Goal: Task Accomplishment & Management: Manage account settings

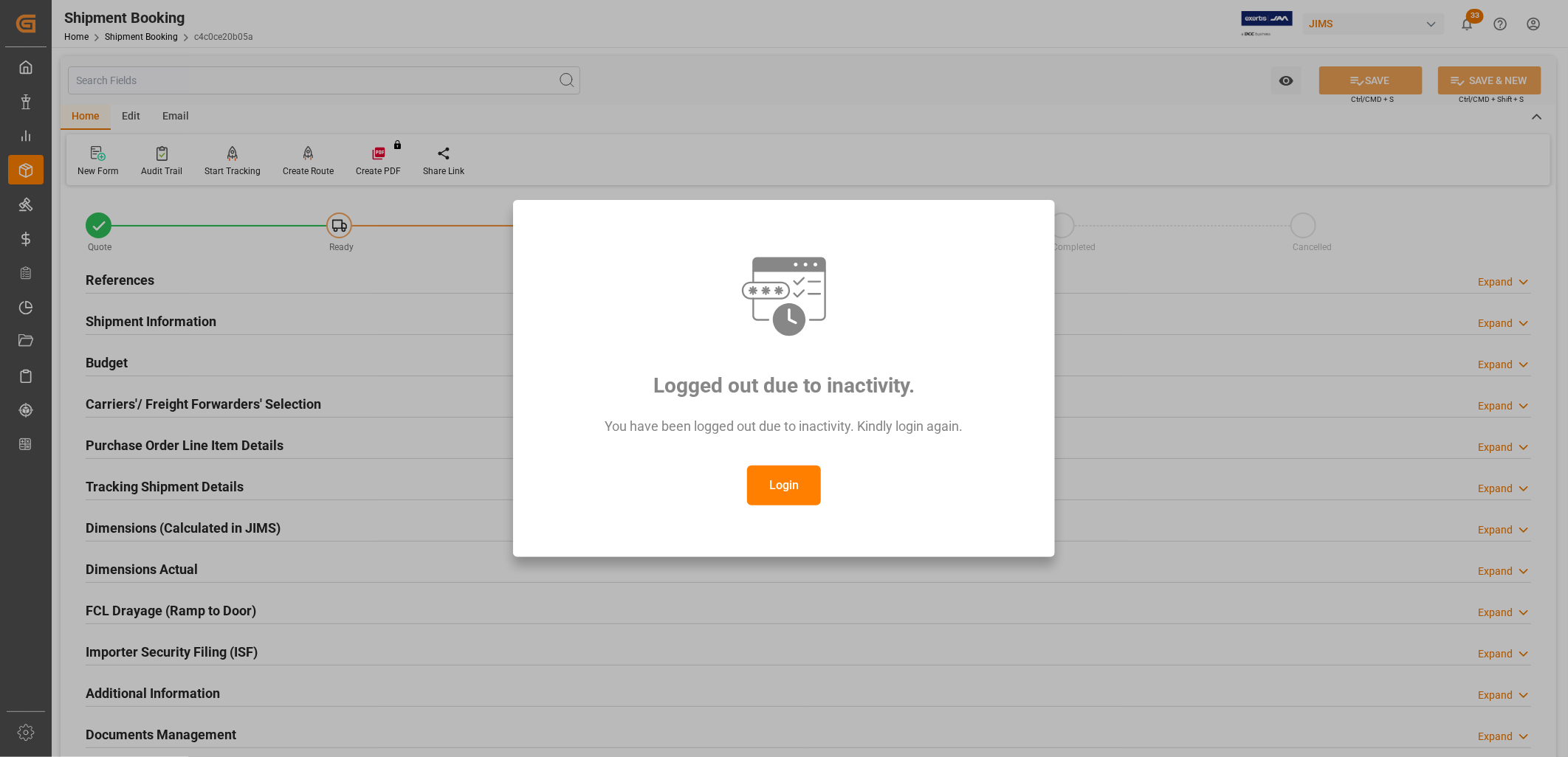
click at [806, 484] on button "Login" at bounding box center [784, 485] width 74 height 40
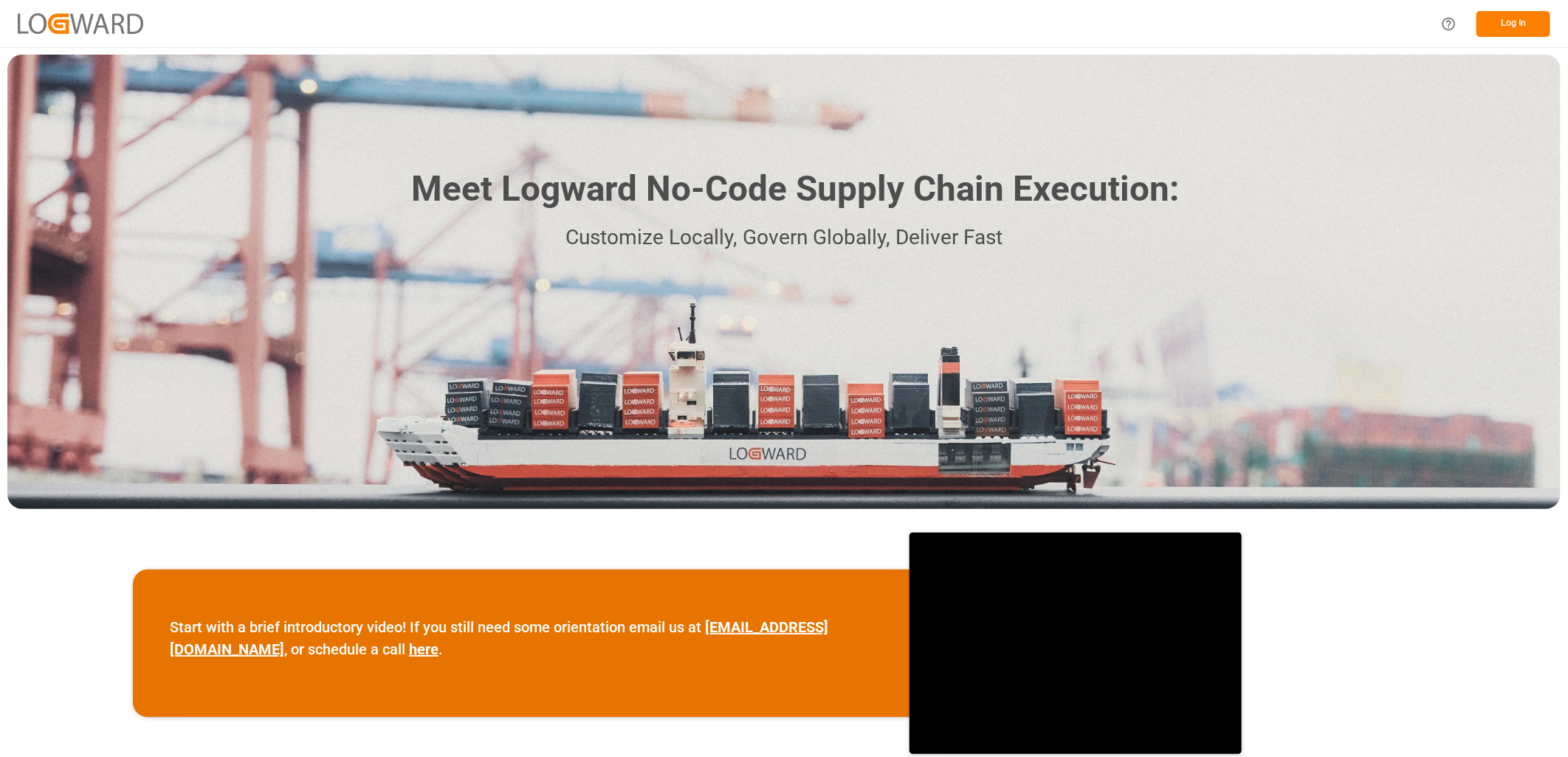
click at [1396, 197] on div "Meet Logward No-Code Supply Chain Execution: Customize Locally, Govern Globally…" at bounding box center [783, 281] width 1553 height 455
click at [1522, 20] on button "Log In" at bounding box center [1514, 24] width 74 height 26
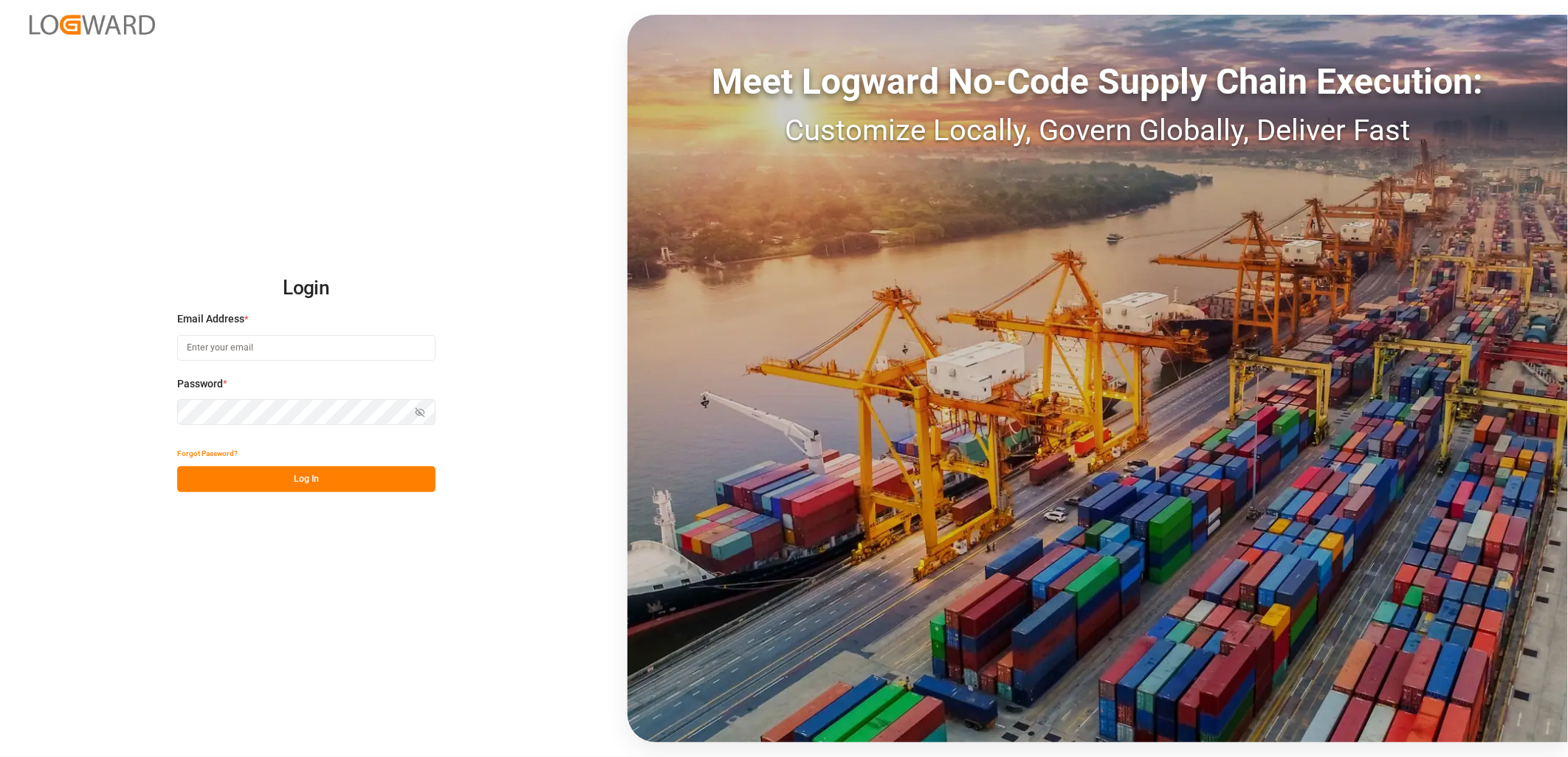
type input "[PERSON_NAME][EMAIL_ADDRESS][PERSON_NAME][DOMAIN_NAME]"
click at [344, 478] on button "Log In" at bounding box center [307, 479] width 258 height 26
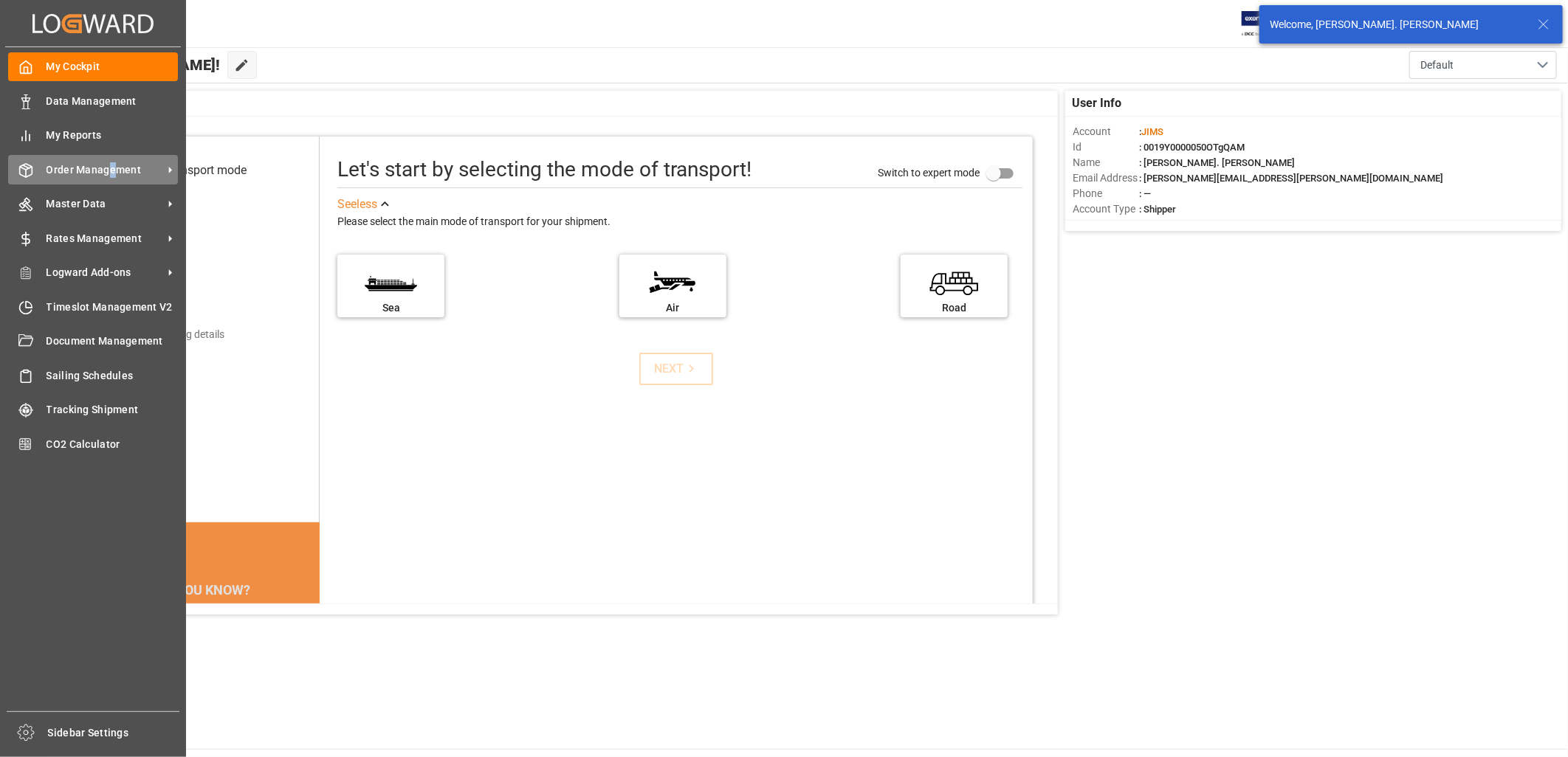
drag, startPoint x: 109, startPoint y: 155, endPoint x: 113, endPoint y: 164, distance: 9.8
click at [113, 161] on div "Order Management Order Management" at bounding box center [92, 169] width 169 height 29
drag, startPoint x: 113, startPoint y: 164, endPoint x: 22, endPoint y: 165, distance: 91.0
click at [22, 165] on icon at bounding box center [25, 170] width 15 height 15
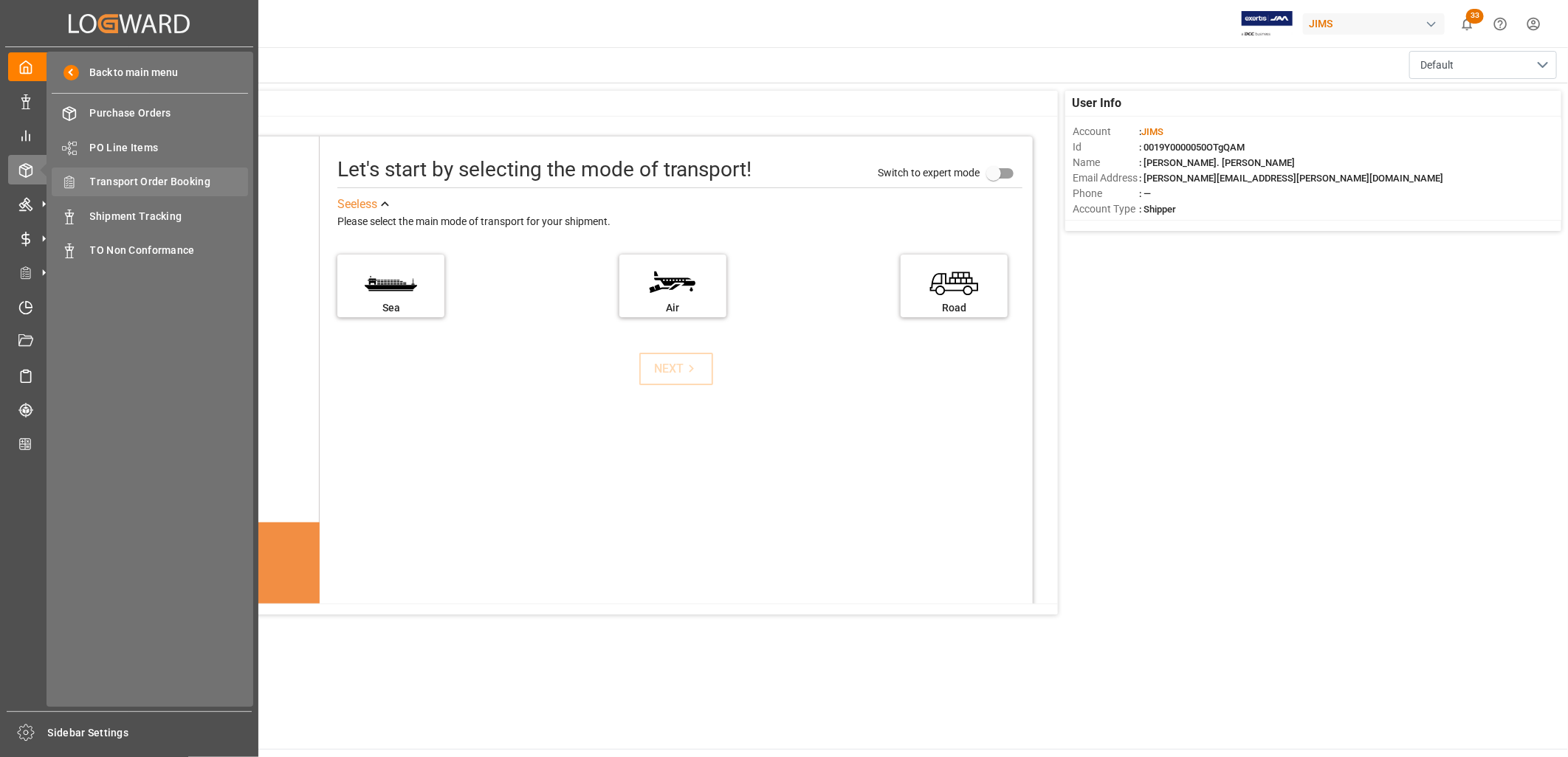
click at [164, 176] on span "Transport Order Booking" at bounding box center [169, 182] width 158 height 16
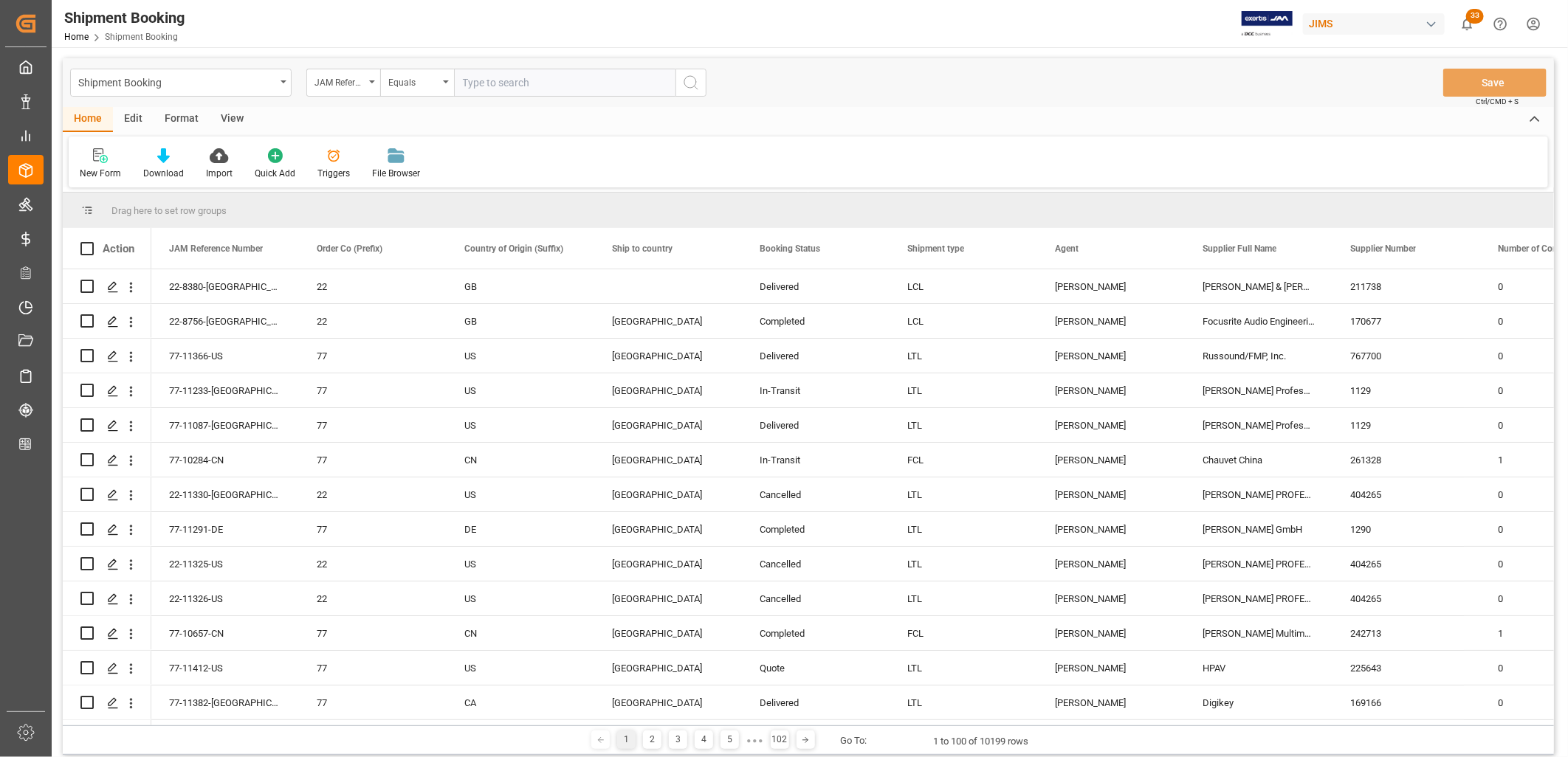
click at [478, 88] on input "text" at bounding box center [564, 83] width 221 height 28
type input "77-11377-CN"
click at [694, 80] on icon "search button" at bounding box center [691, 83] width 17 height 17
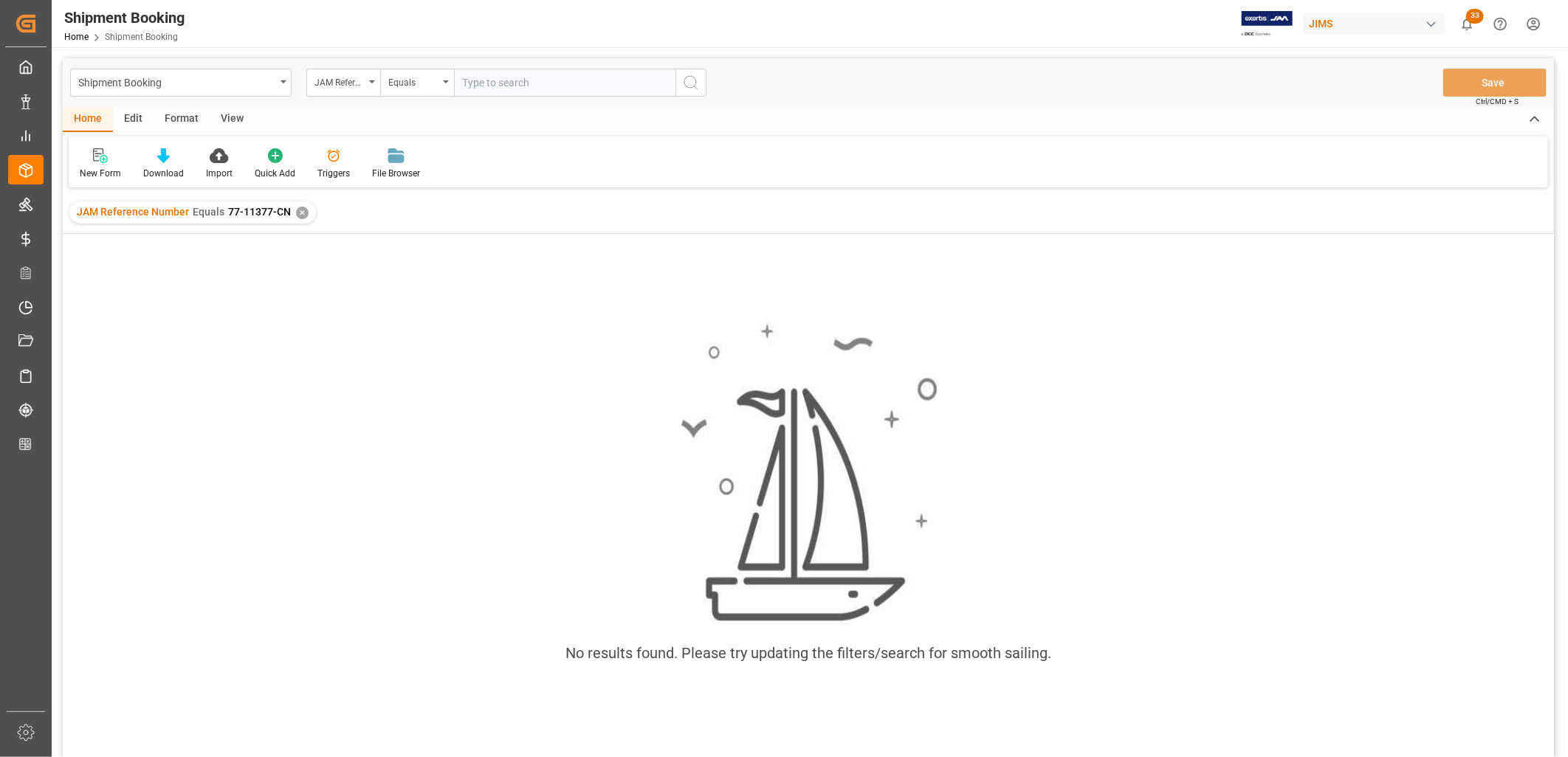
click at [467, 80] on input "text" at bounding box center [564, 83] width 221 height 28
type input "77-11377-CN"
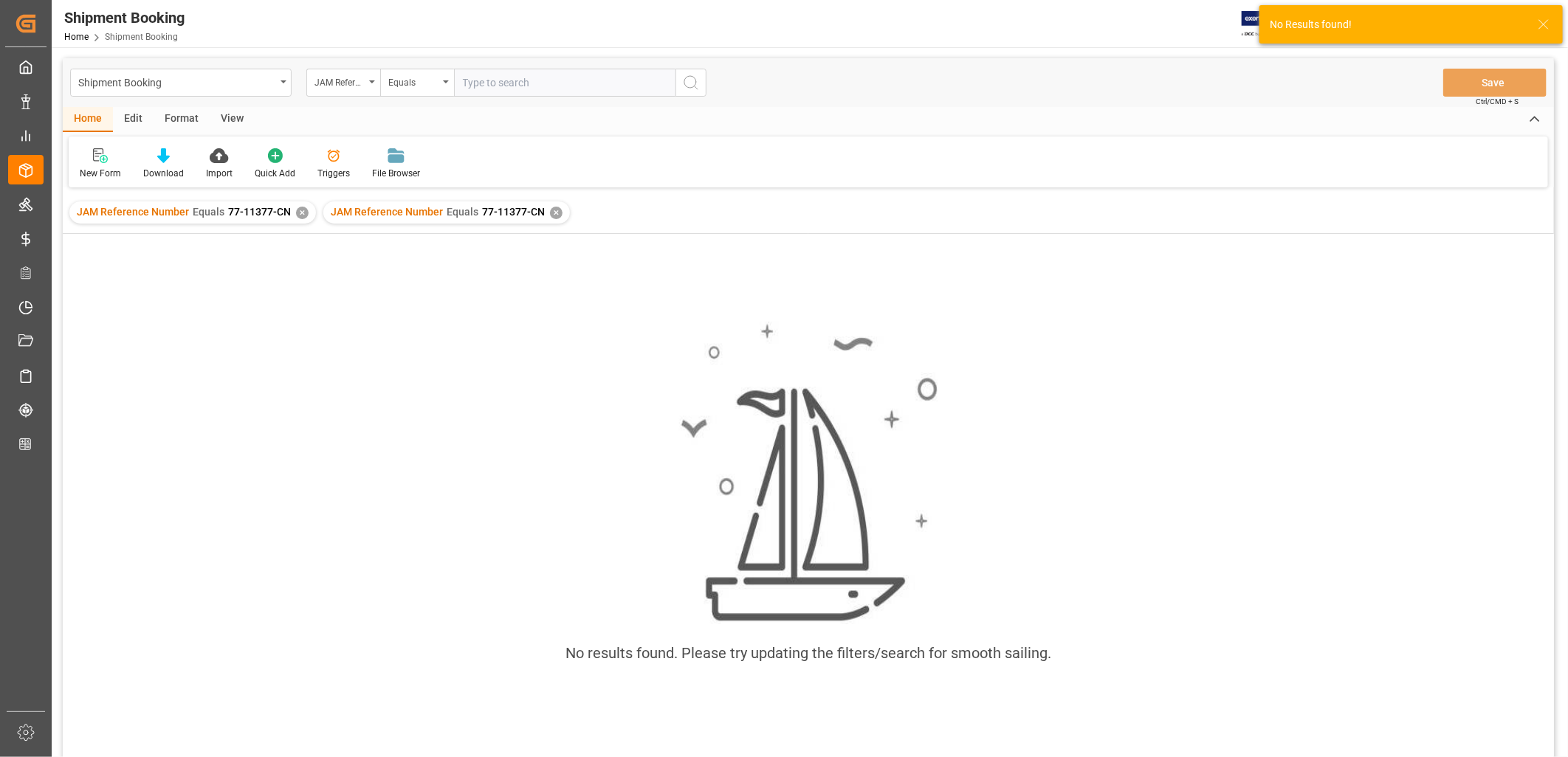
click at [299, 210] on div "✕" at bounding box center [303, 213] width 13 height 13
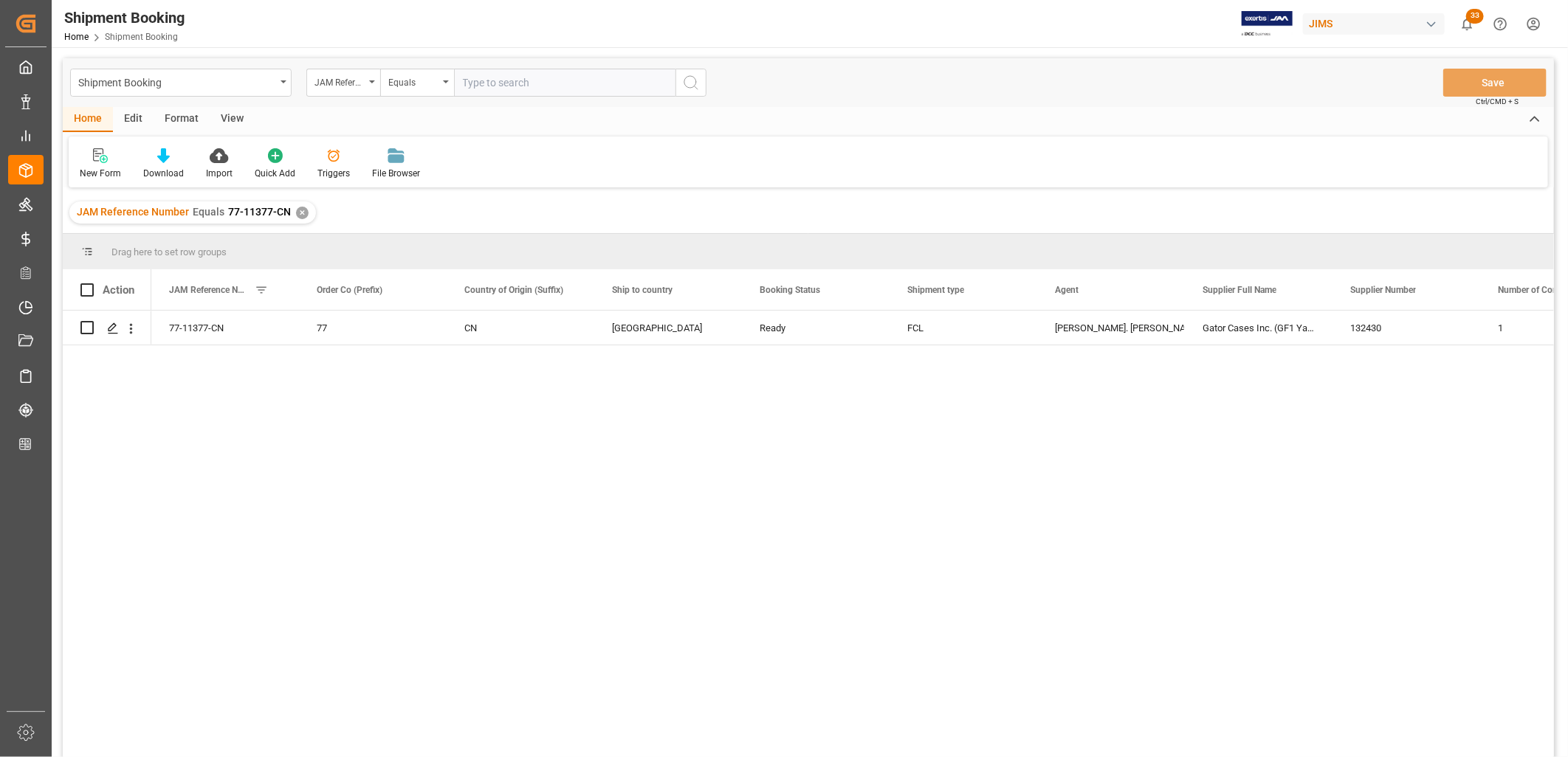
click at [300, 210] on div "✕" at bounding box center [303, 213] width 13 height 13
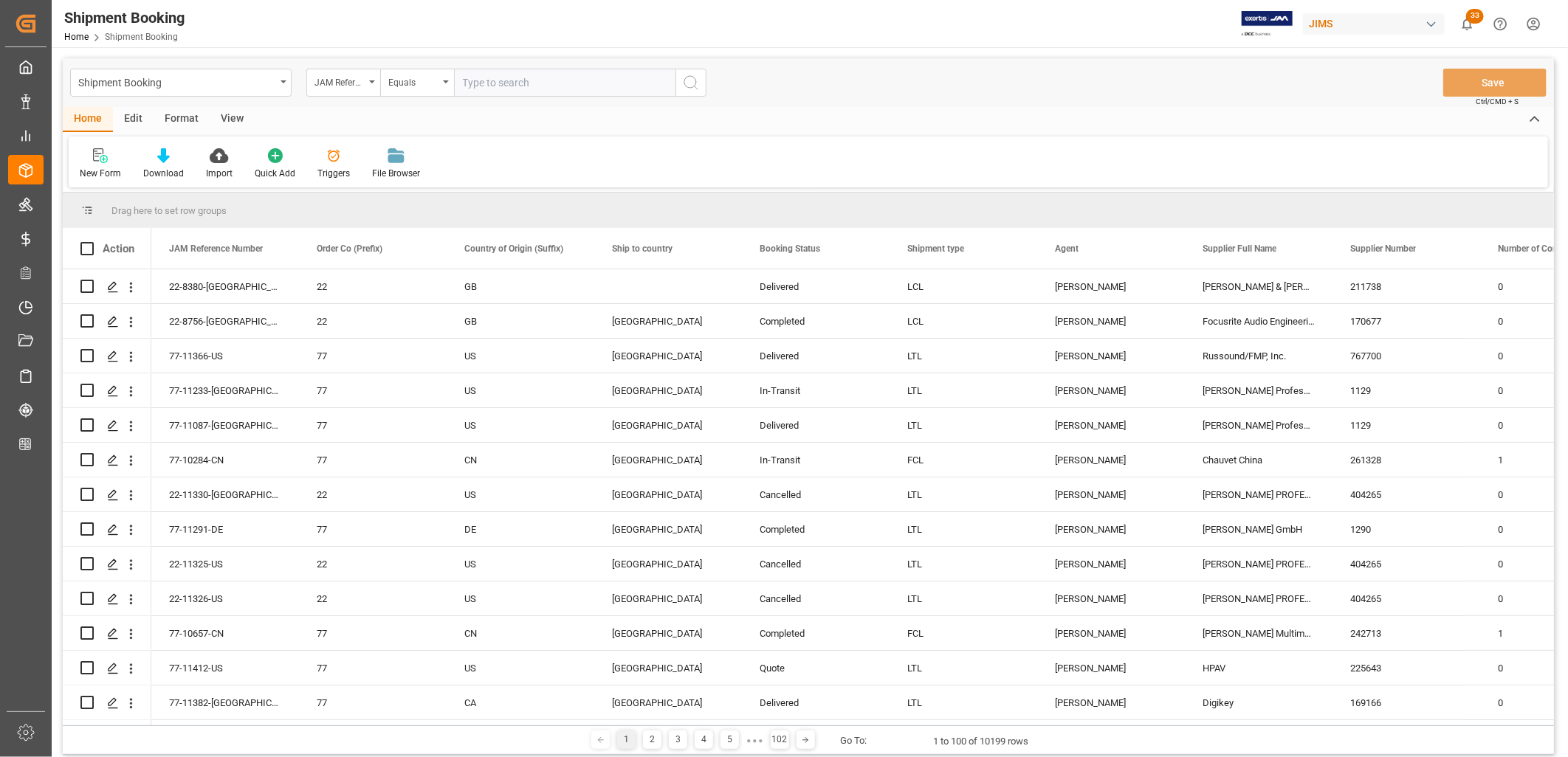
click at [462, 77] on input "text" at bounding box center [564, 83] width 221 height 28
type input "77-11377-CN"
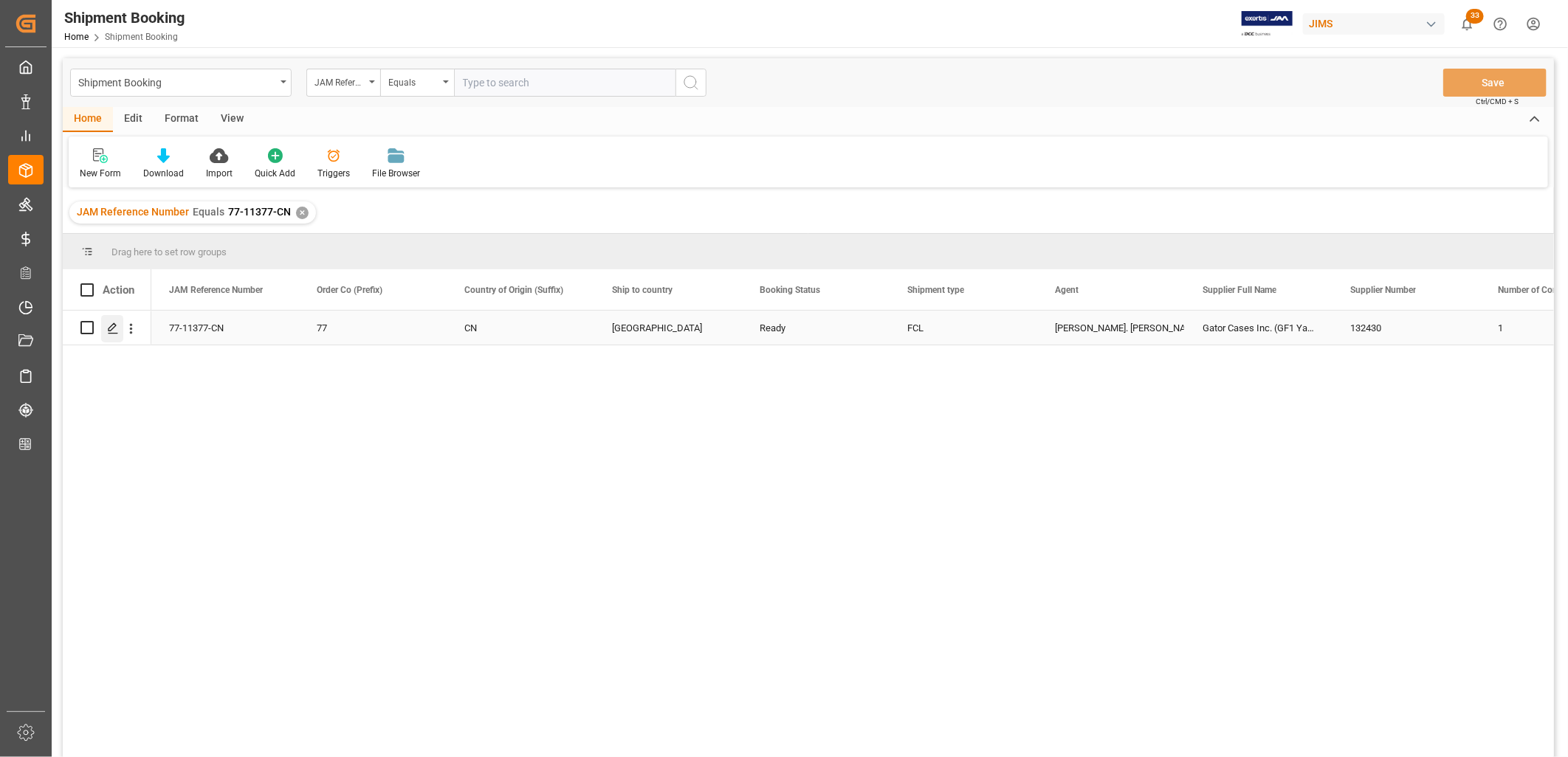
click at [108, 328] on icon "Press SPACE to select this row." at bounding box center [113, 328] width 12 height 12
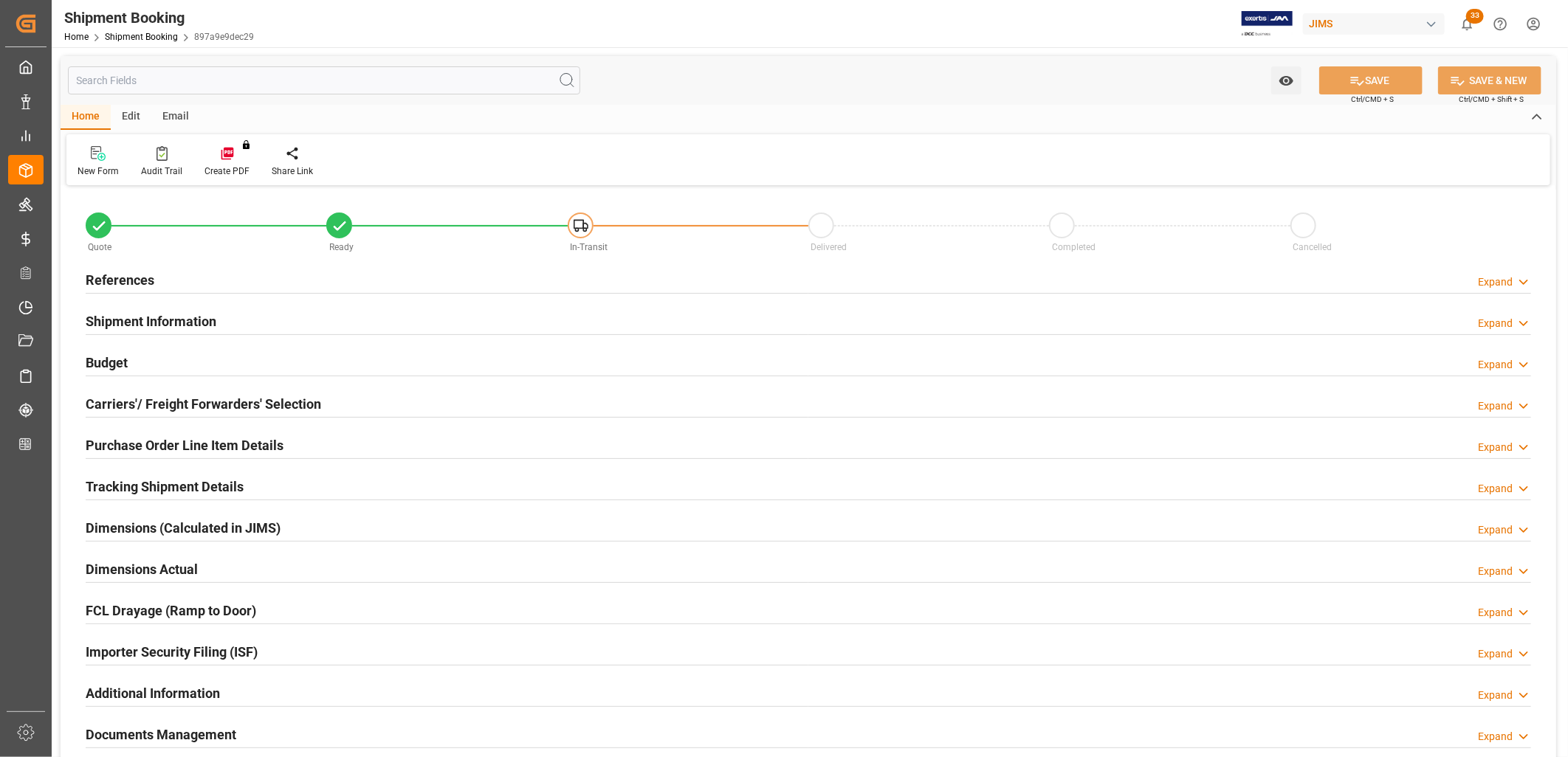
type input "1"
type input "[DATE]"
click at [147, 277] on h2 "References" at bounding box center [120, 280] width 69 height 20
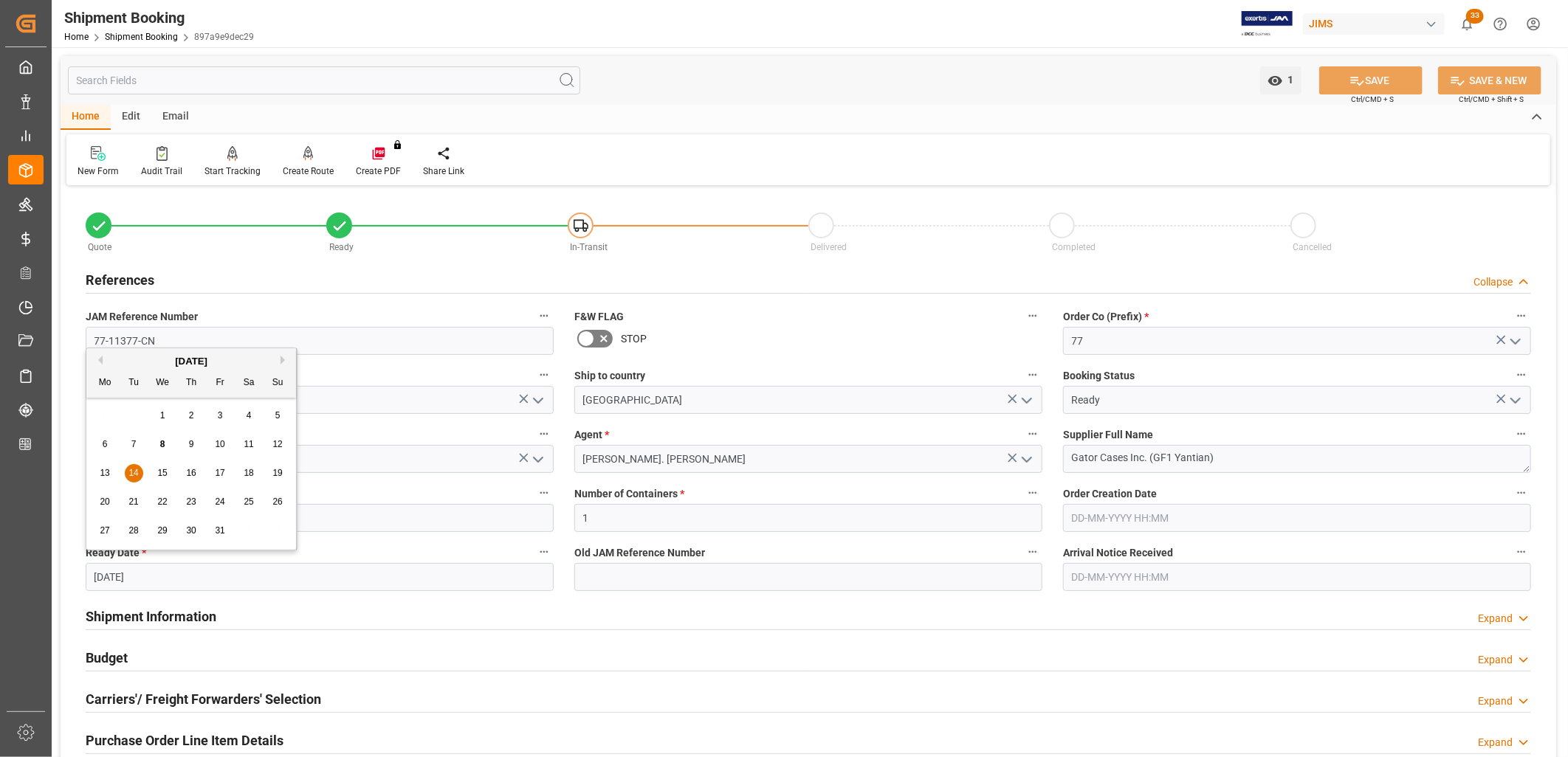
click at [159, 573] on input "[DATE]" at bounding box center [320, 577] width 468 height 28
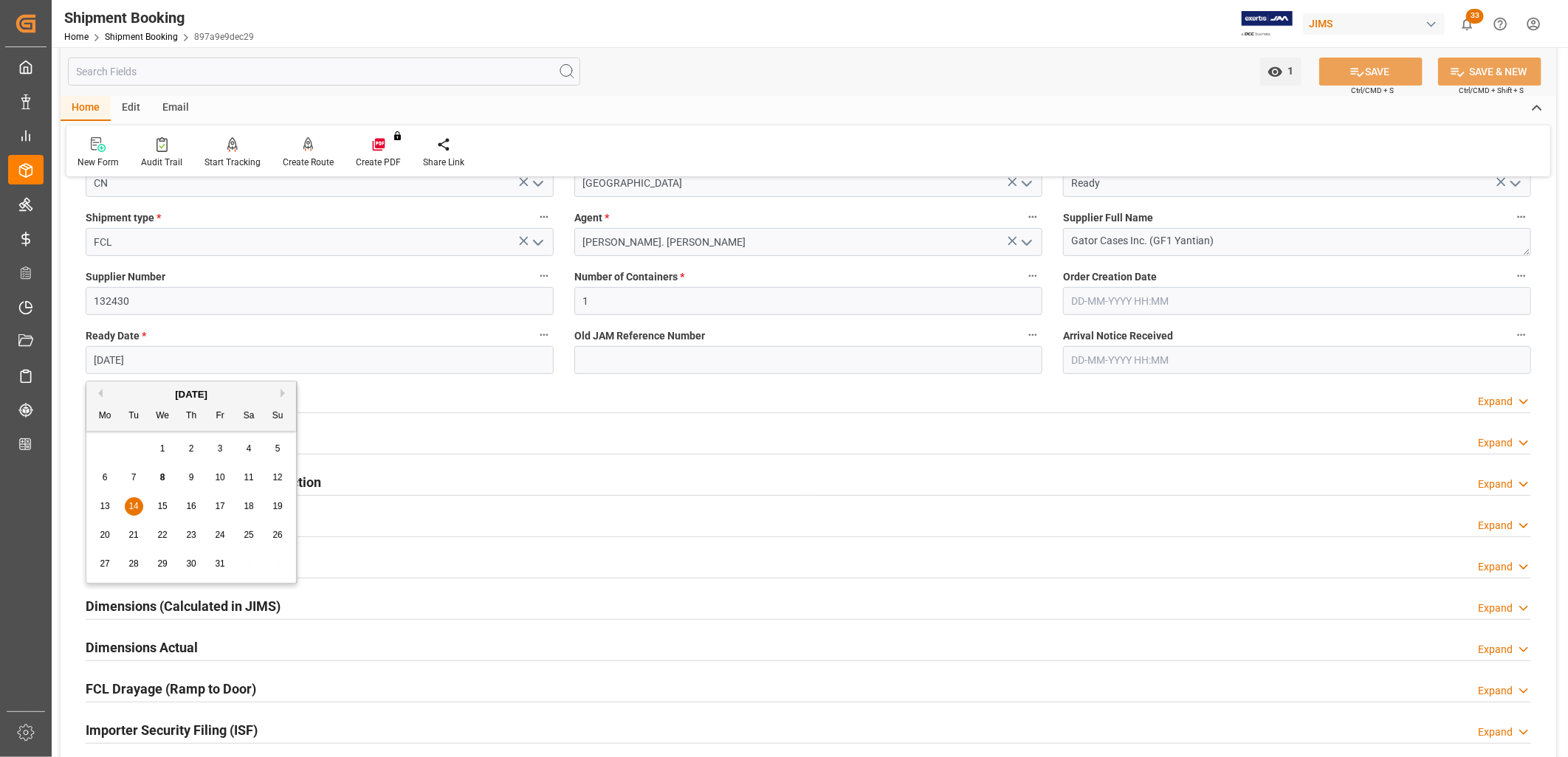
scroll to position [246, 0]
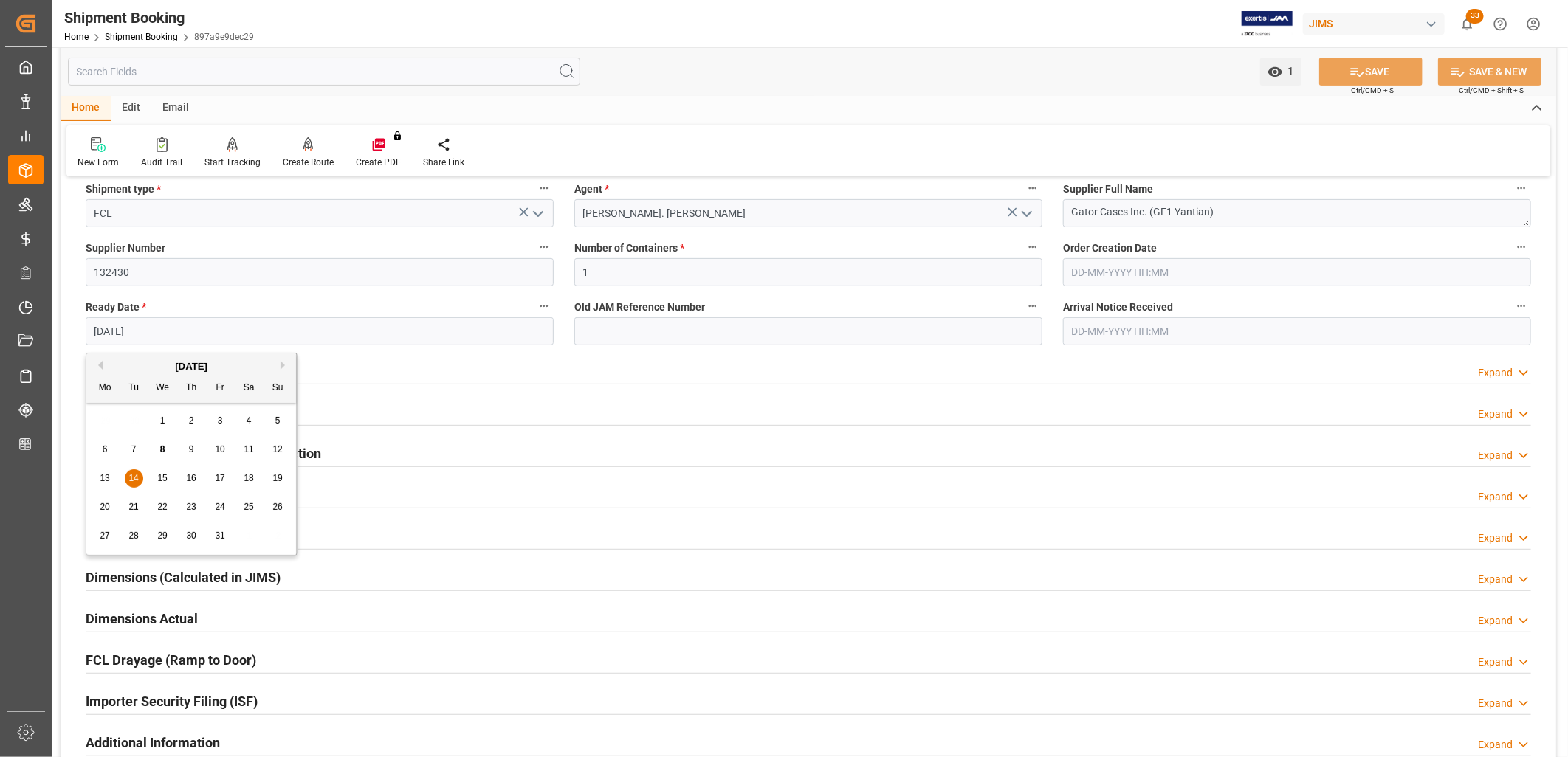
click at [862, 487] on div "Purchase Order Line Item Details Expand" at bounding box center [808, 494] width 1446 height 28
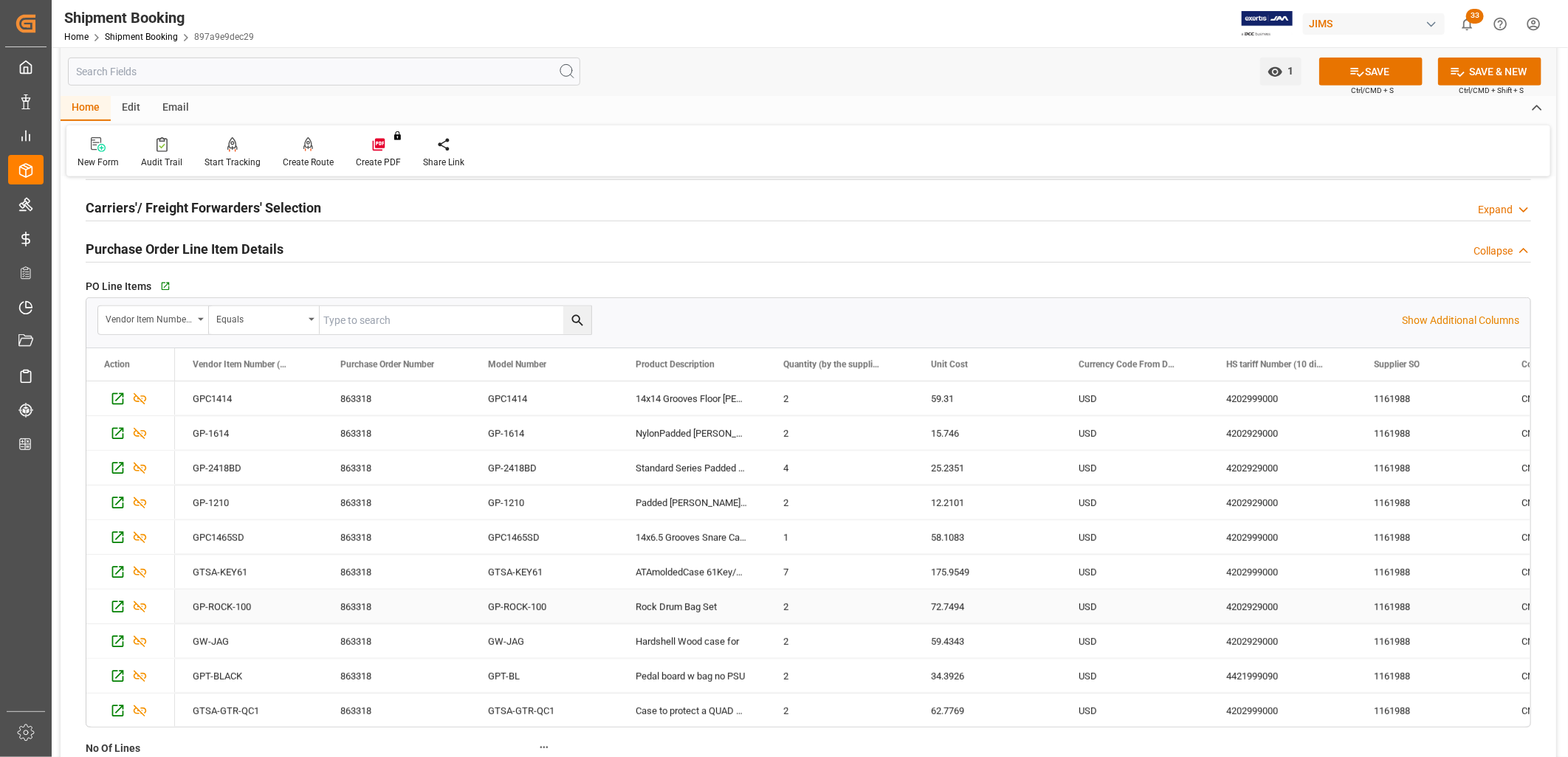
scroll to position [1066, 0]
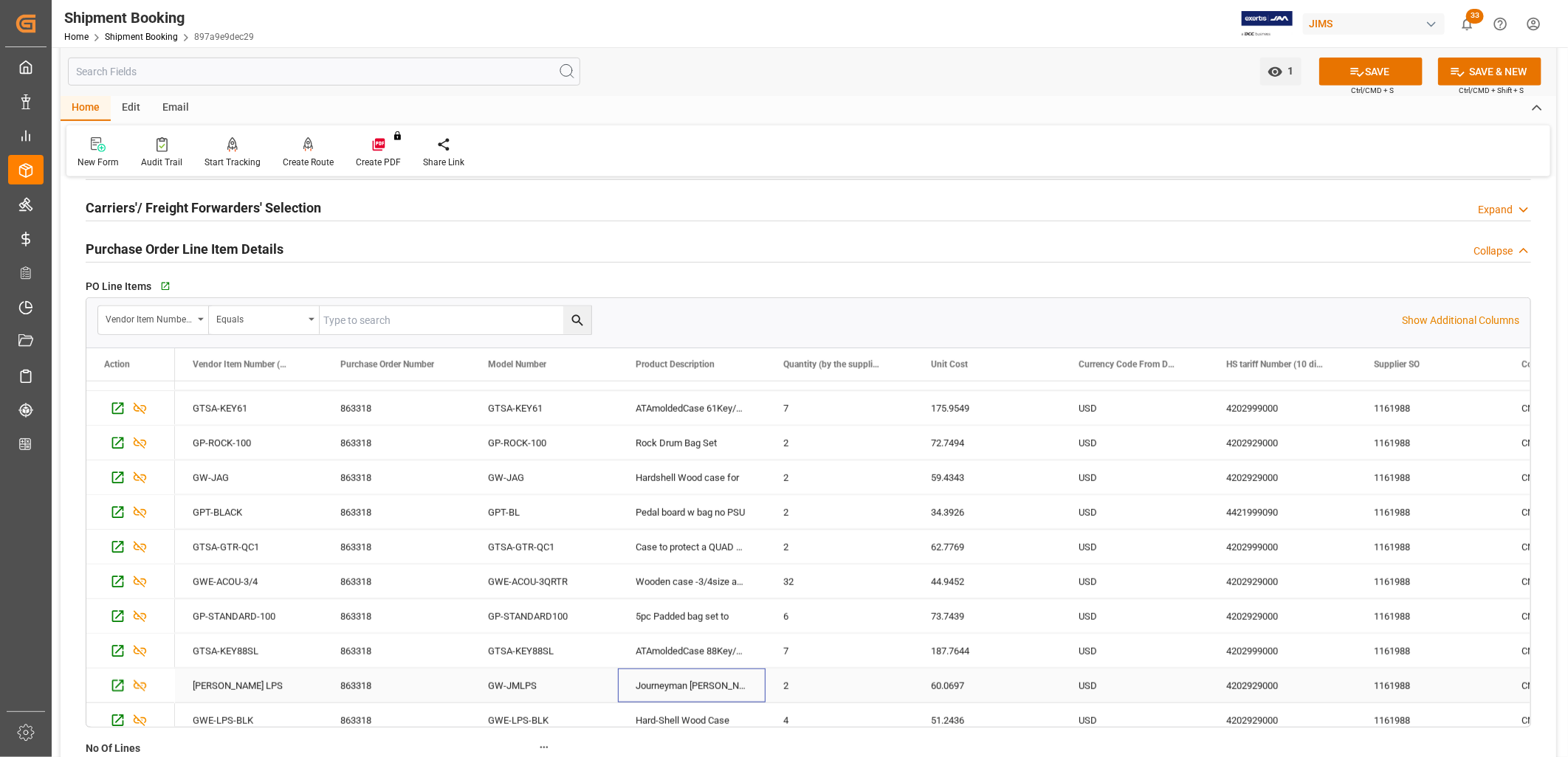
click at [764, 677] on div "Journeyman [PERSON_NAME] case" at bounding box center [691, 685] width 147 height 34
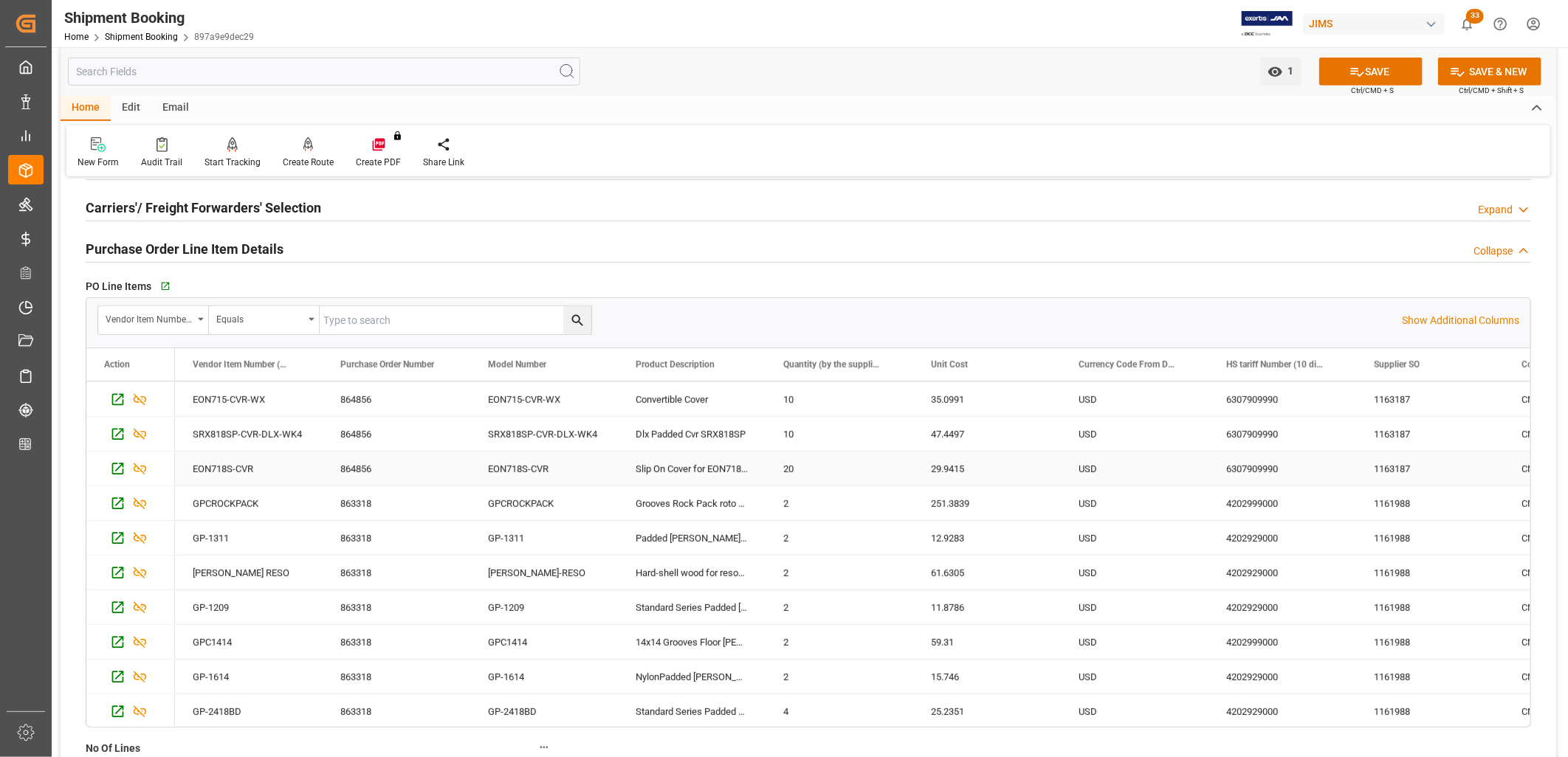
scroll to position [451, 0]
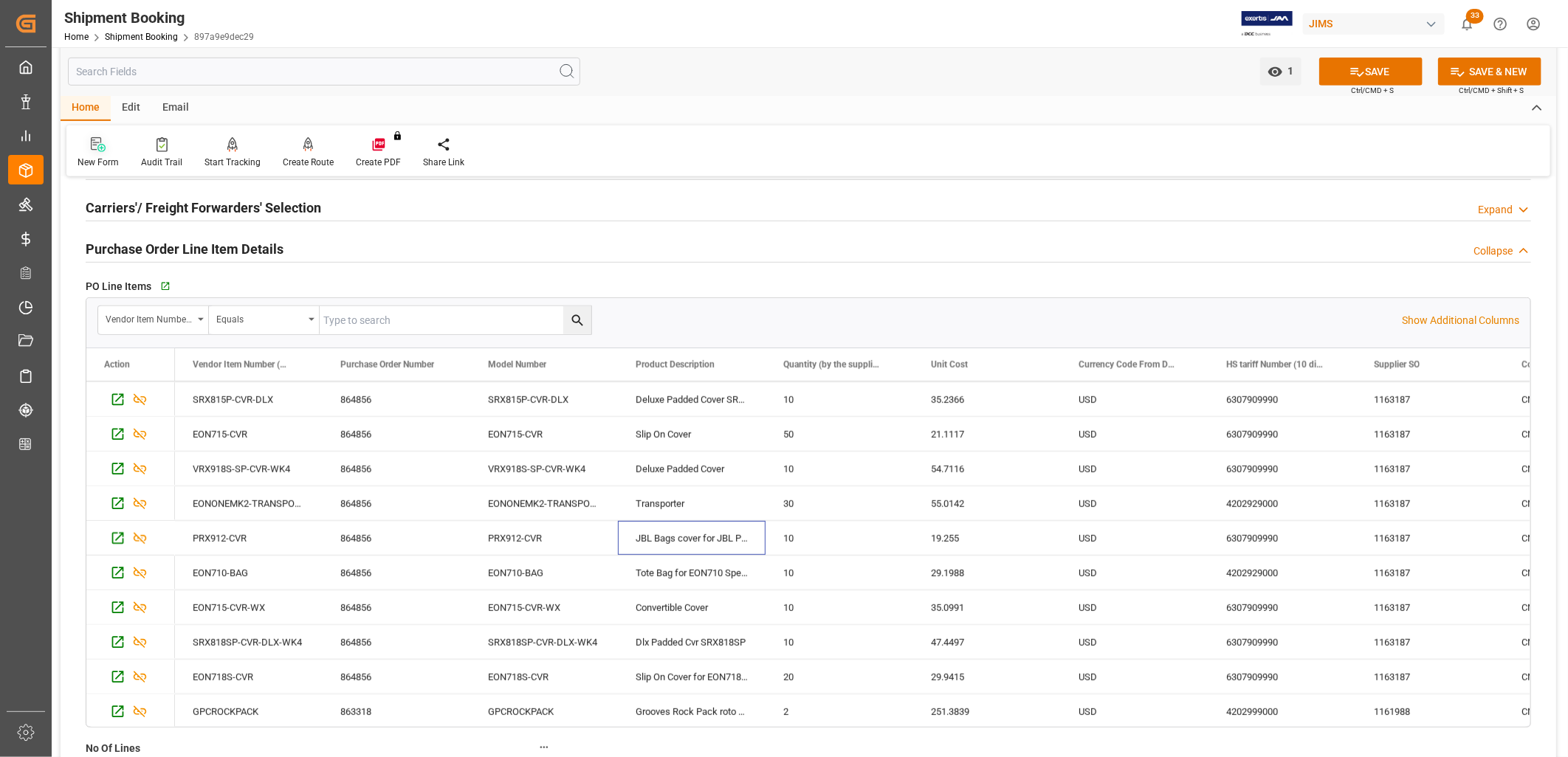
click at [96, 147] on icon at bounding box center [98, 144] width 15 height 15
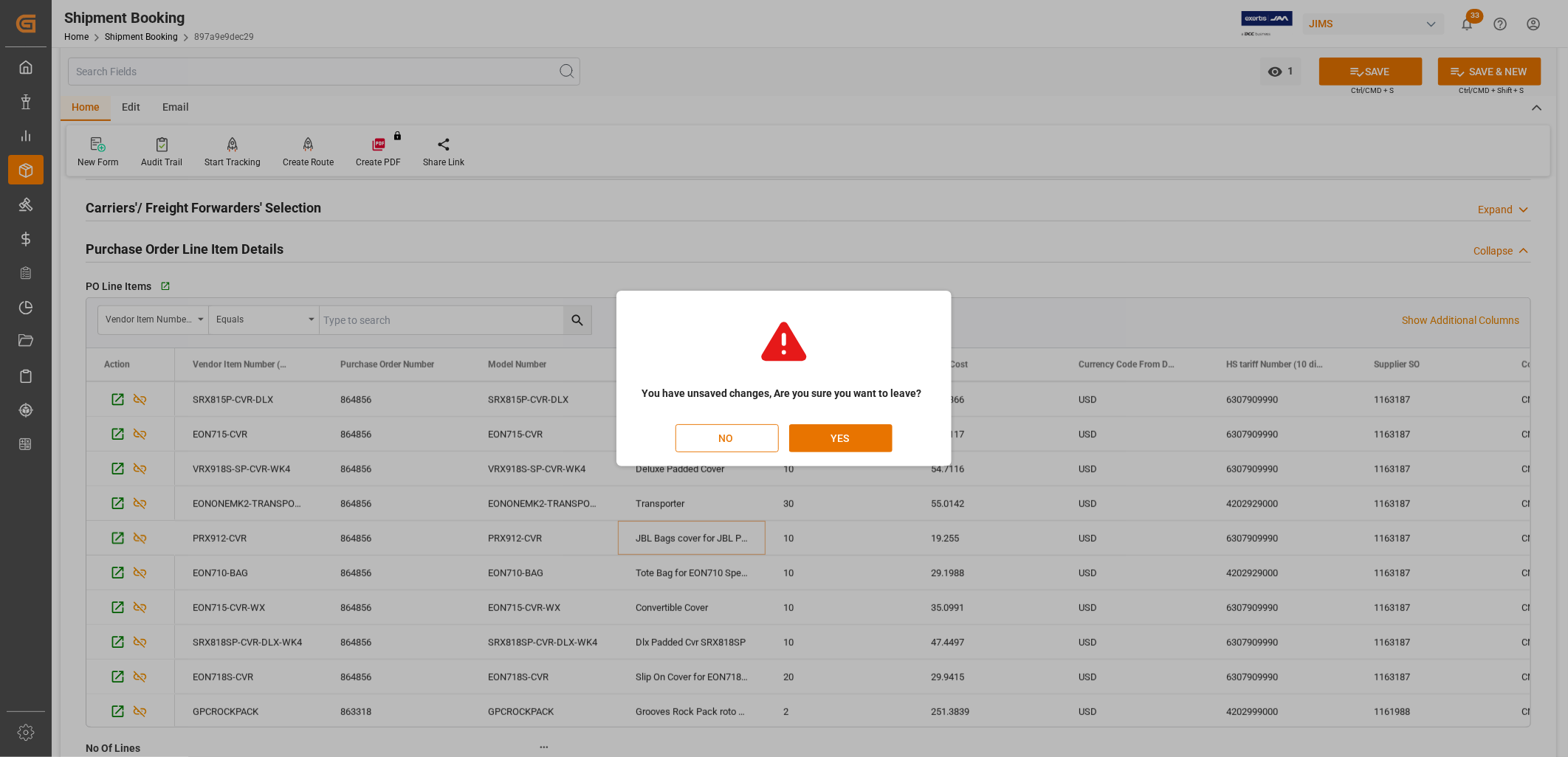
click at [742, 436] on button "NO" at bounding box center [726, 439] width 103 height 28
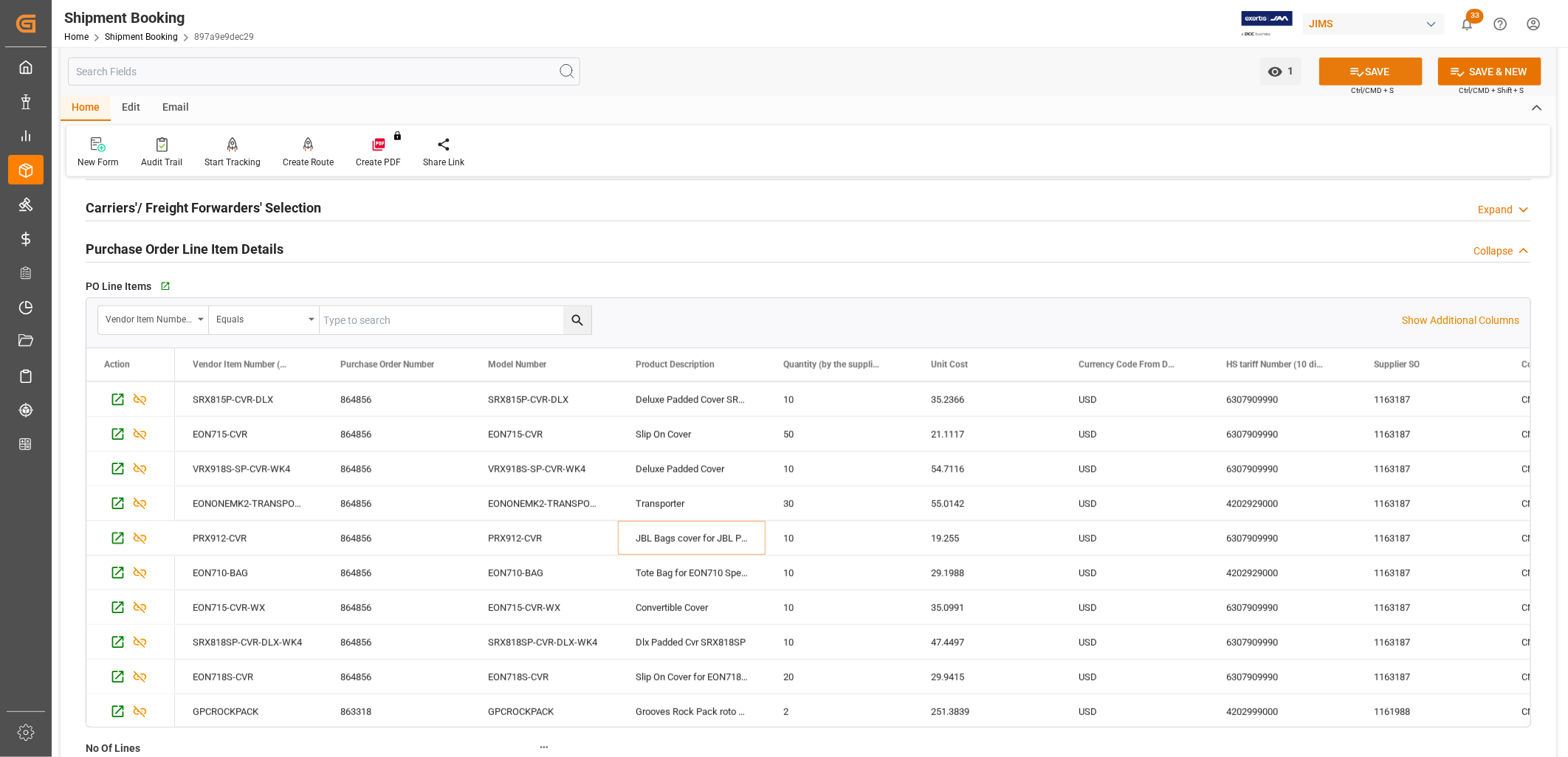
click at [1387, 67] on button "SAVE" at bounding box center [1370, 72] width 103 height 28
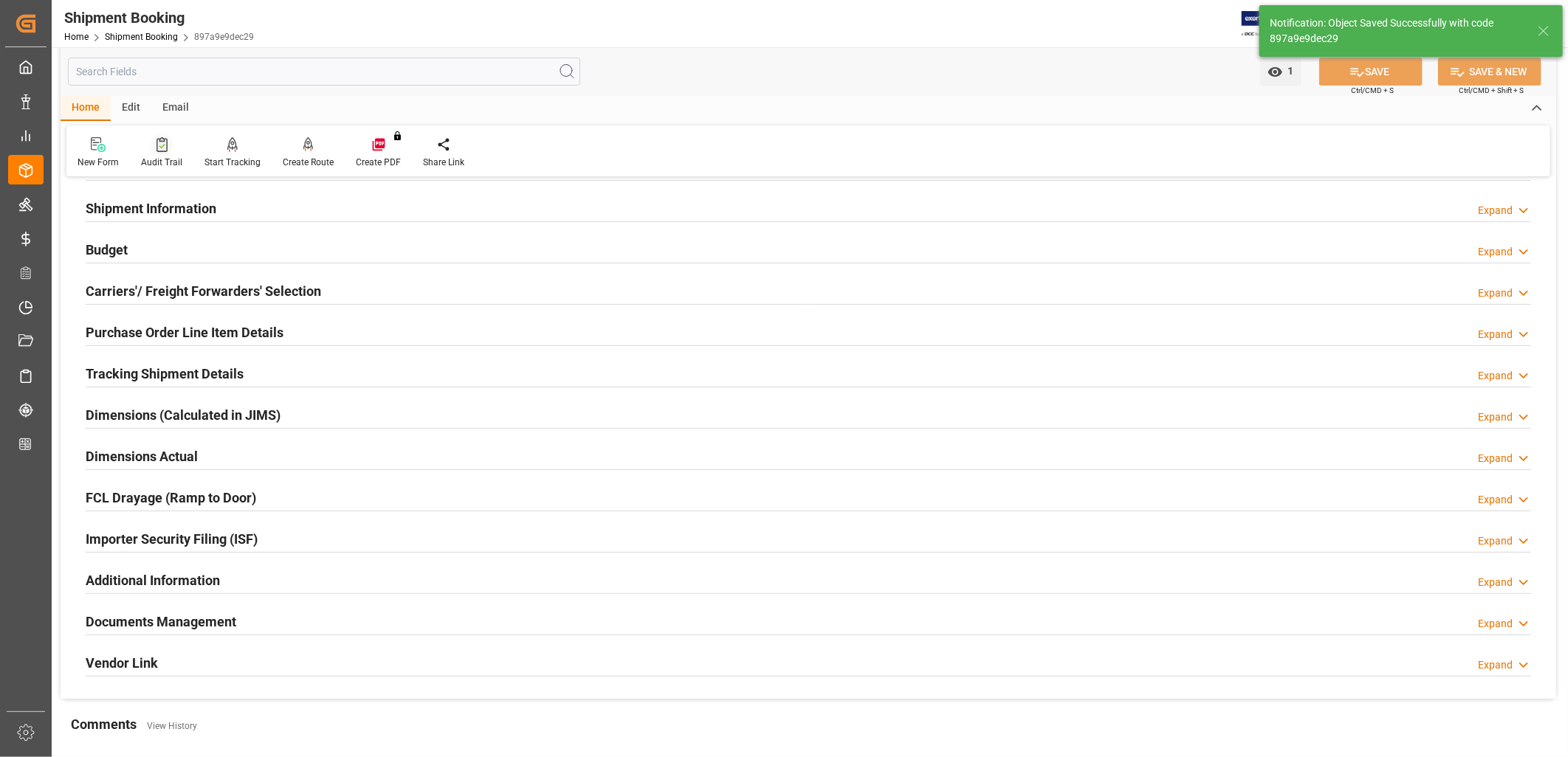
scroll to position [0, 0]
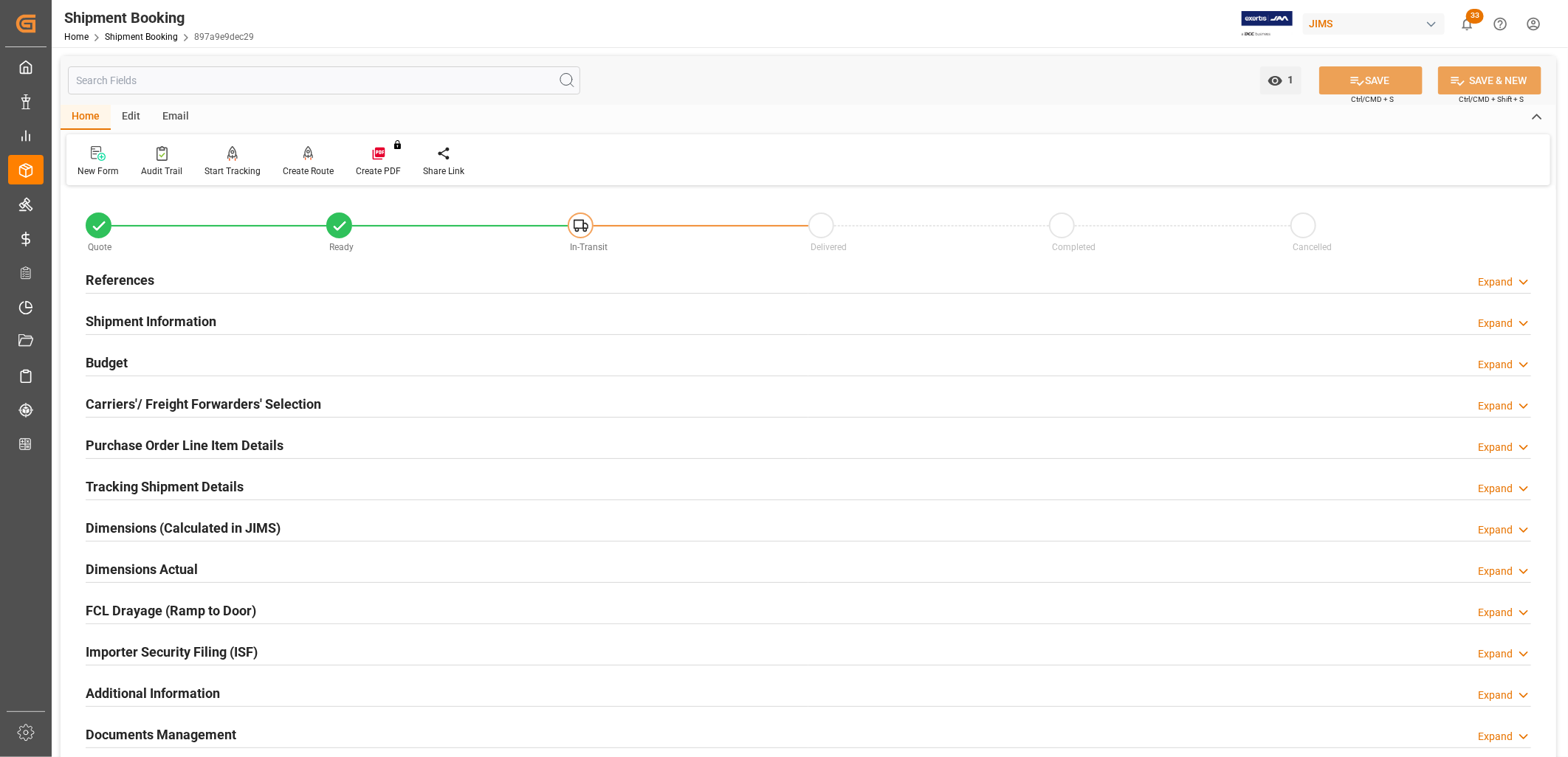
click at [132, 276] on h2 "References" at bounding box center [120, 280] width 69 height 20
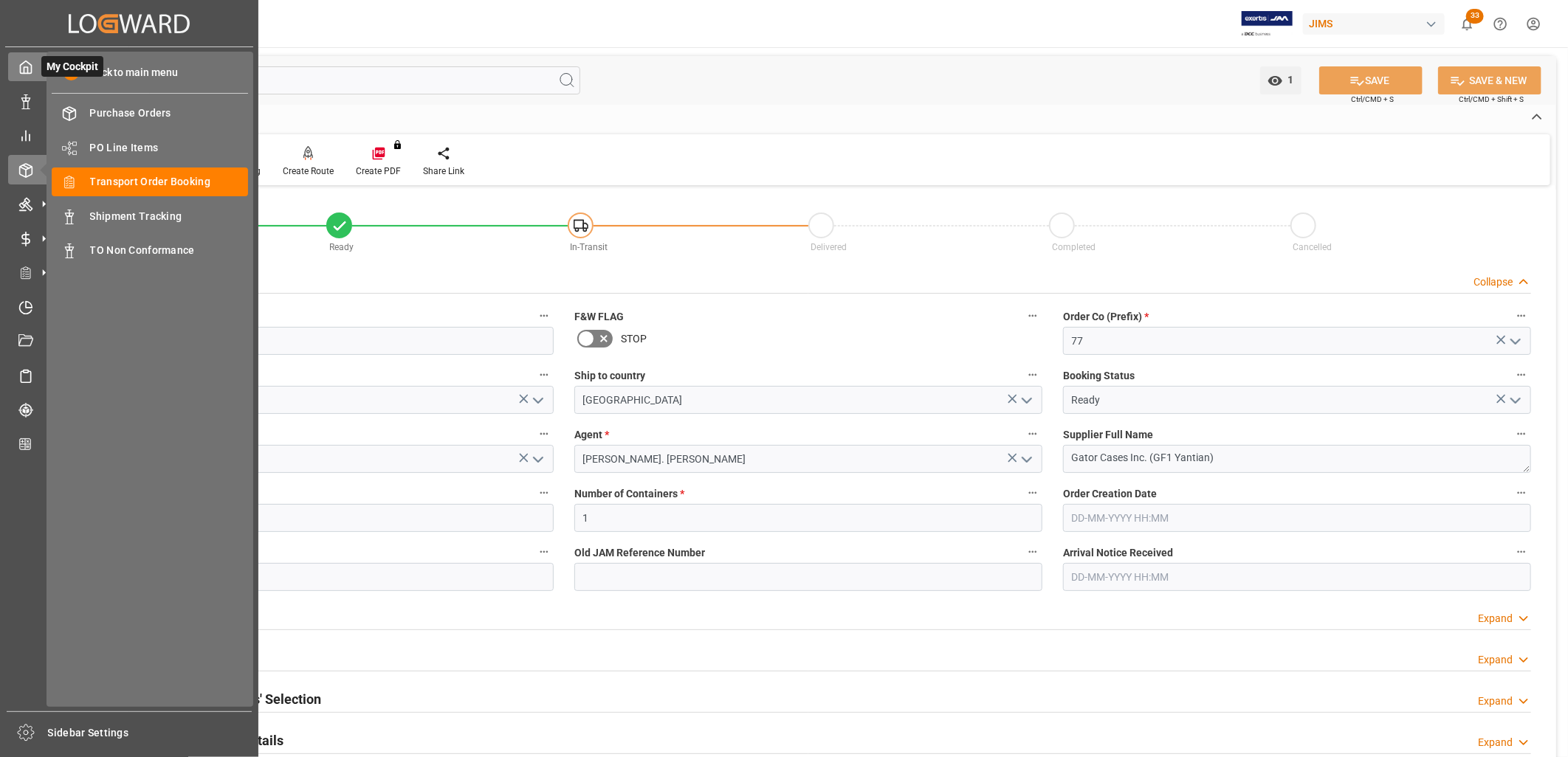
click at [27, 65] on icon at bounding box center [25, 67] width 15 height 15
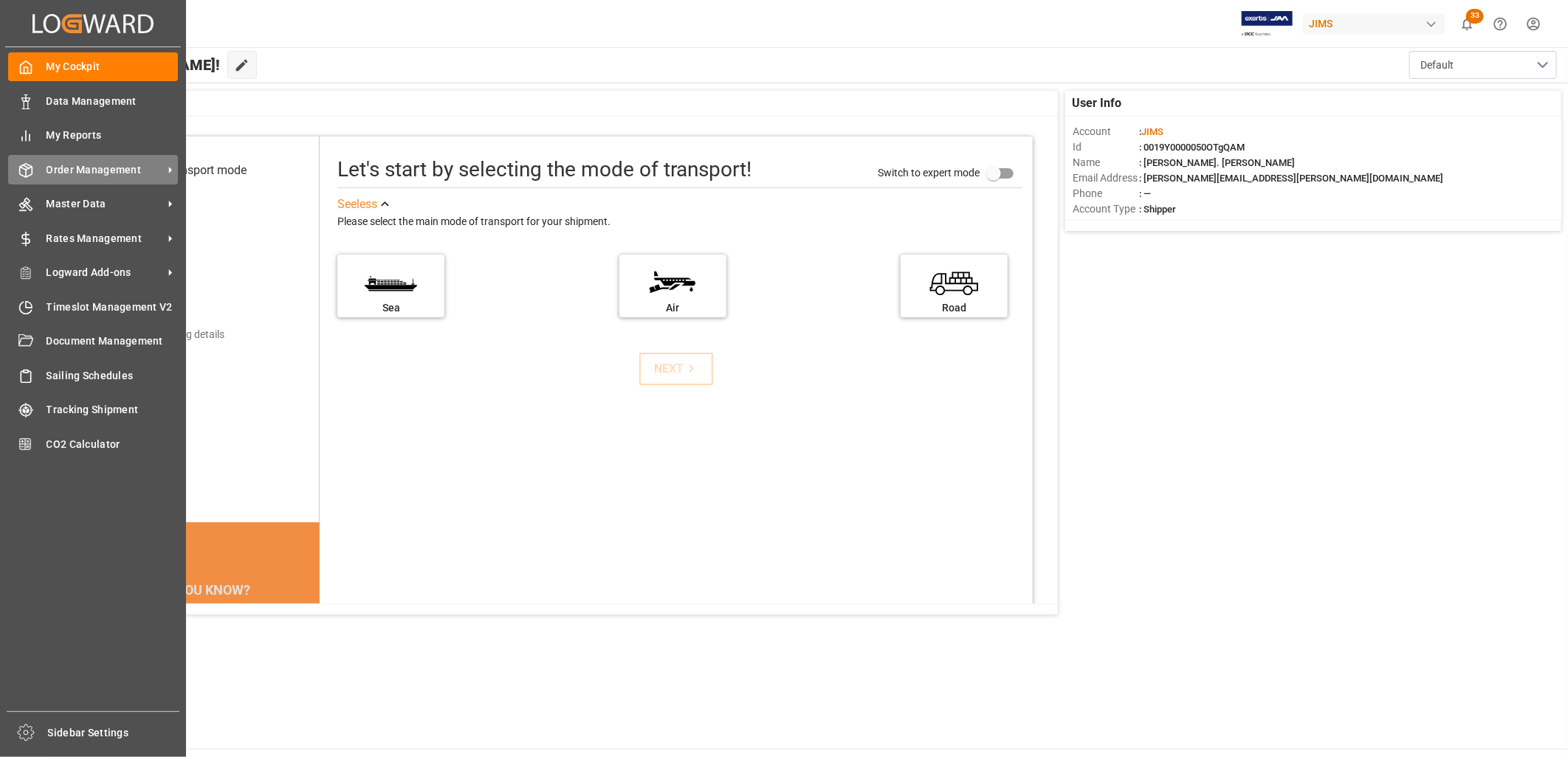
click at [155, 172] on span "Order Management" at bounding box center [105, 170] width 117 height 16
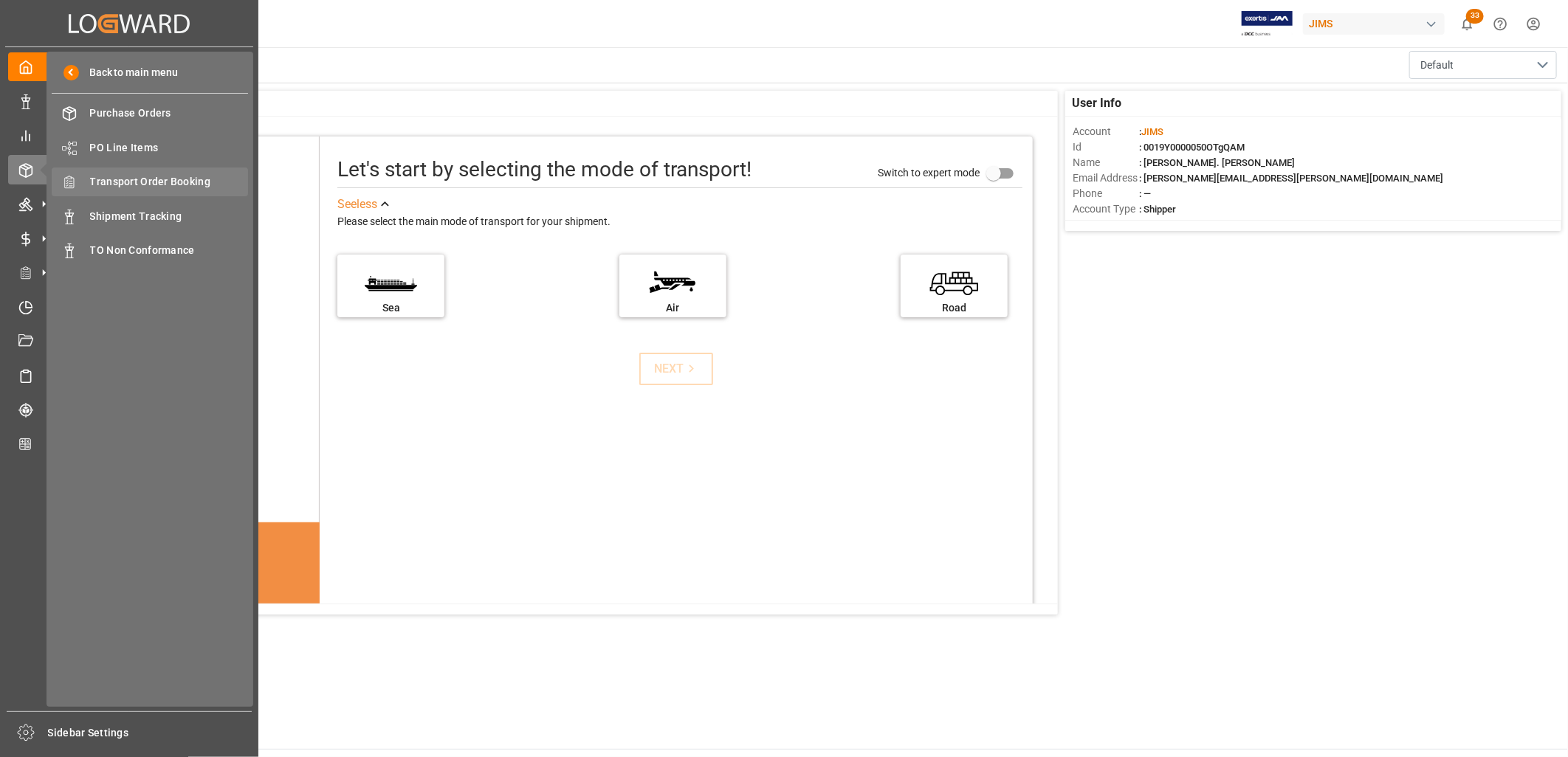
click at [163, 180] on span "Transport Order Booking" at bounding box center [169, 182] width 158 height 16
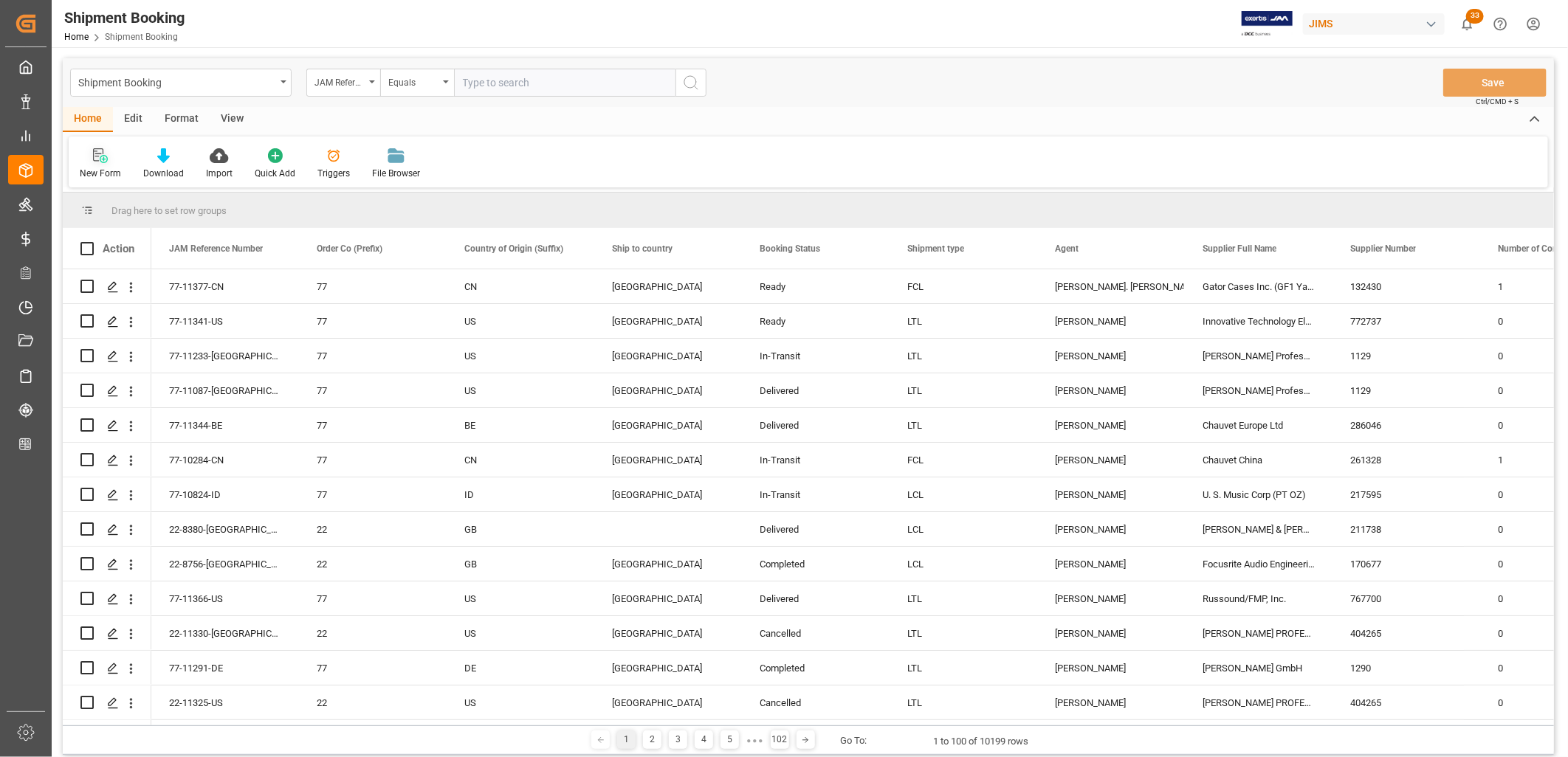
click at [98, 160] on icon at bounding box center [98, 154] width 10 height 13
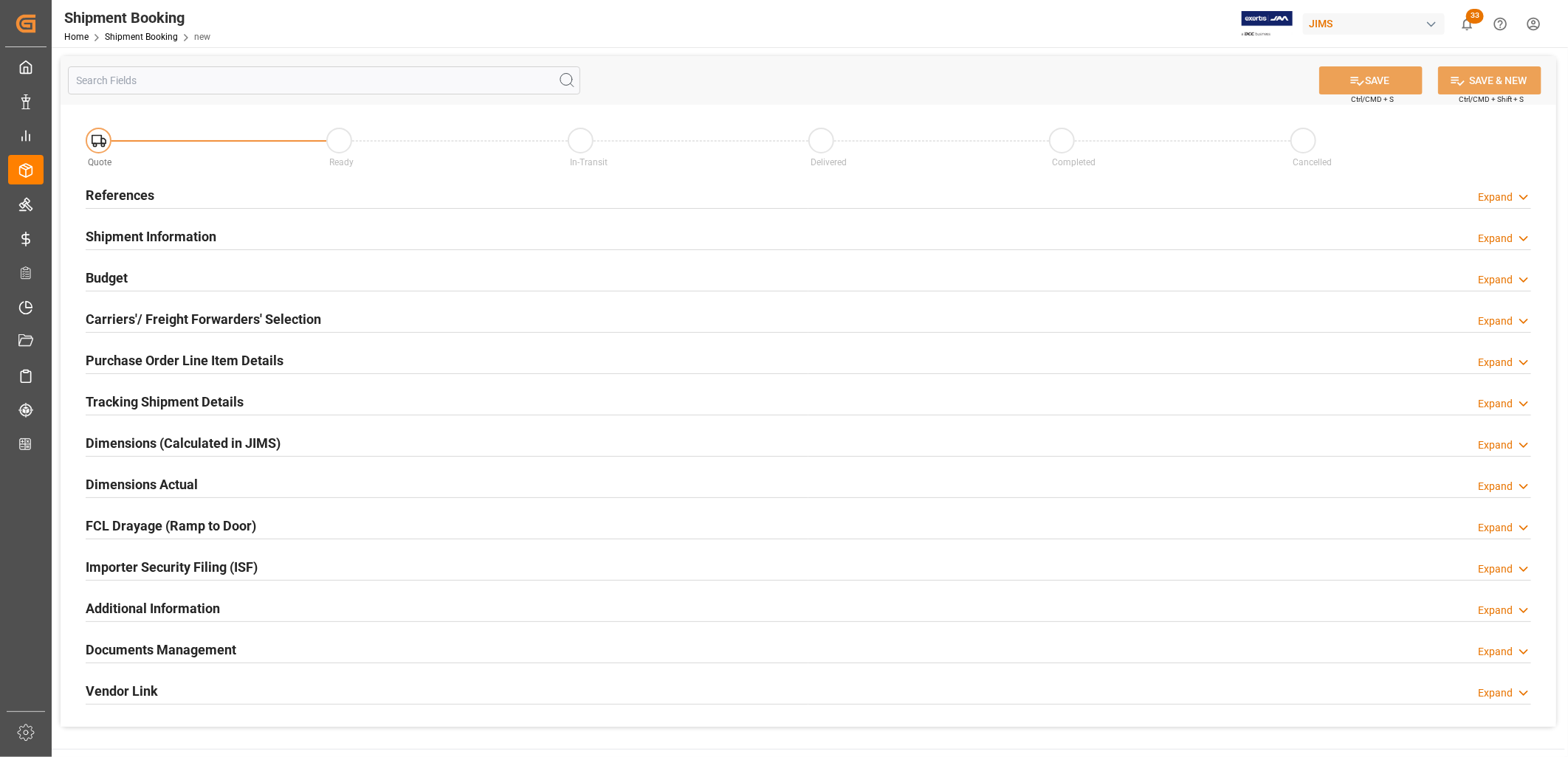
click at [158, 199] on div "References Expand" at bounding box center [808, 195] width 1446 height 28
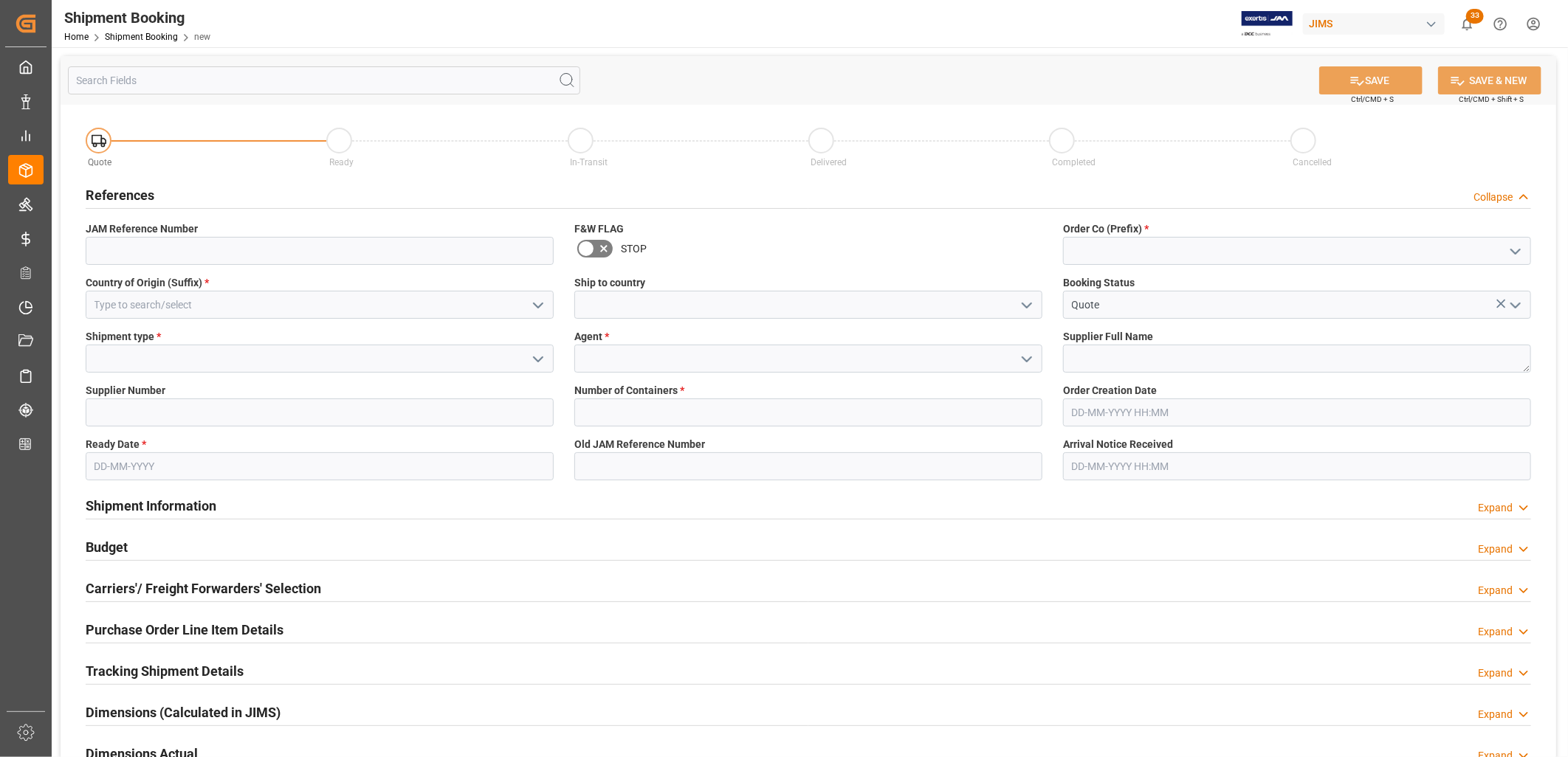
click at [1515, 247] on icon "open menu" at bounding box center [1515, 251] width 17 height 17
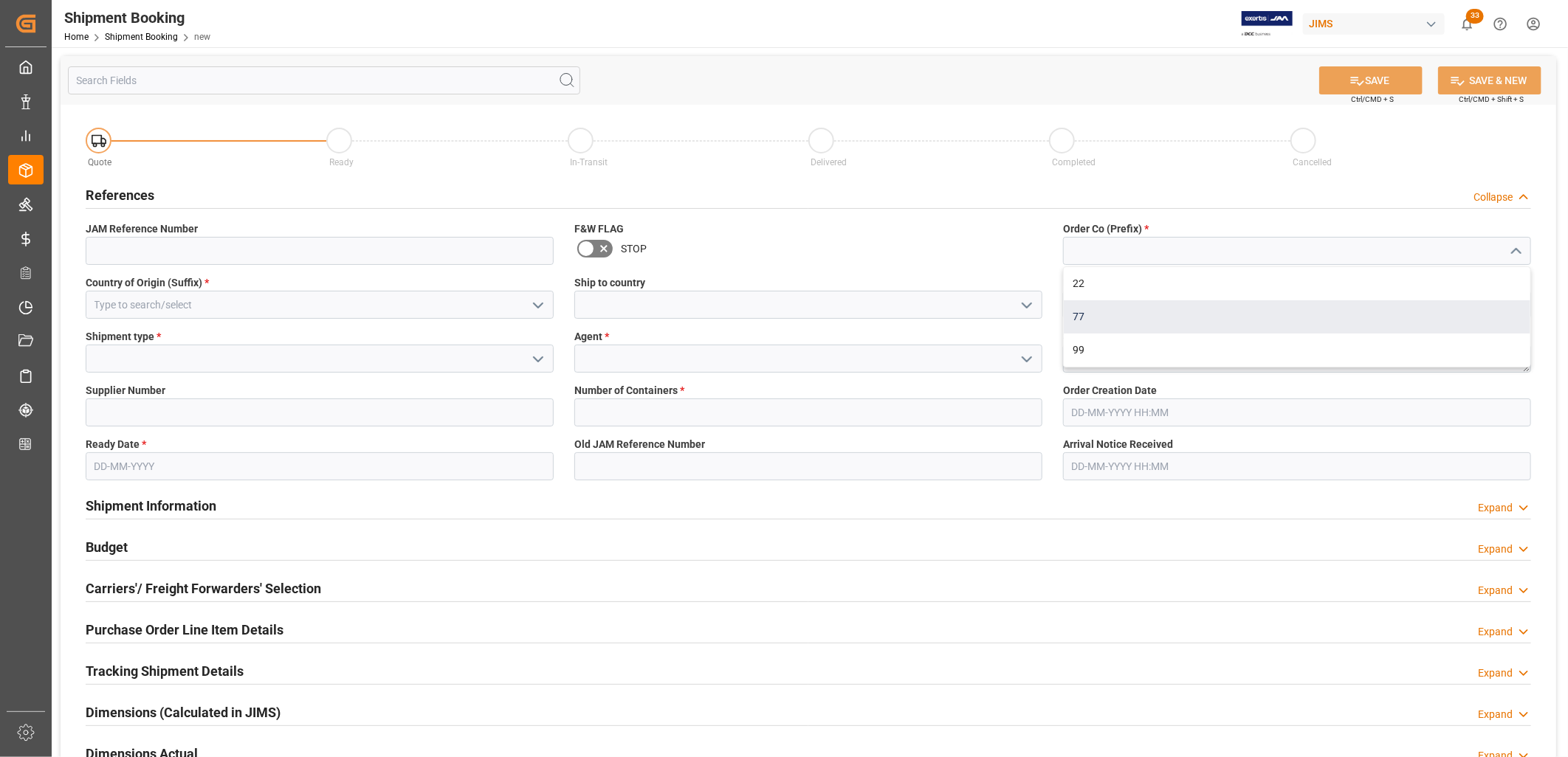
click at [1083, 315] on div "77" at bounding box center [1297, 317] width 466 height 33
type input "77"
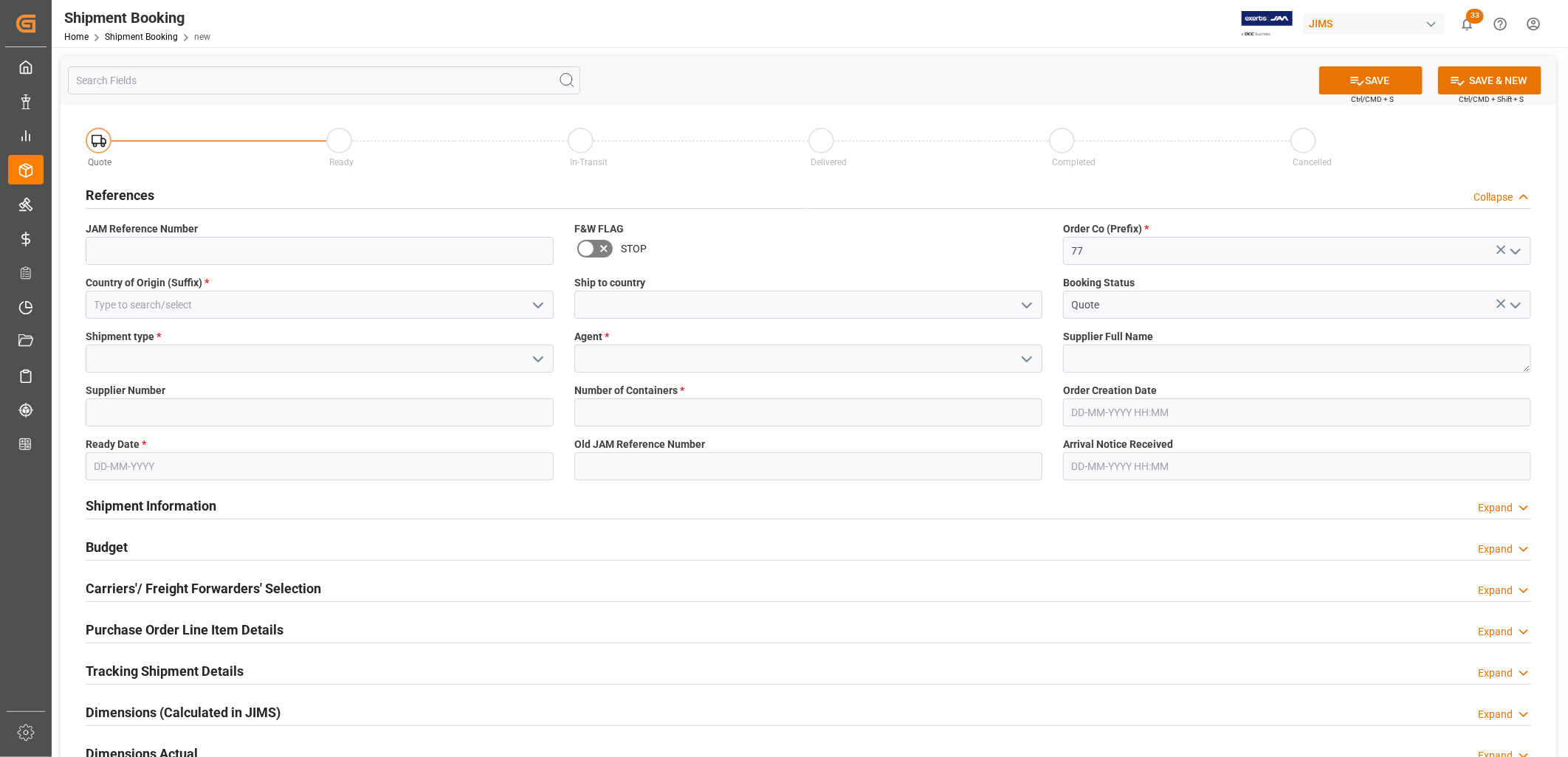
click at [1024, 299] on icon "open menu" at bounding box center [1027, 306] width 17 height 17
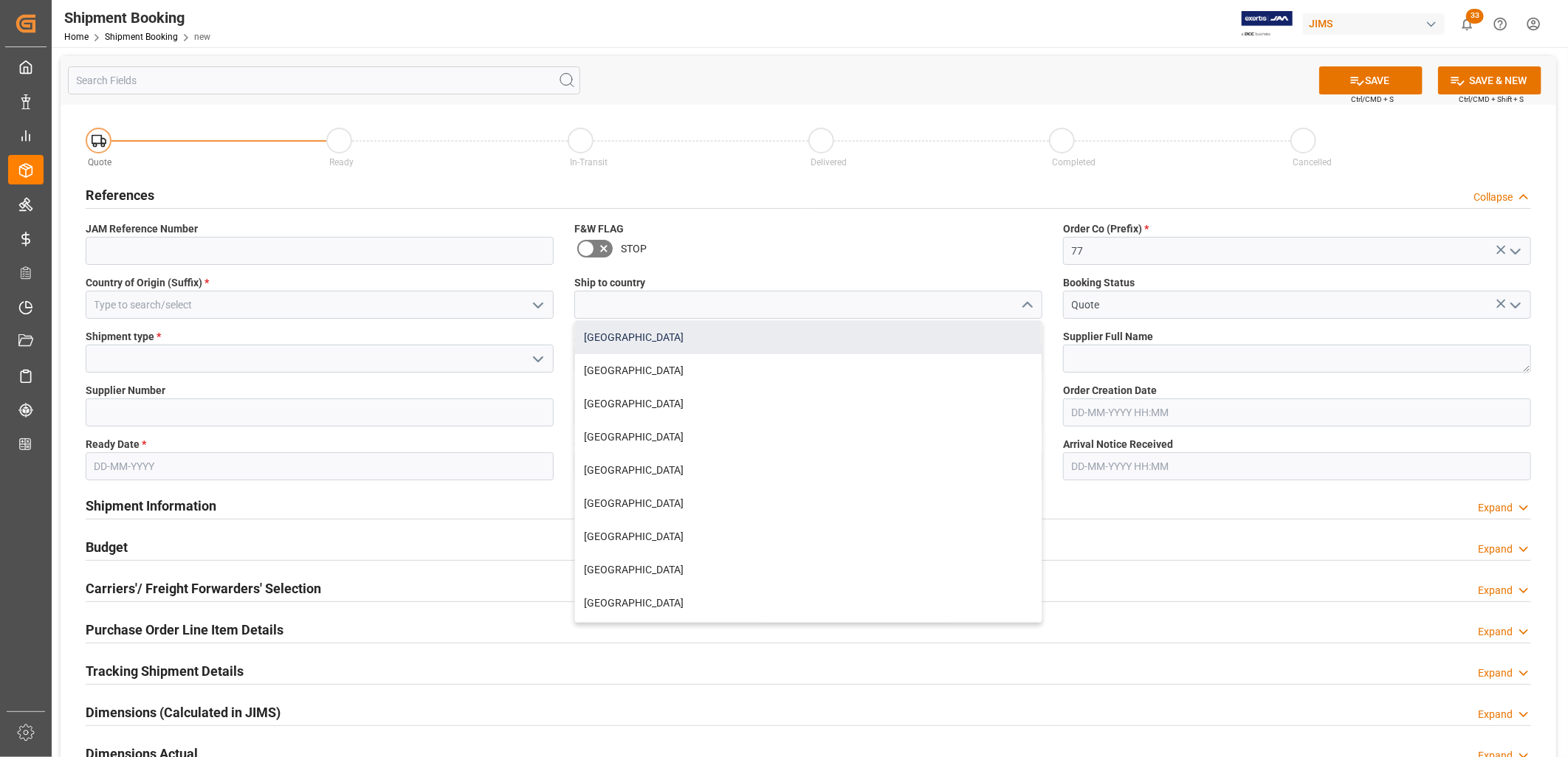
click at [619, 336] on div "[GEOGRAPHIC_DATA]" at bounding box center [808, 338] width 466 height 33
type input "[GEOGRAPHIC_DATA]"
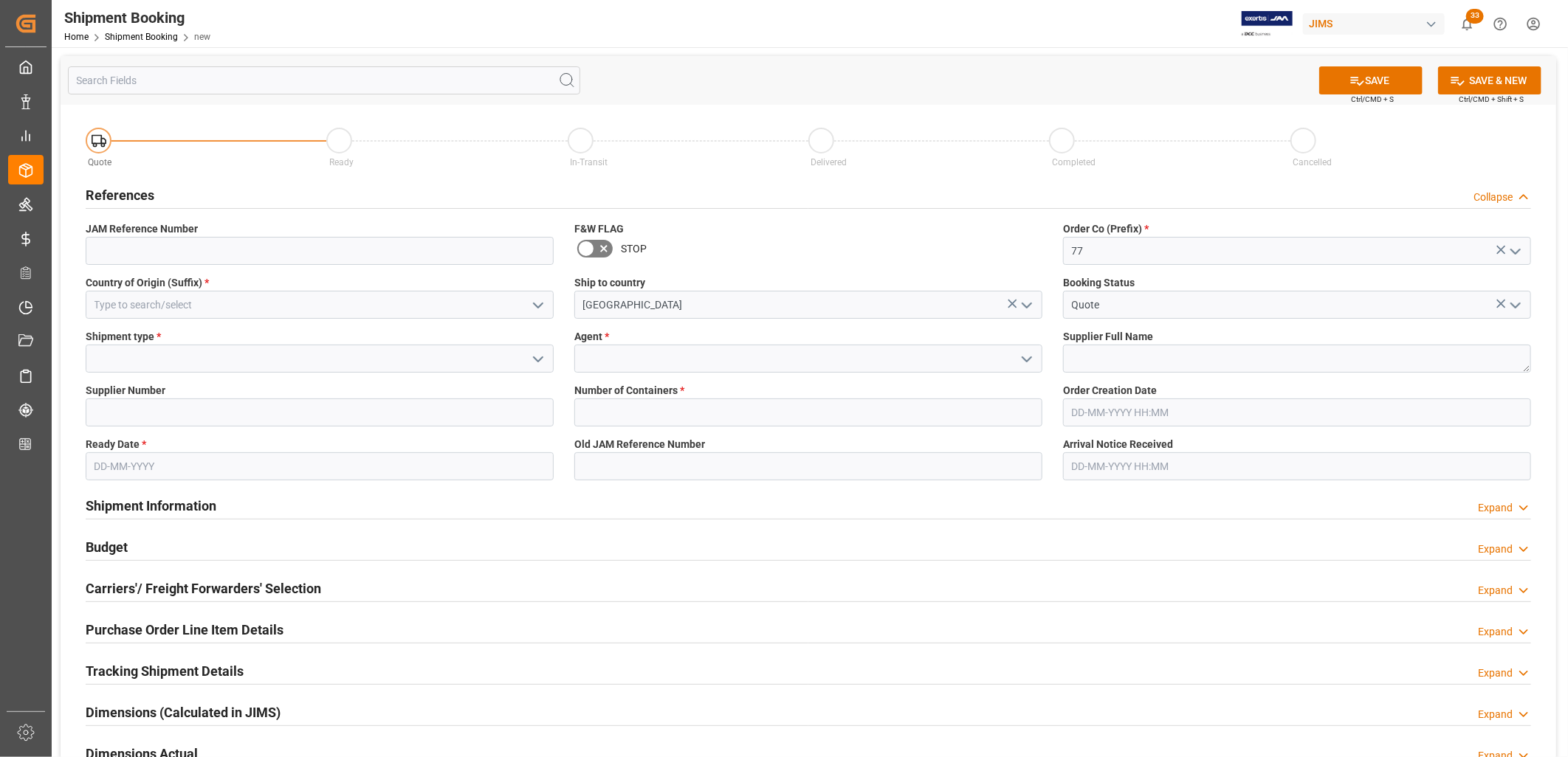
click at [1030, 354] on icon "open menu" at bounding box center [1027, 359] width 17 height 17
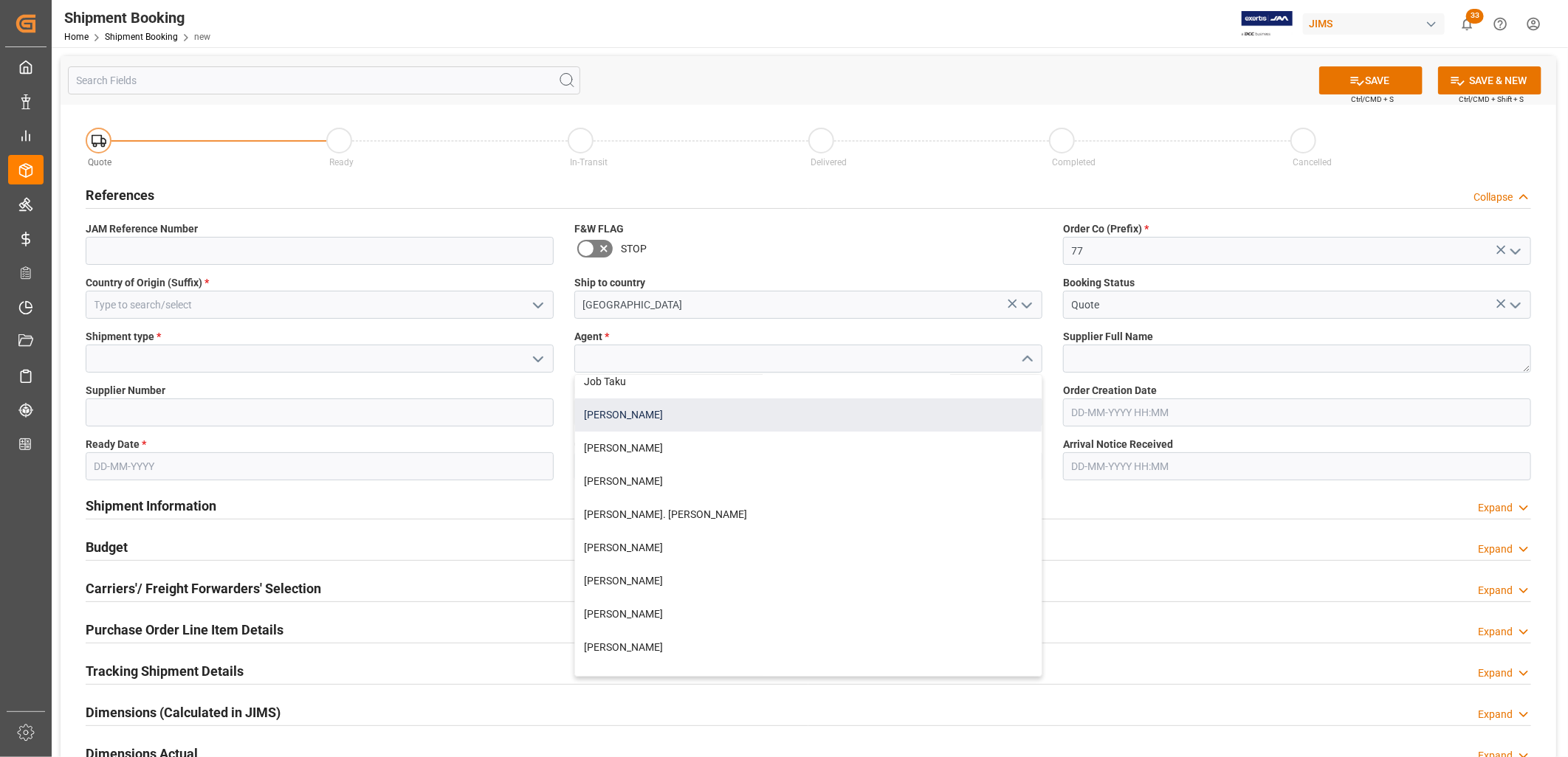
scroll to position [410, 0]
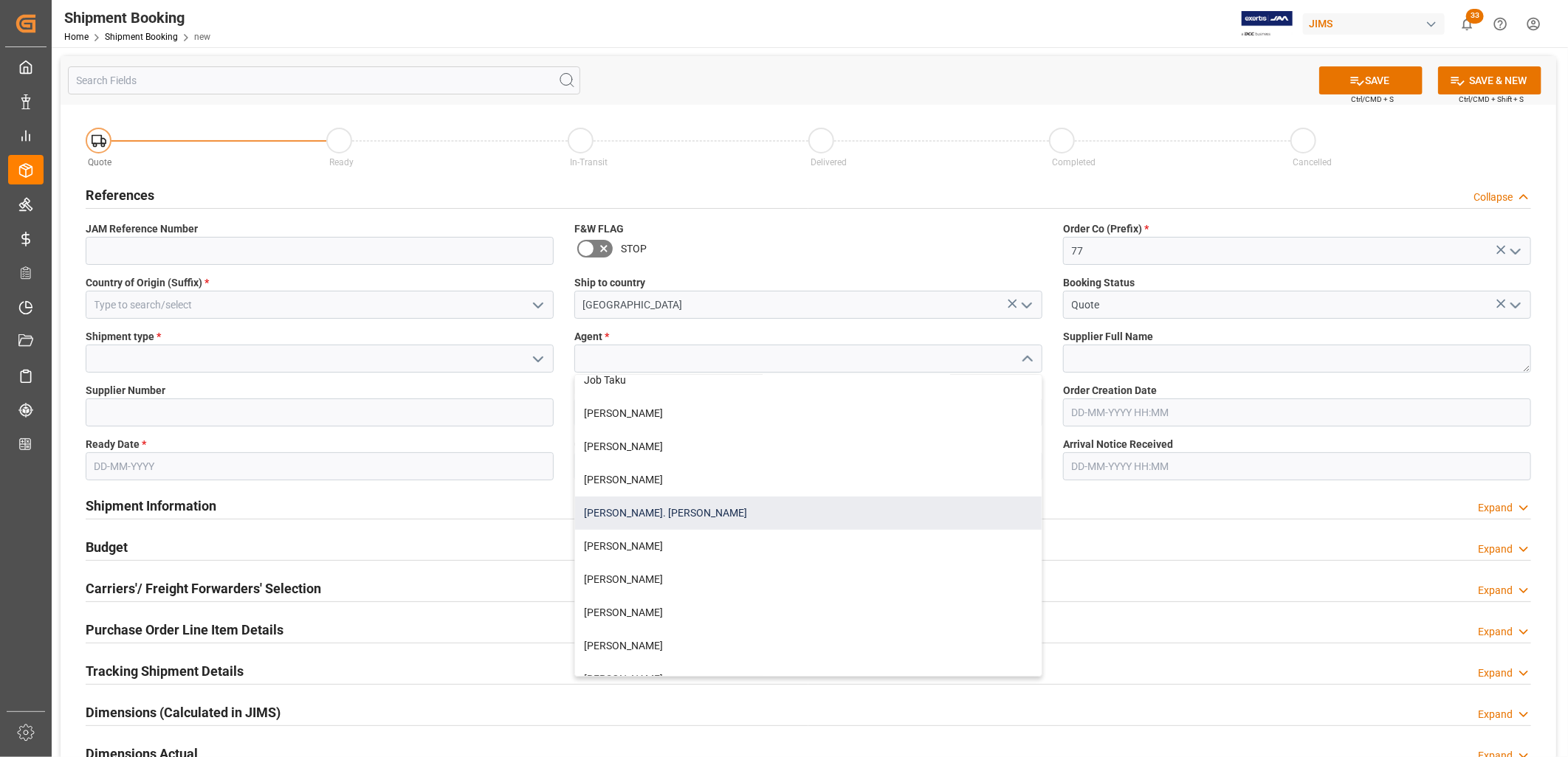
click at [639, 513] on div "[PERSON_NAME]. [PERSON_NAME]" at bounding box center [808, 514] width 466 height 33
type input "[PERSON_NAME]. [PERSON_NAME]"
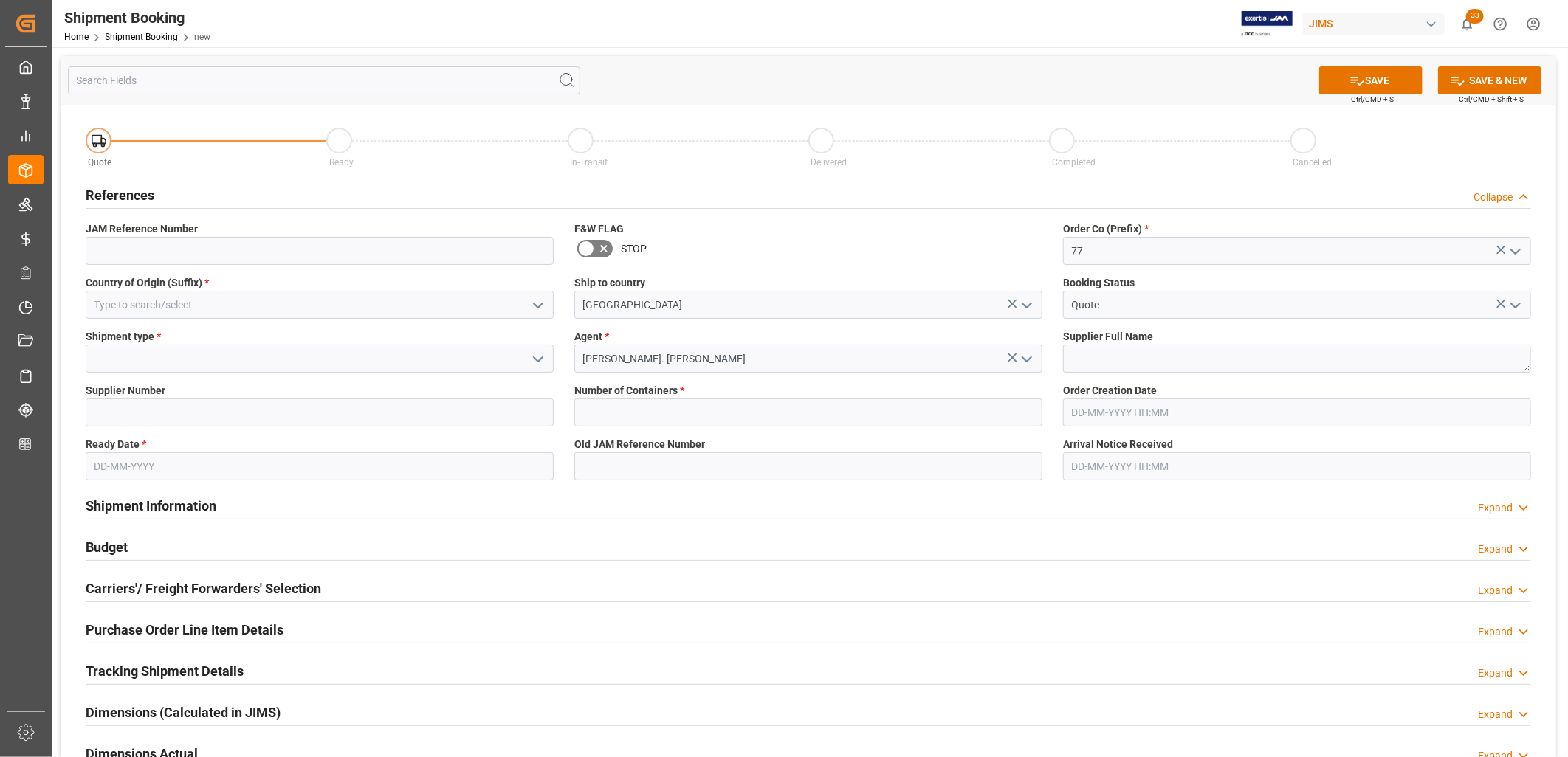
click at [539, 355] on icon "open menu" at bounding box center [538, 359] width 17 height 17
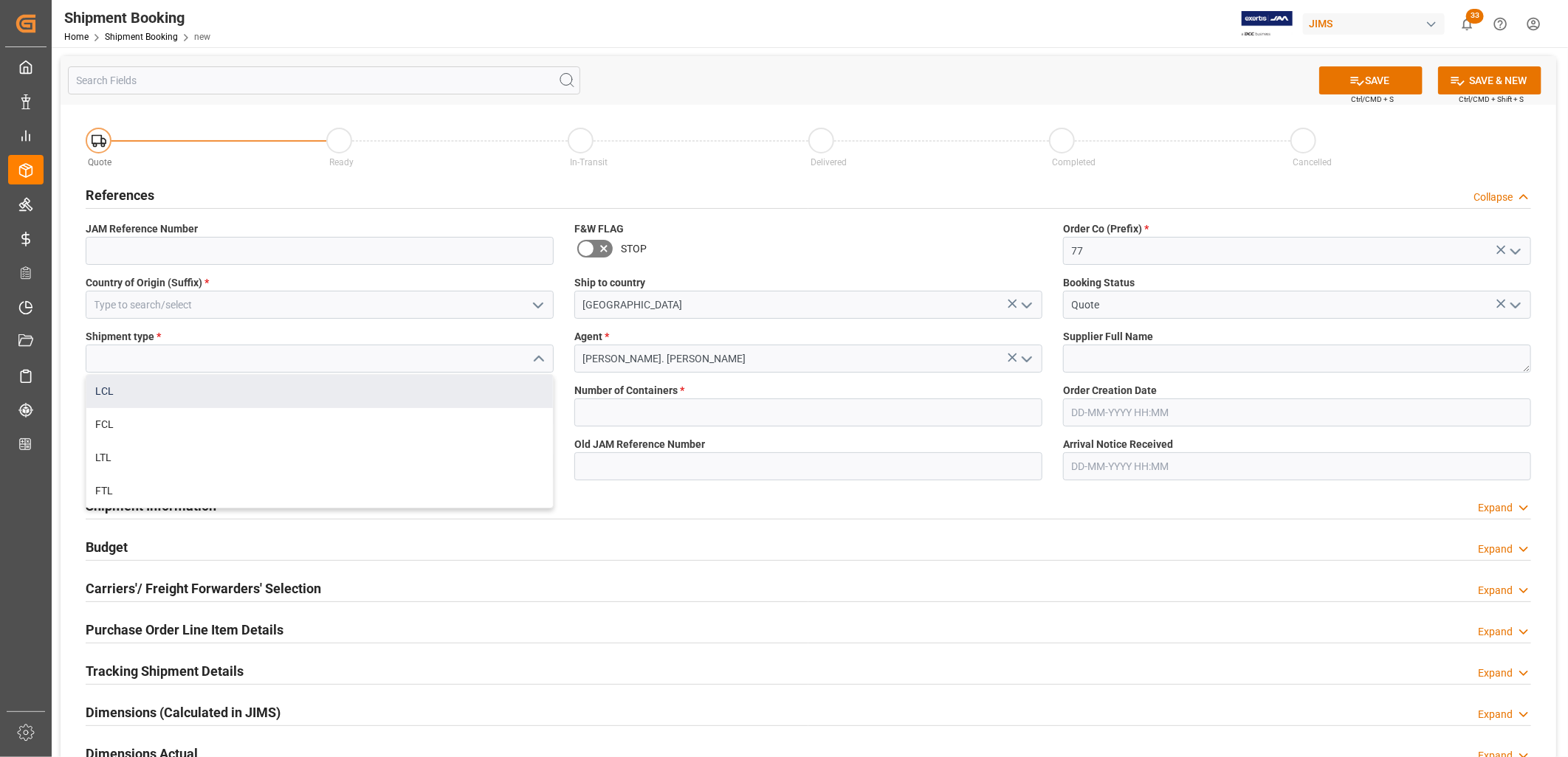
click at [102, 384] on div "LCL" at bounding box center [320, 391] width 466 height 33
type input "LCL"
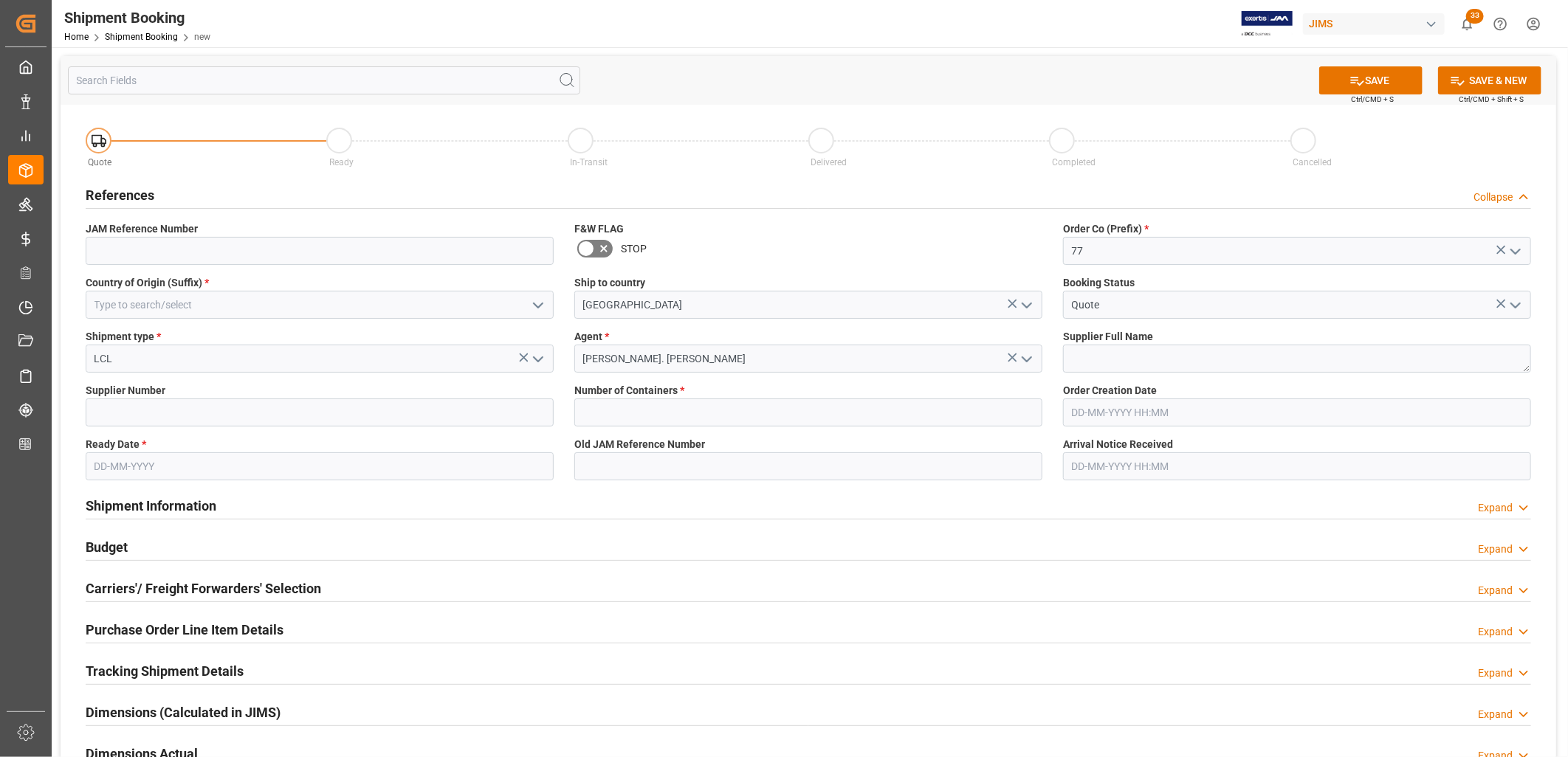
click at [535, 307] on icon "open menu" at bounding box center [538, 306] width 17 height 17
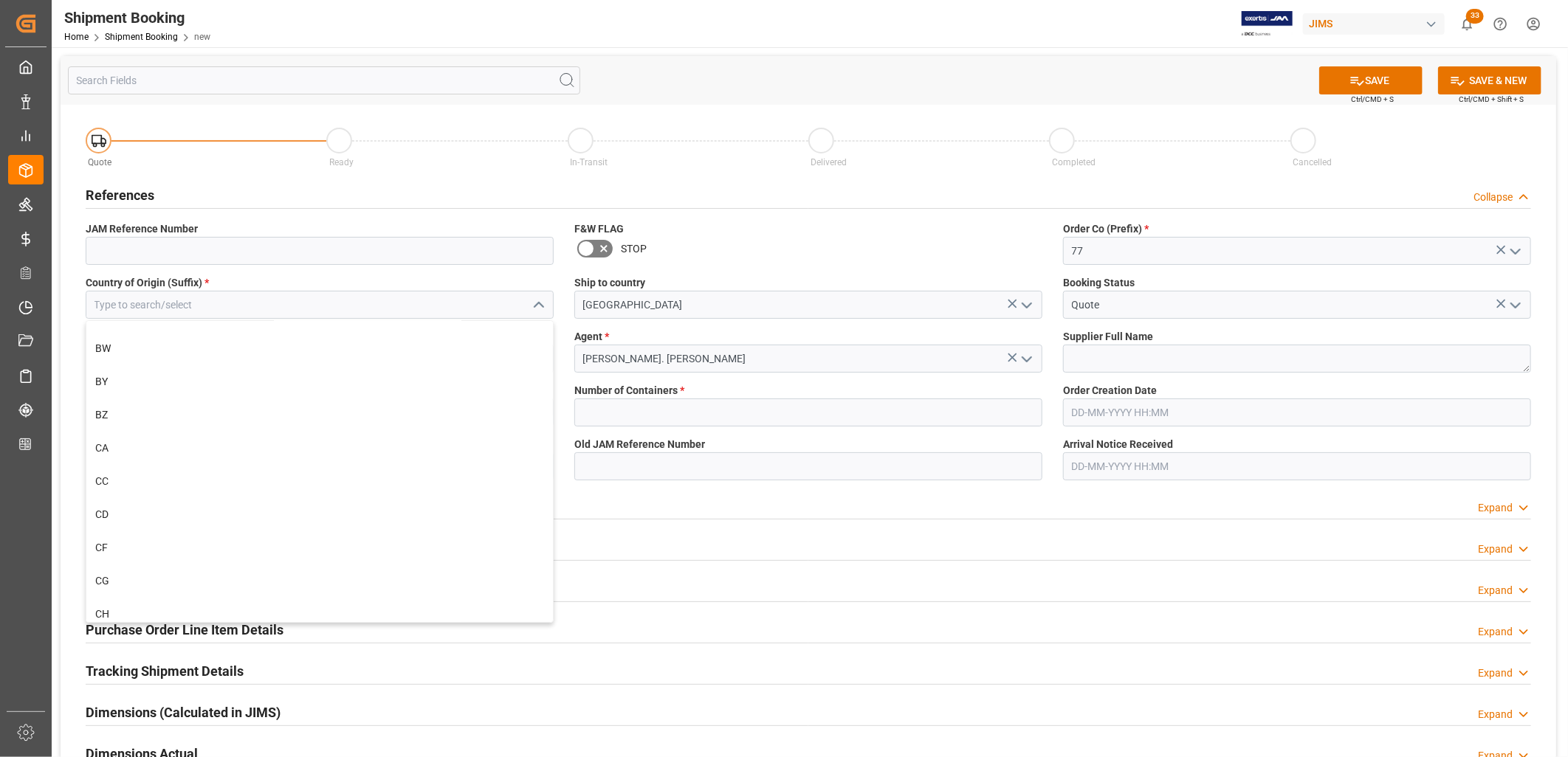
scroll to position [1230, 0]
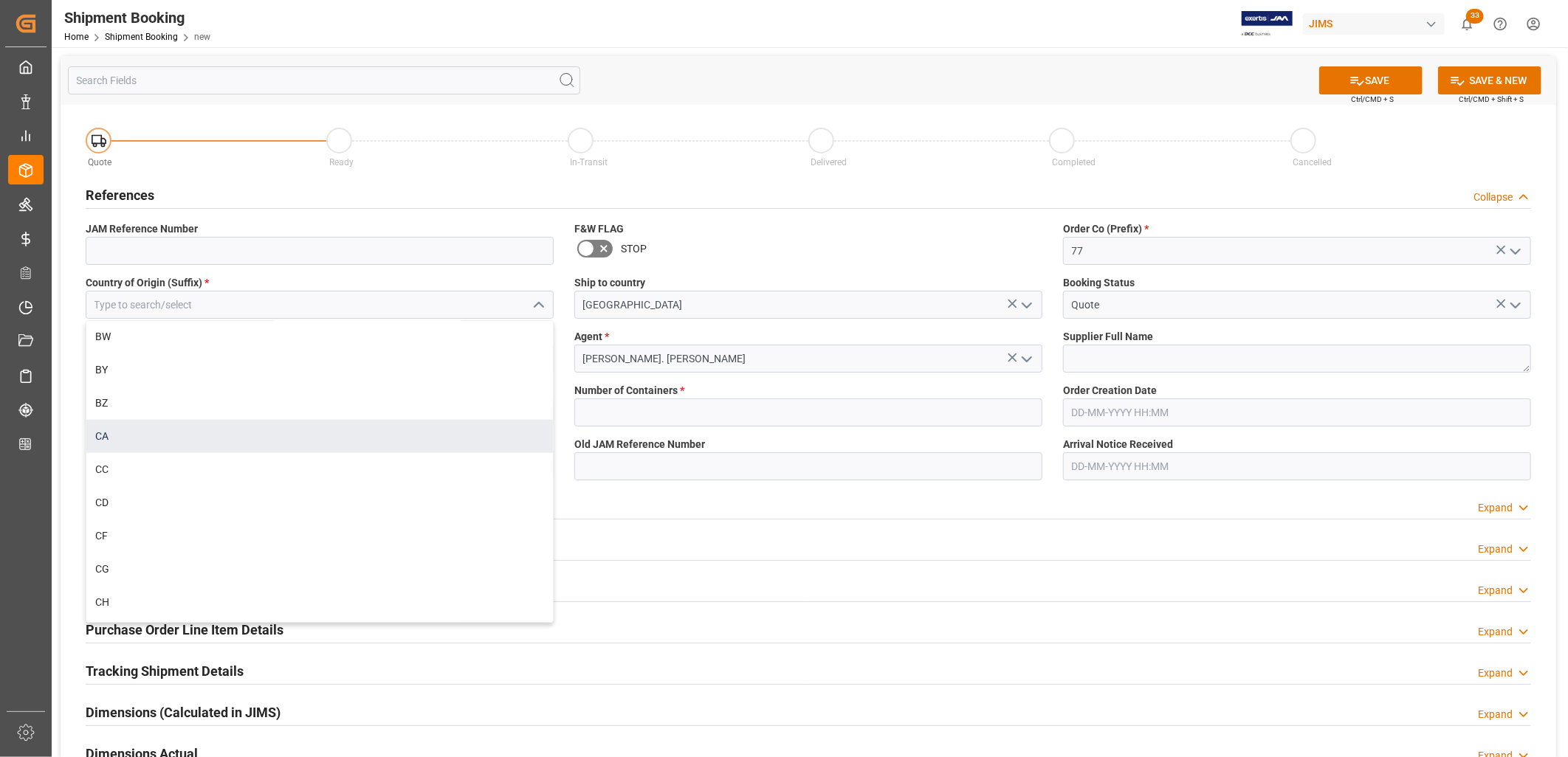
click at [109, 434] on div "CA" at bounding box center [320, 436] width 466 height 33
type input "CA"
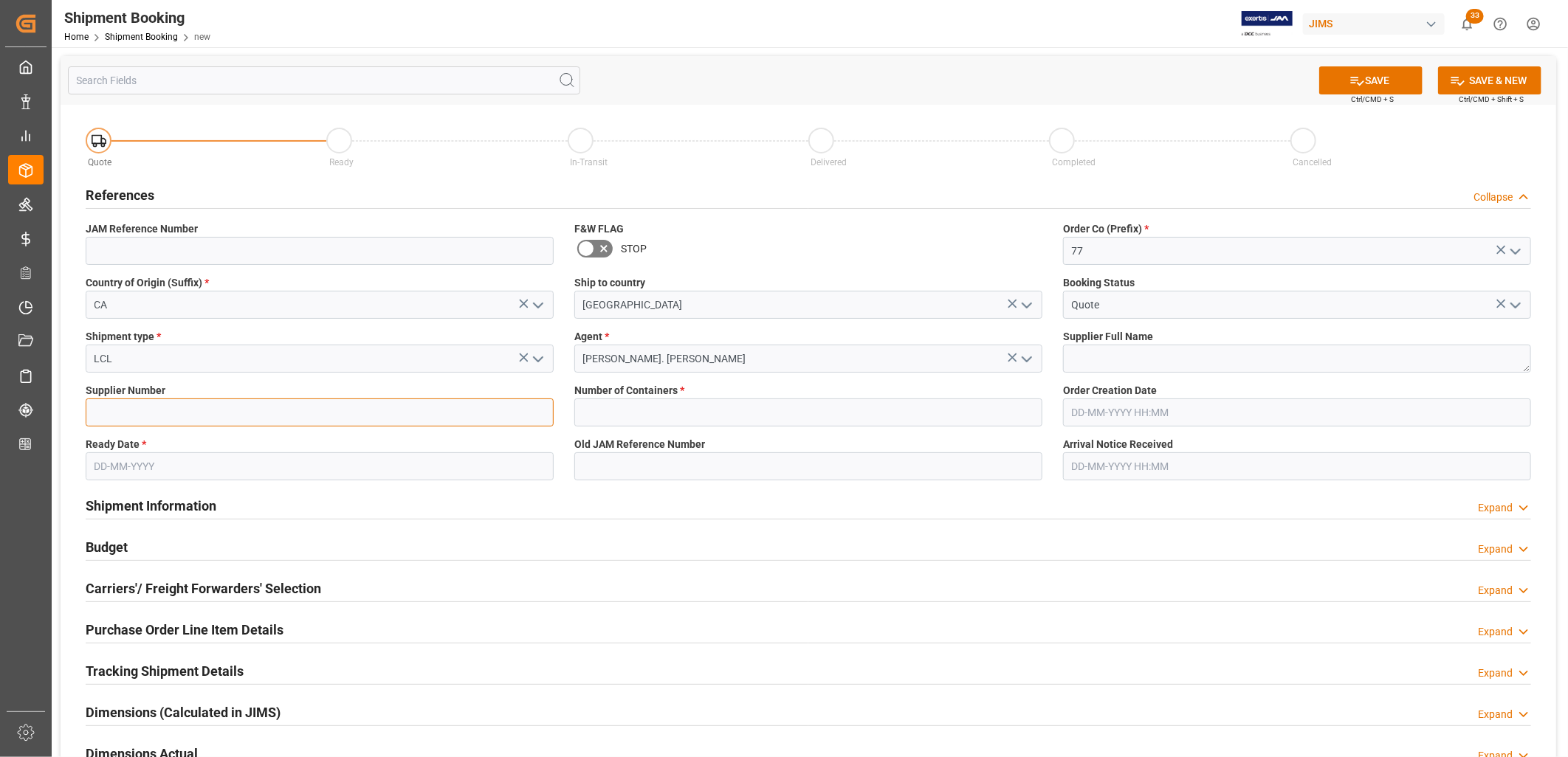
click at [128, 425] on input at bounding box center [320, 413] width 468 height 28
type input "197006"
click at [1088, 358] on textarea at bounding box center [1297, 359] width 468 height 28
type textarea "Jadon Promotions ([GEOGRAPHIC_DATA])"
click at [589, 414] on input "text" at bounding box center [808, 413] width 468 height 28
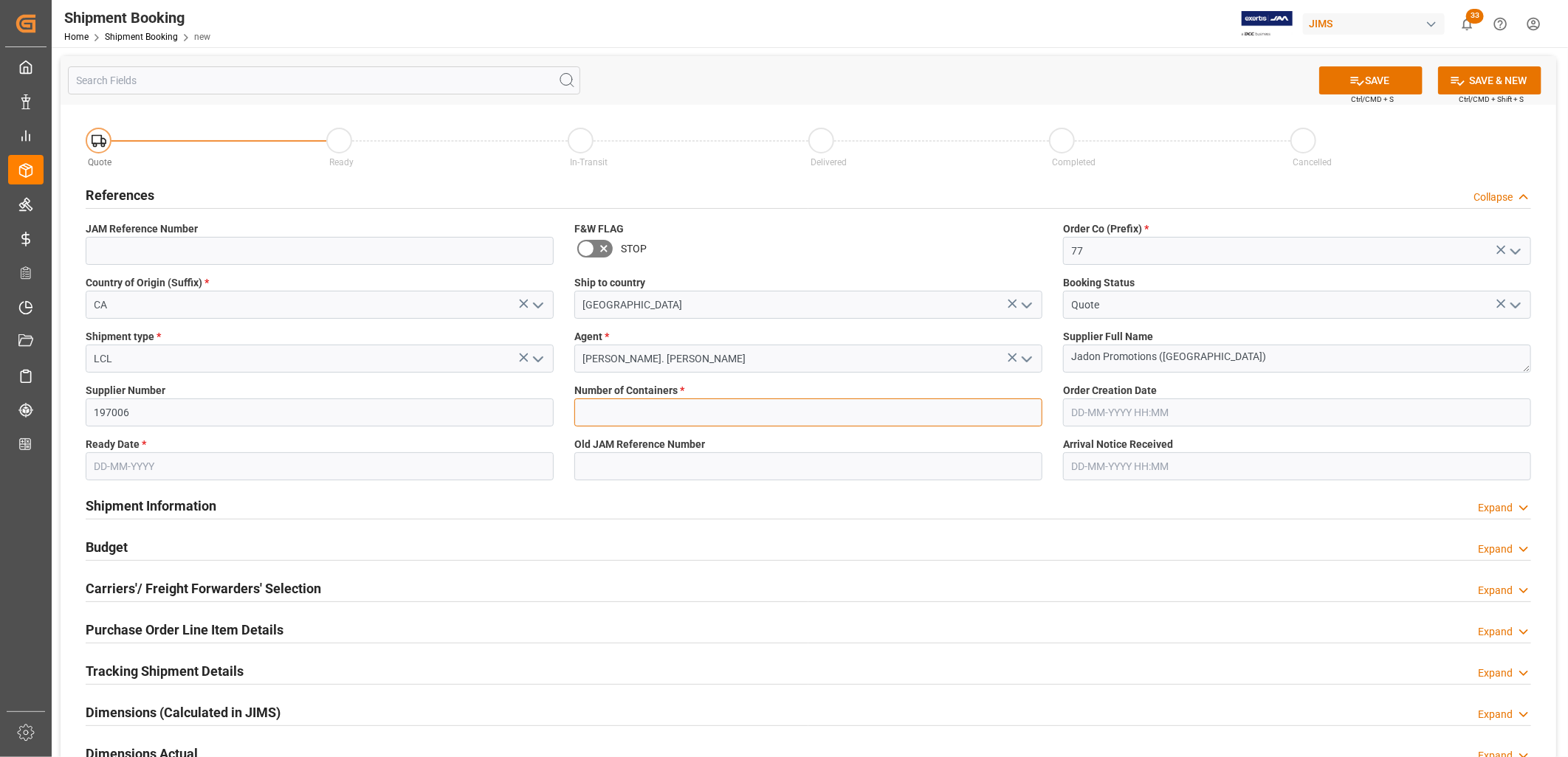
type input "0"
type input "[DATE]"
click at [1380, 69] on button "SAVE" at bounding box center [1370, 80] width 103 height 28
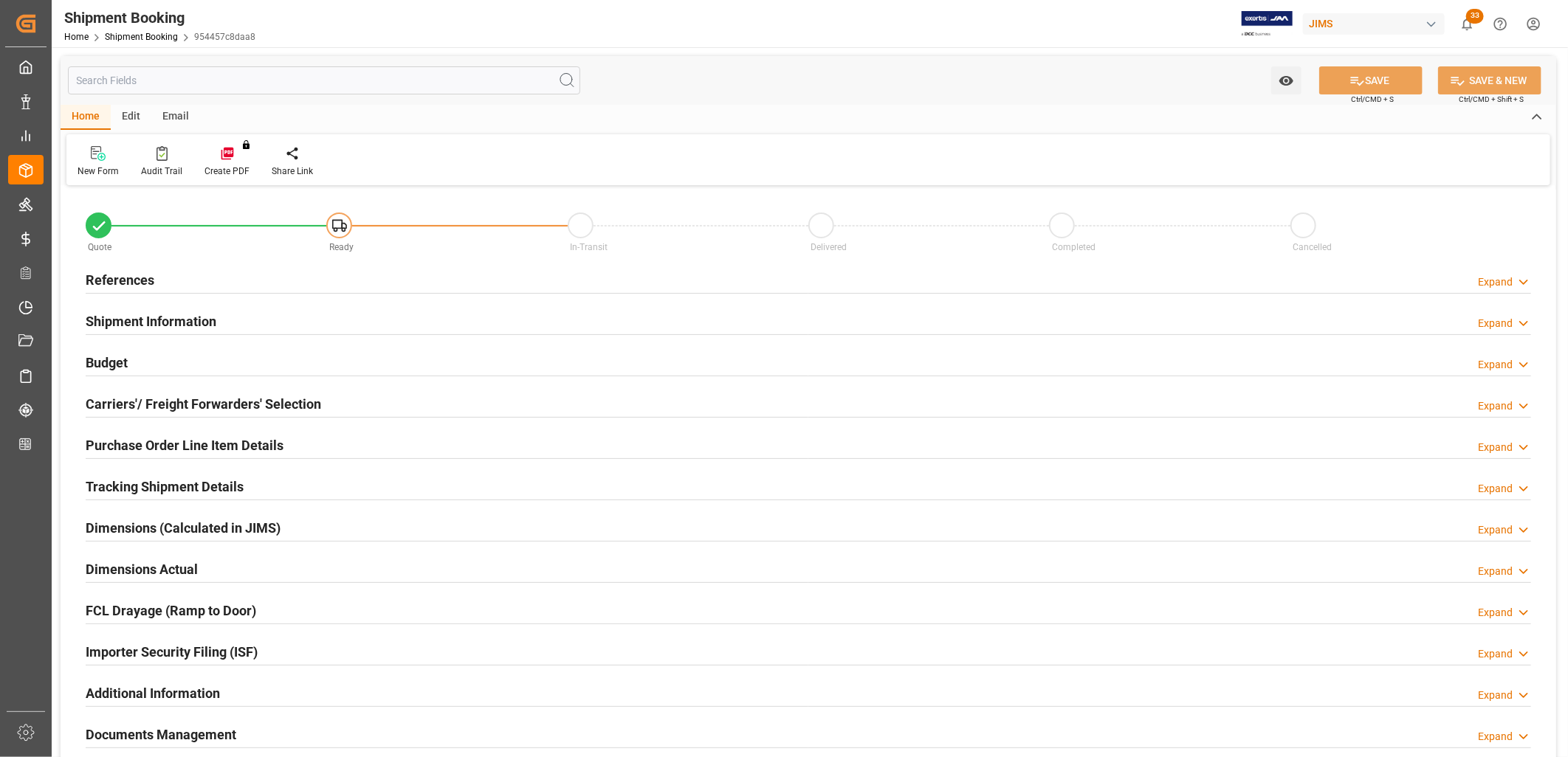
type input "0"
type input "[DATE]"
click at [147, 275] on h2 "References" at bounding box center [120, 280] width 69 height 20
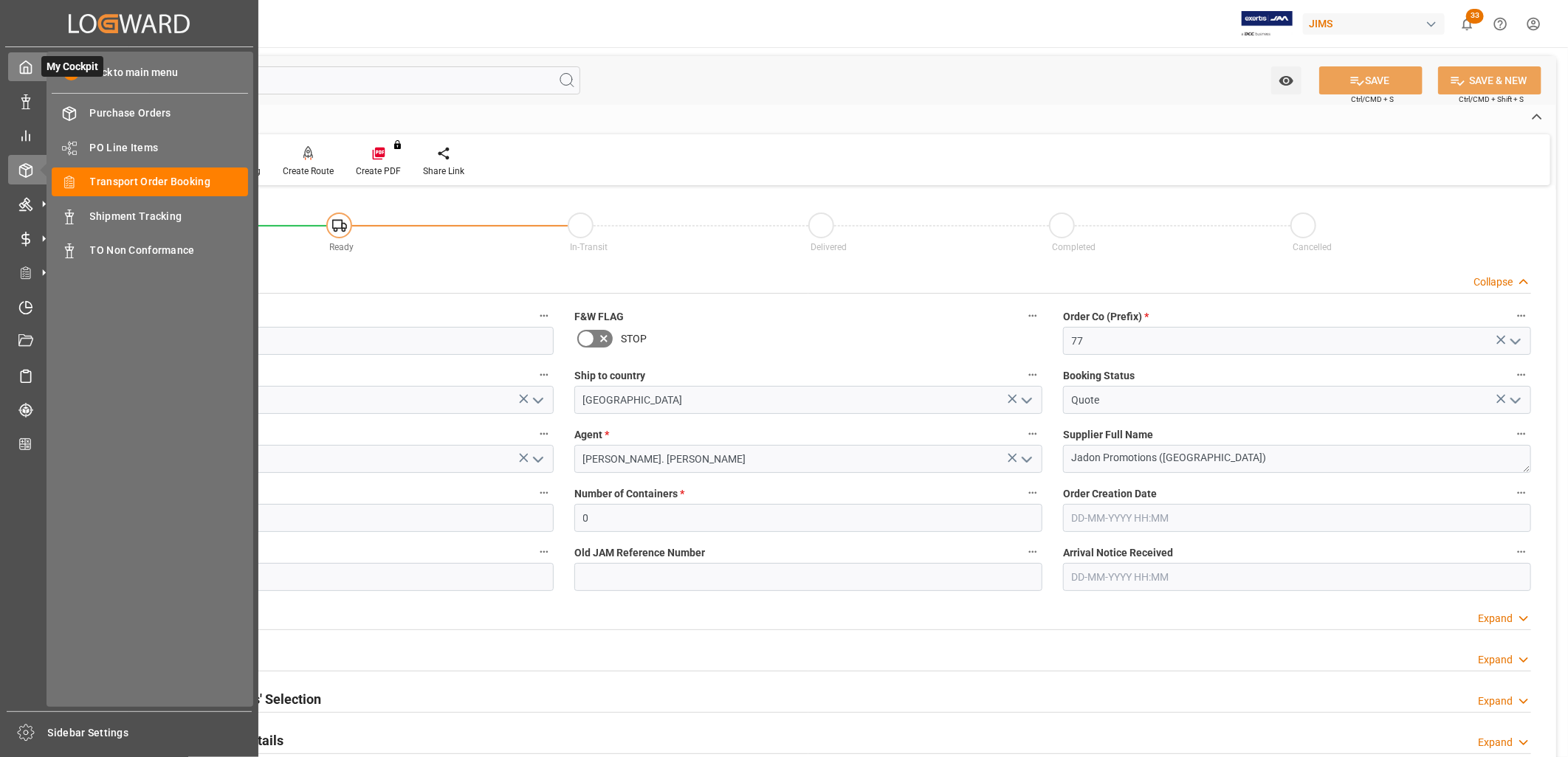
click at [28, 70] on polyline at bounding box center [26, 69] width 4 height 6
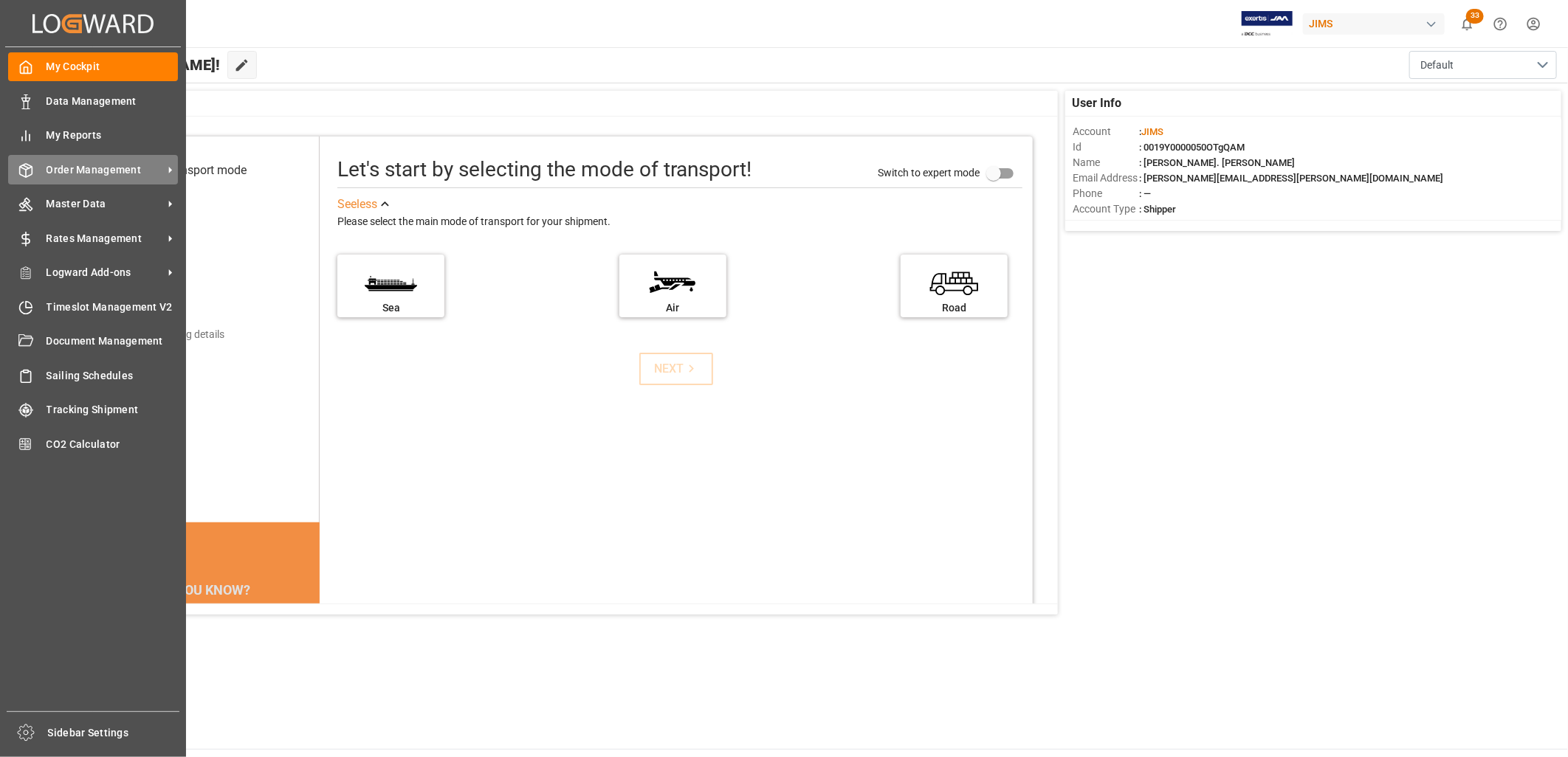
click at [65, 171] on span "Order Management" at bounding box center [105, 170] width 117 height 16
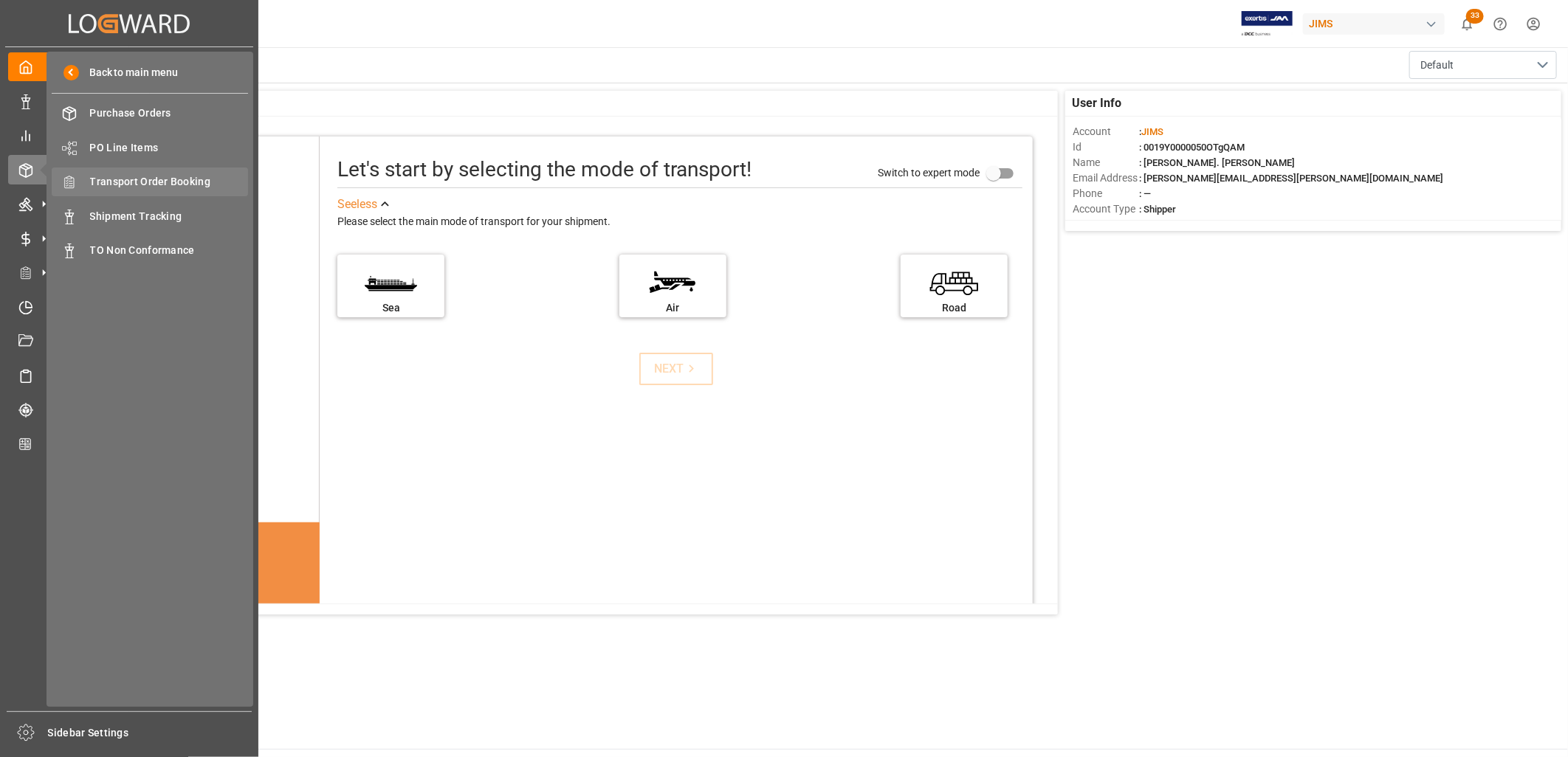
click at [158, 175] on span "Transport Order Booking" at bounding box center [169, 182] width 158 height 16
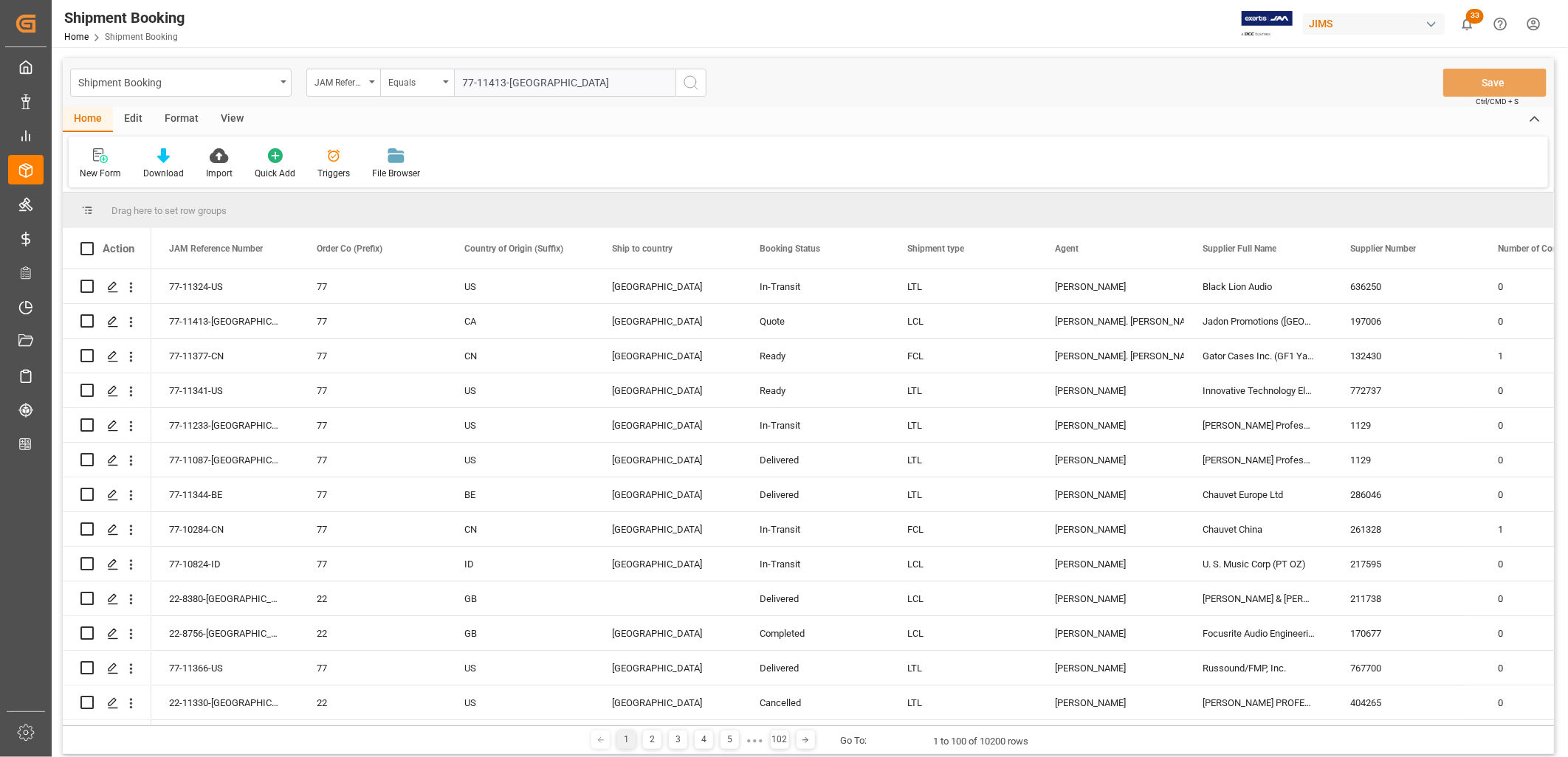
type input "77-11413-CA"
click at [686, 82] on icon "search button" at bounding box center [691, 83] width 17 height 17
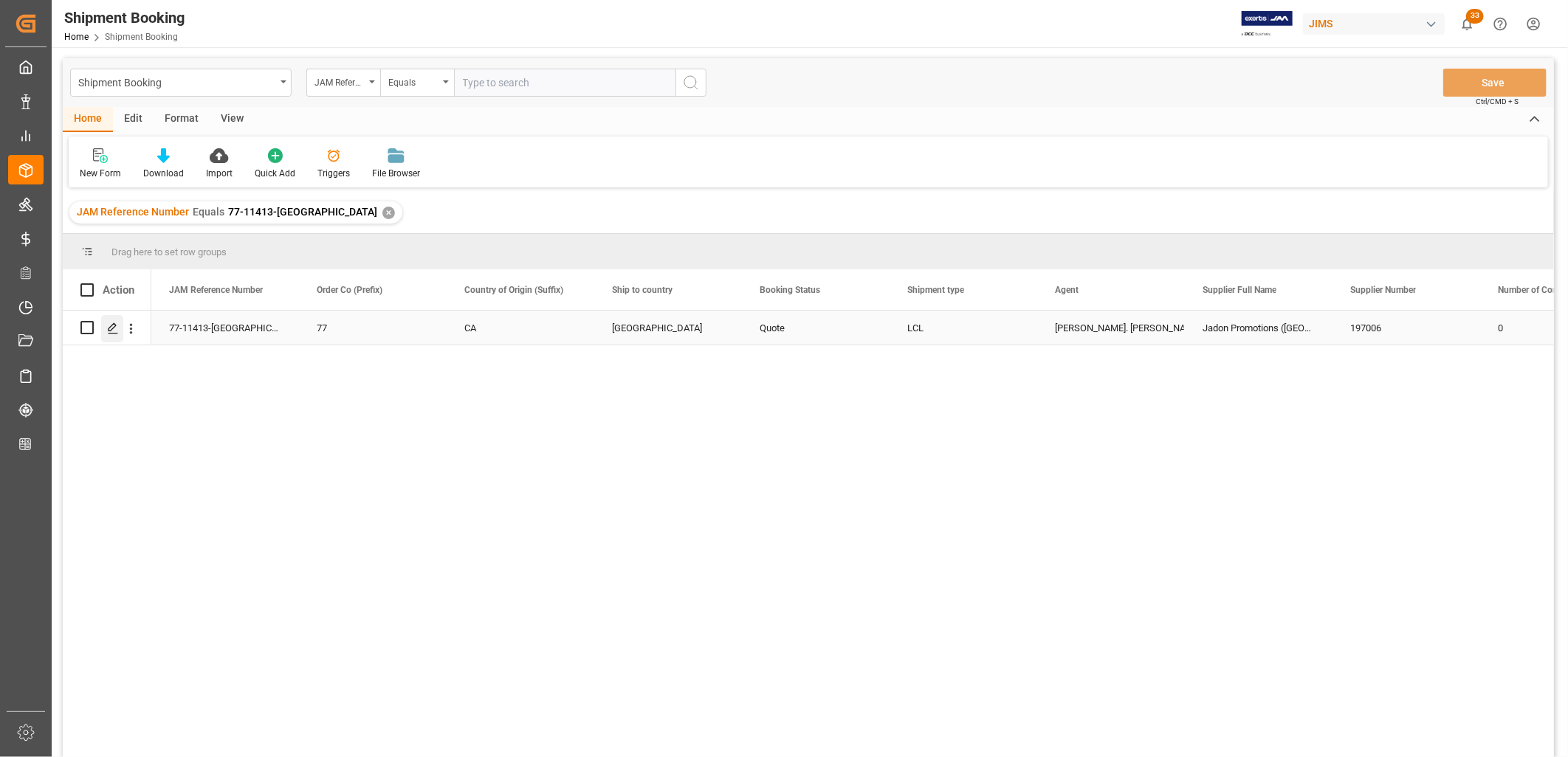
click at [111, 326] on icon "Press SPACE to select this row." at bounding box center [113, 328] width 12 height 12
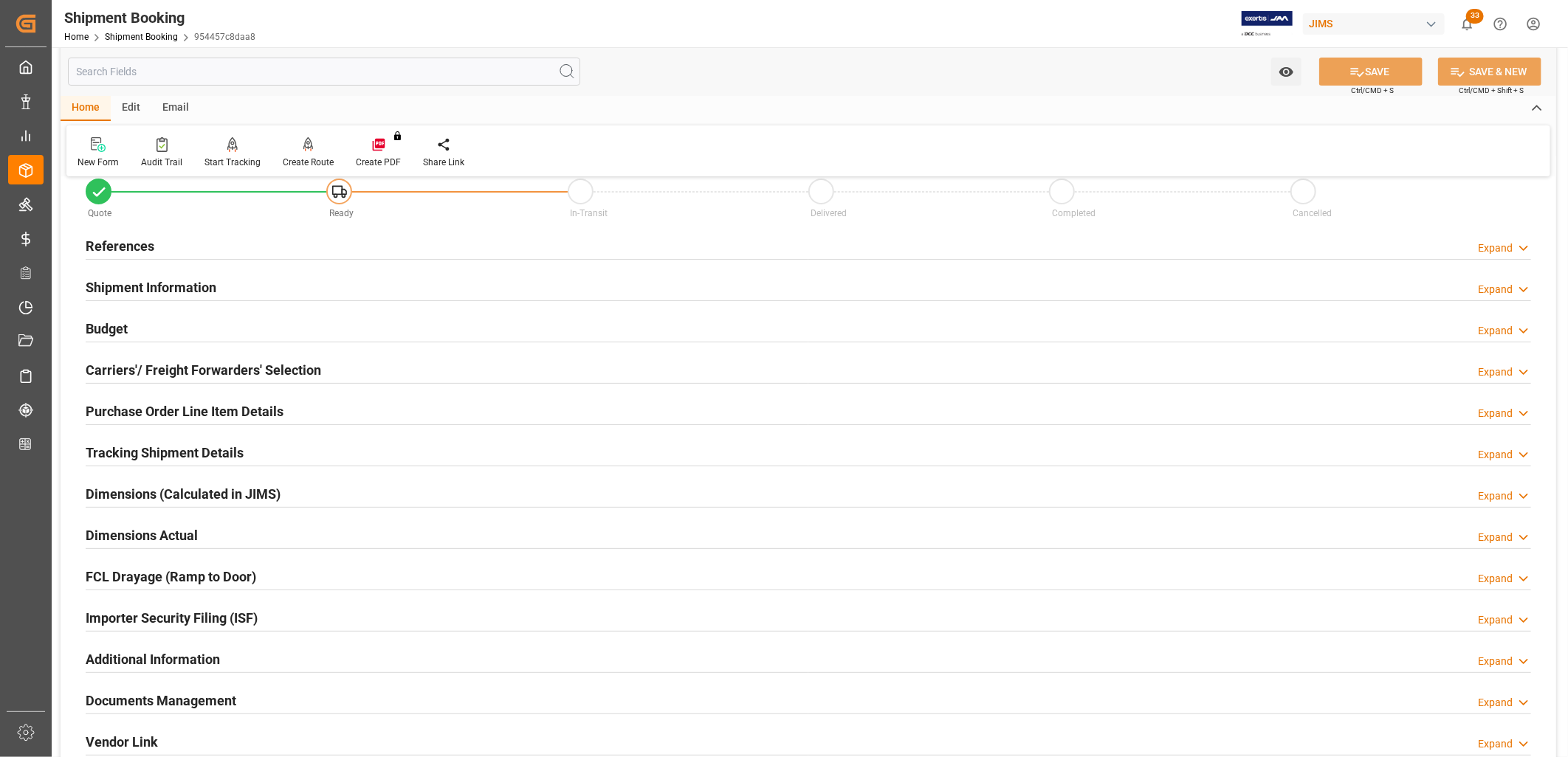
scroll to position [24, 0]
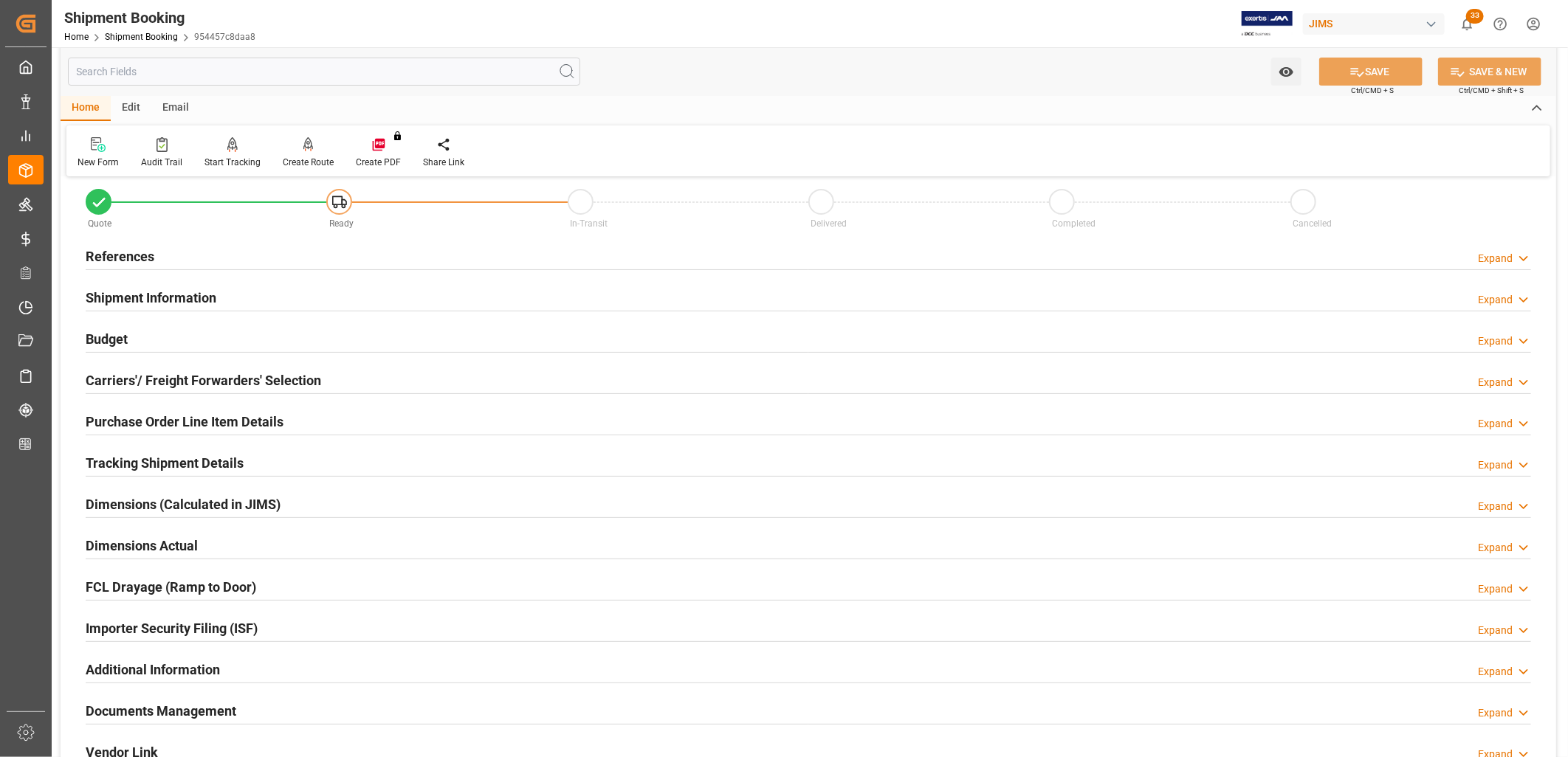
click at [233, 380] on h2 "Carriers'/ Freight Forwarders' Selection" at bounding box center [203, 380] width 236 height 20
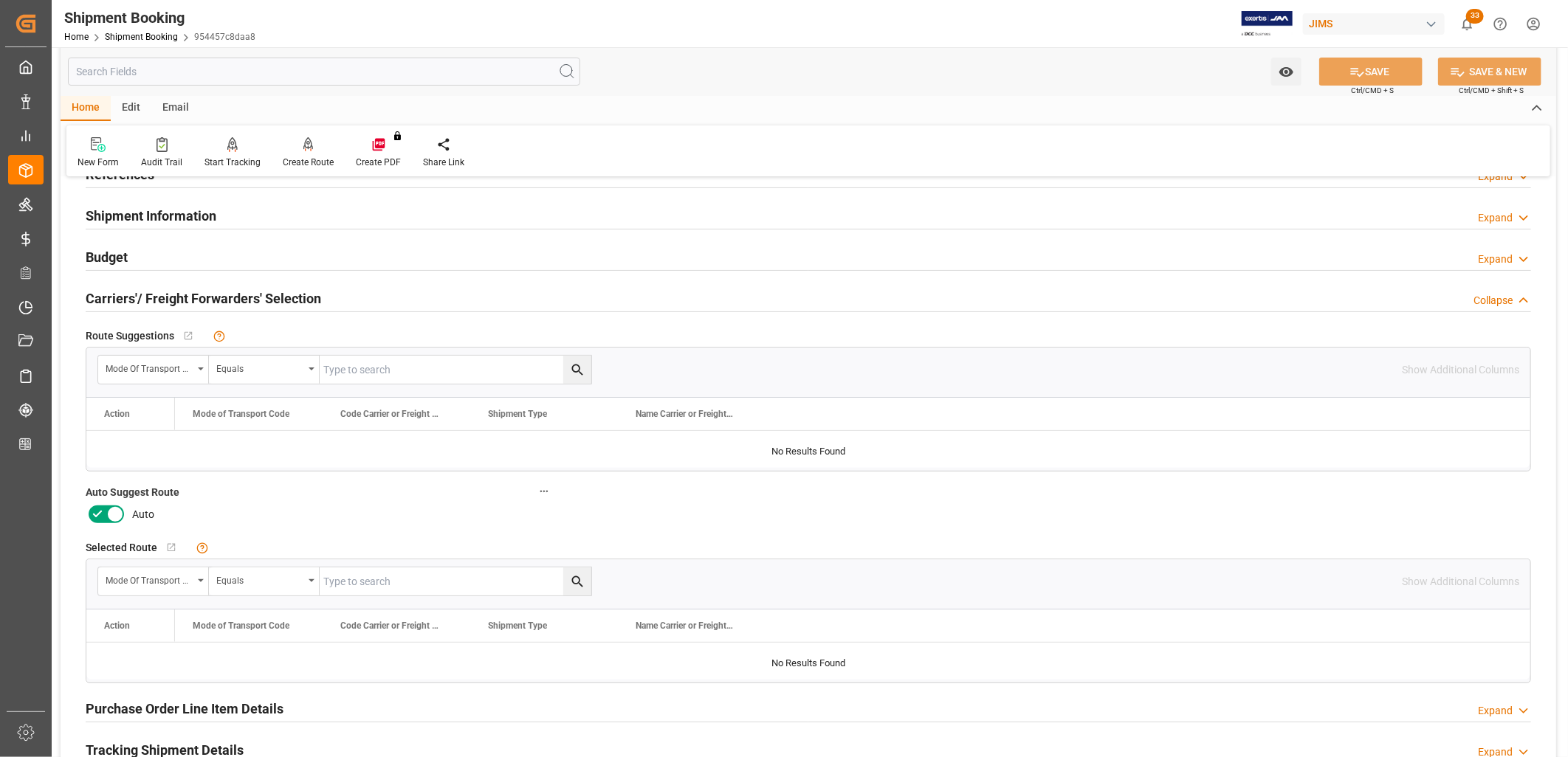
scroll to position [187, 0]
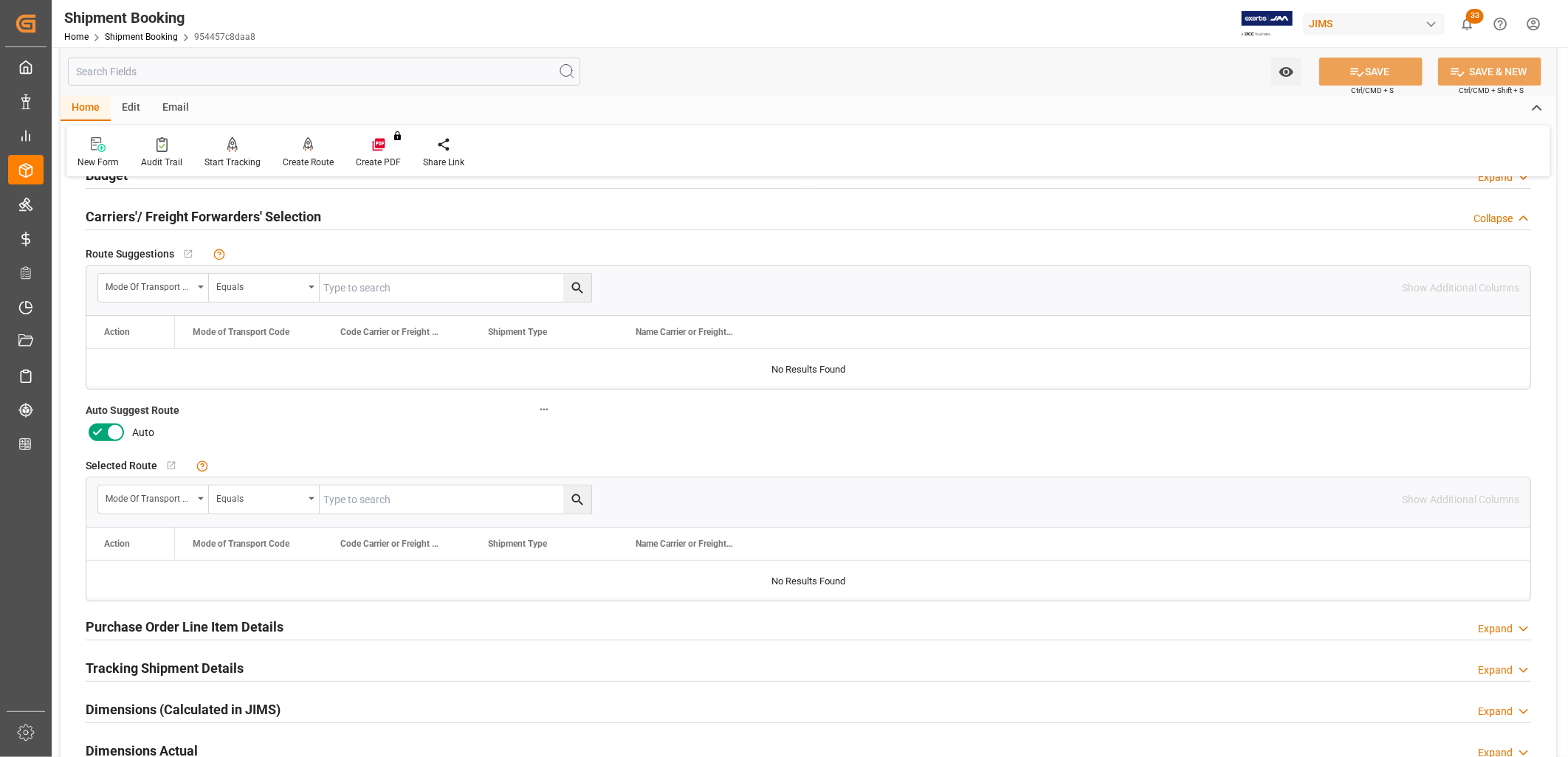
click at [108, 428] on icon at bounding box center [115, 432] width 17 height 17
click at [0, 0] on input "checkbox" at bounding box center [0, 0] width 0 height 0
click at [303, 147] on icon at bounding box center [308, 144] width 10 height 15
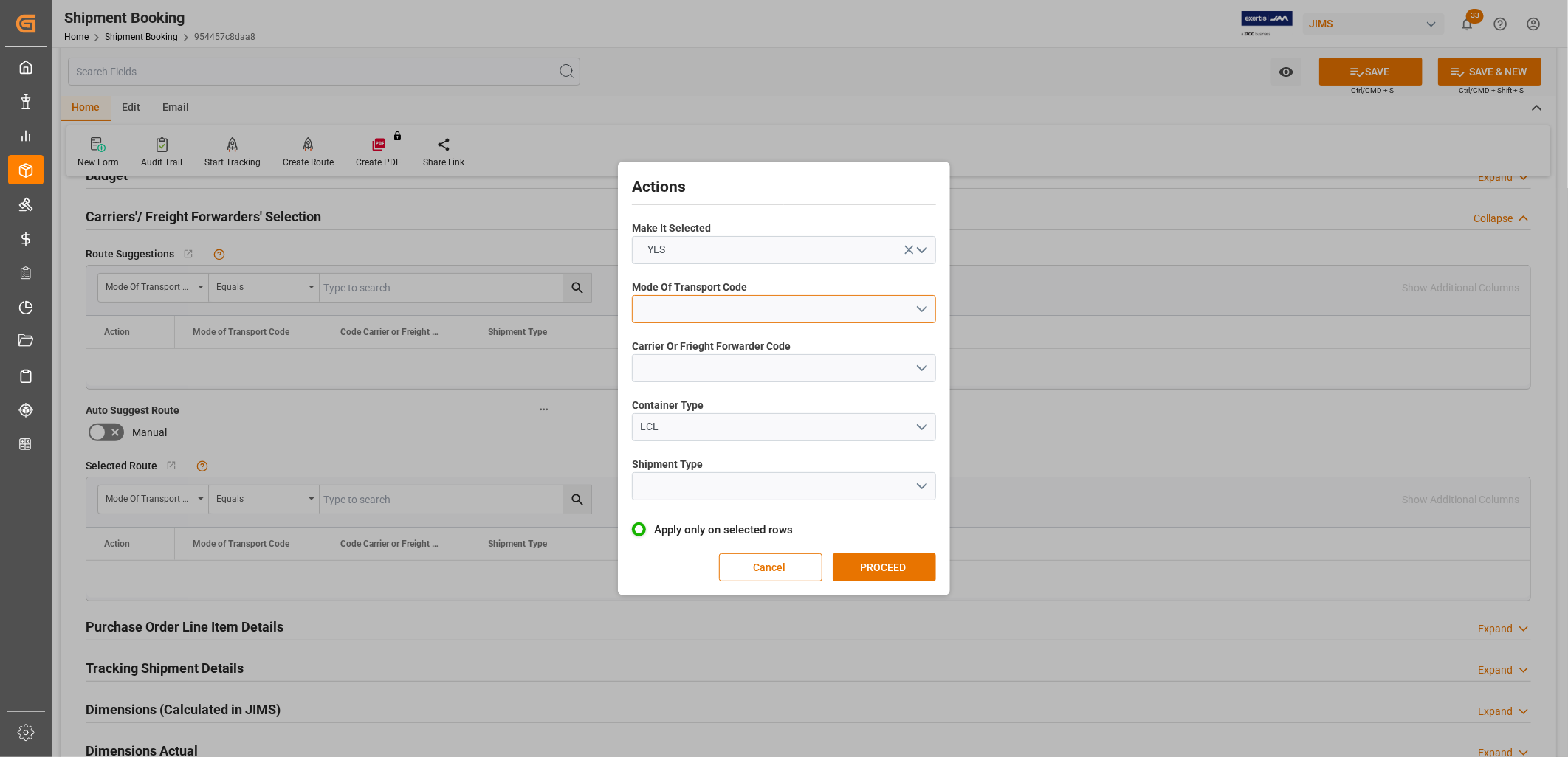
click at [921, 310] on button "open menu" at bounding box center [784, 310] width 304 height 28
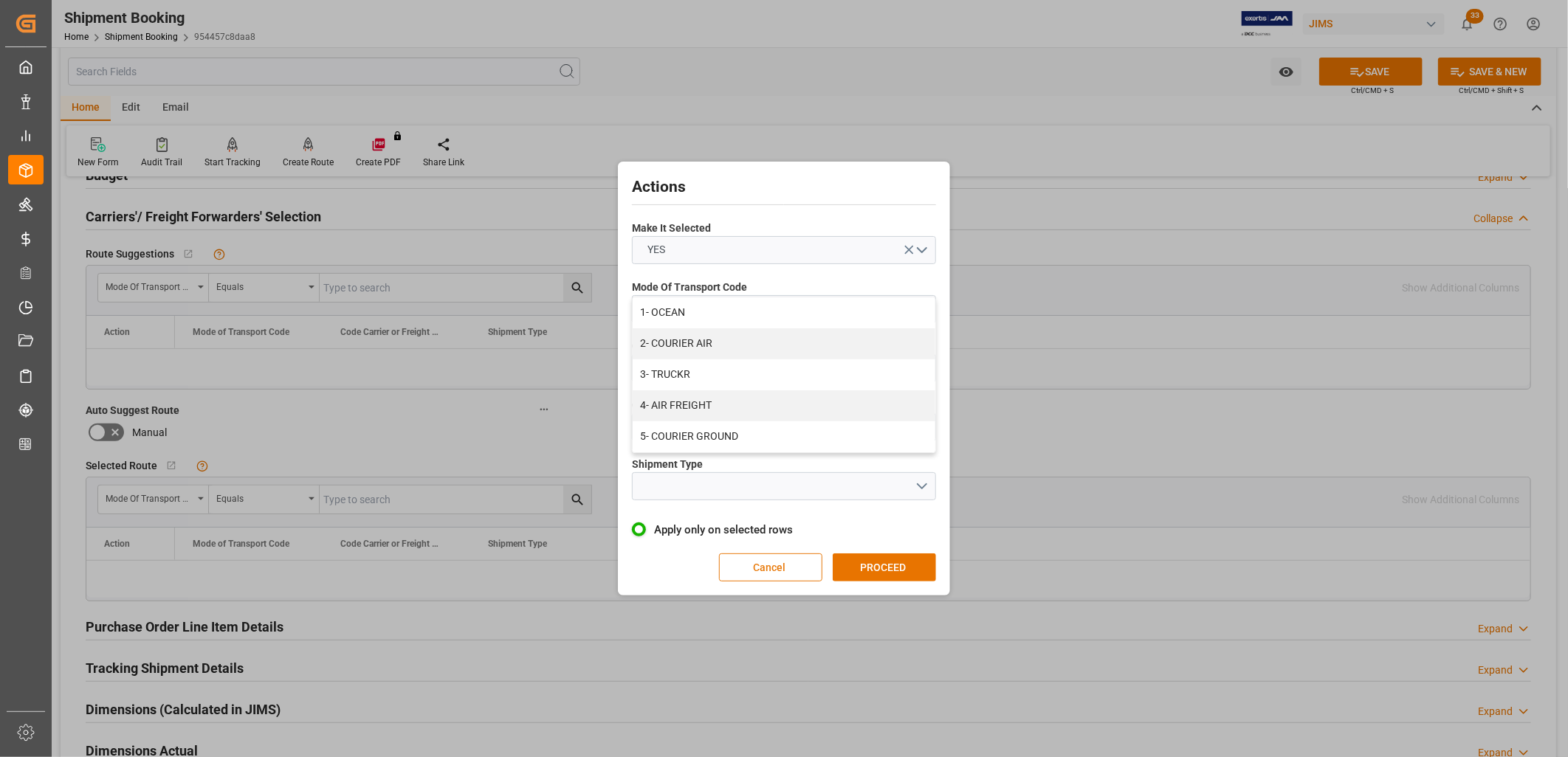
click at [796, 561] on button "Cancel" at bounding box center [771, 568] width 103 height 28
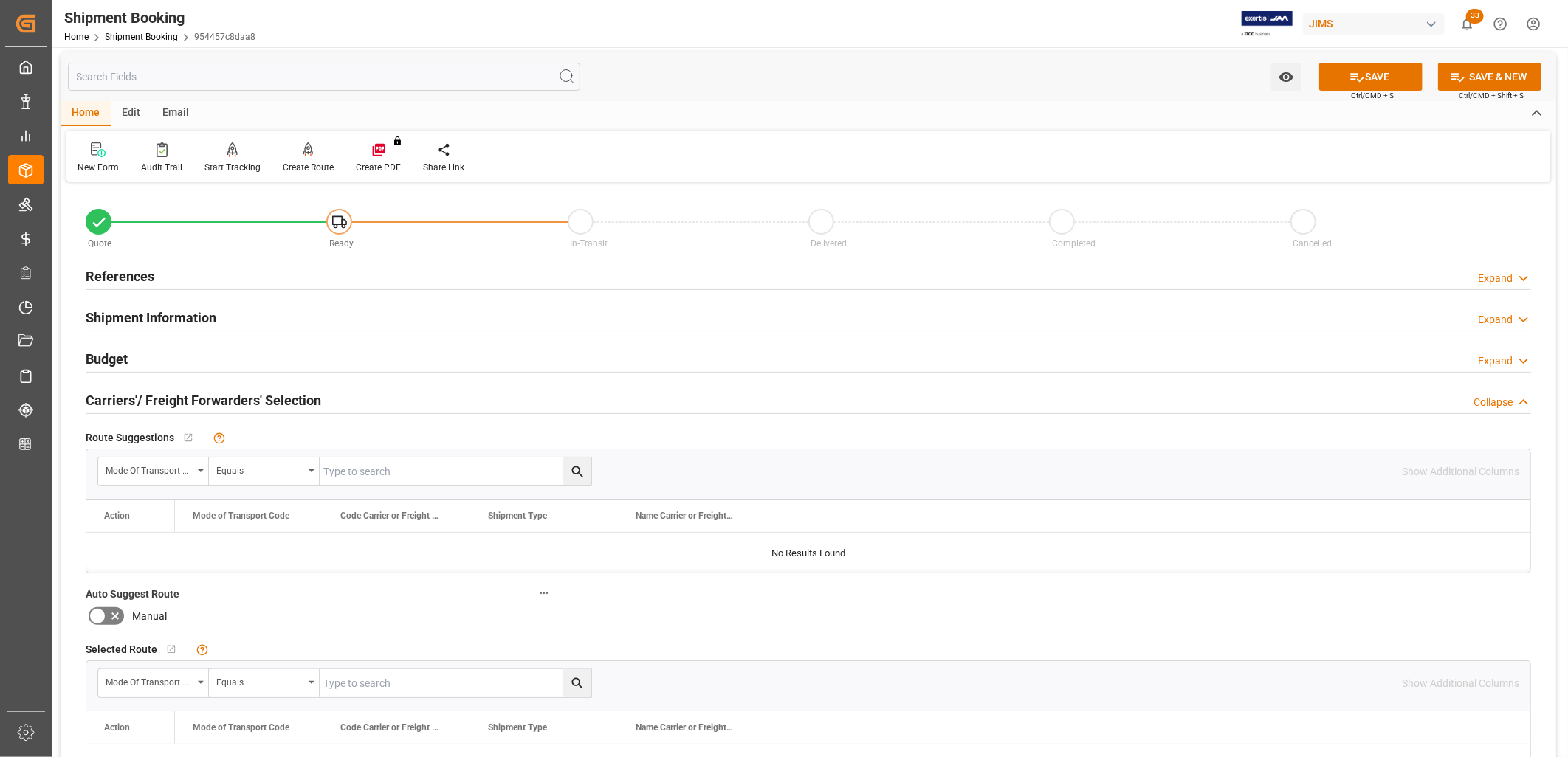
scroll to position [0, 0]
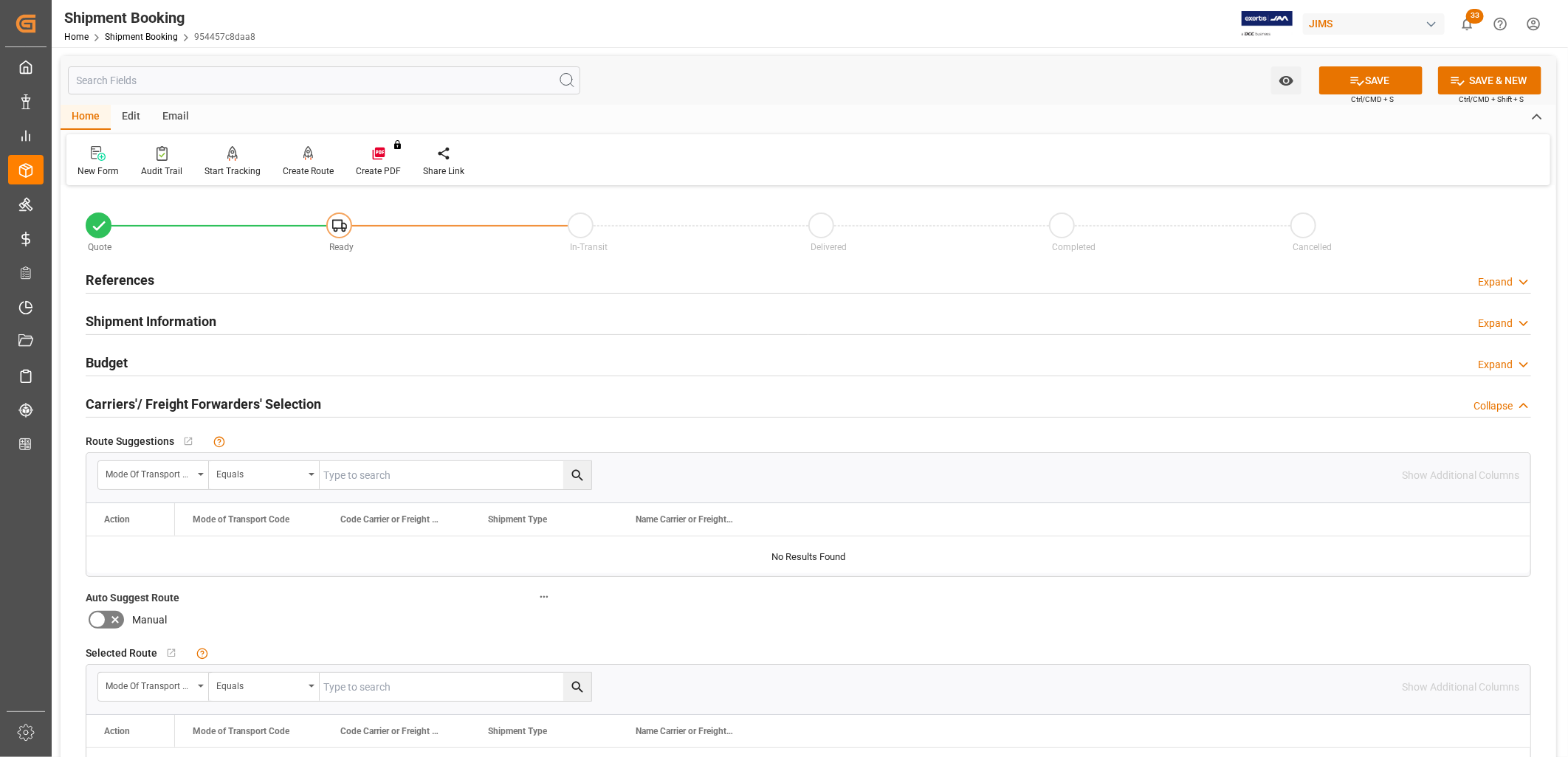
click at [201, 317] on h2 "Shipment Information" at bounding box center [151, 321] width 131 height 20
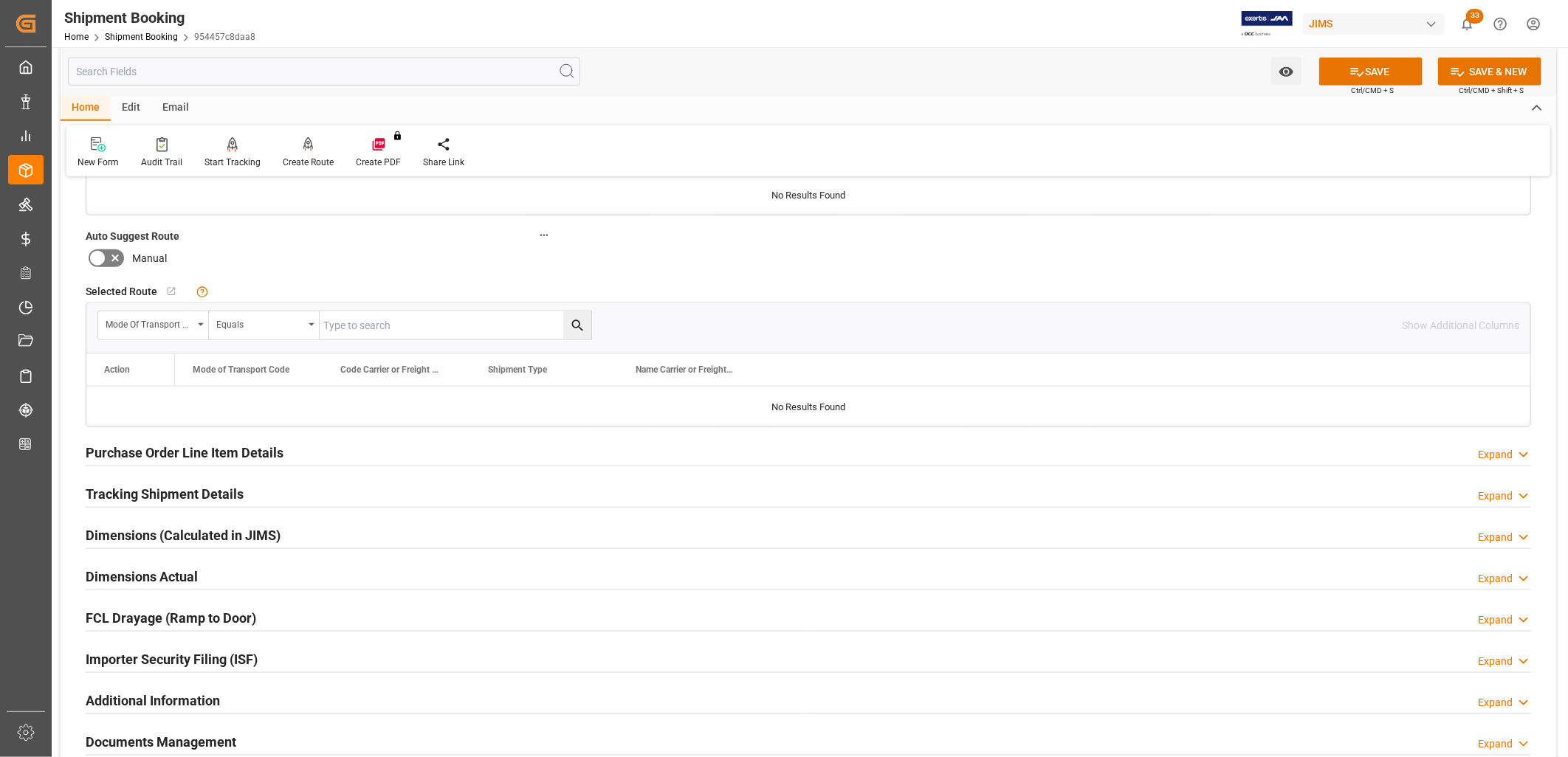
scroll to position [984, 0]
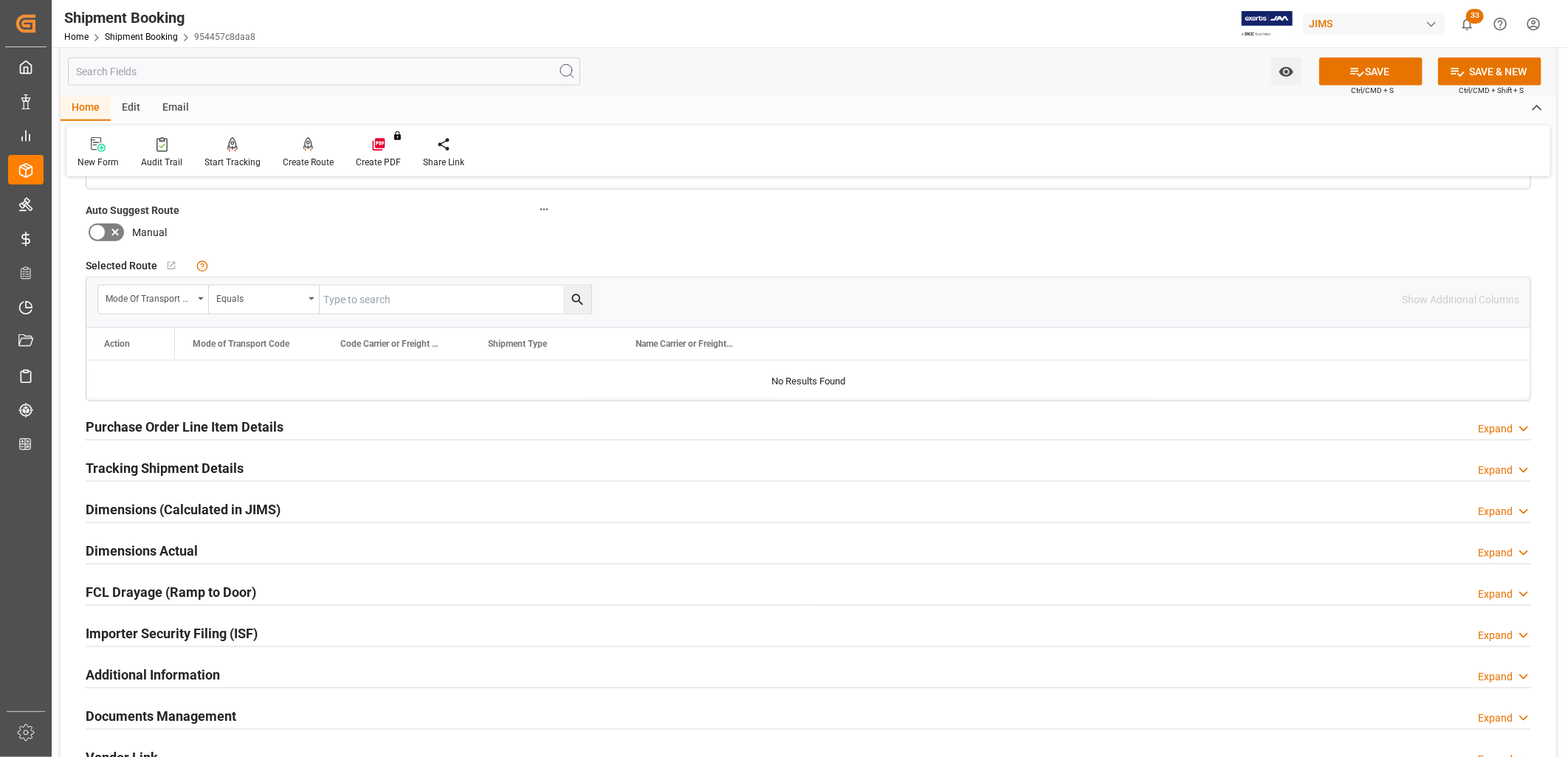
click at [216, 425] on h2 "Purchase Order Line Item Details" at bounding box center [184, 426] width 198 height 20
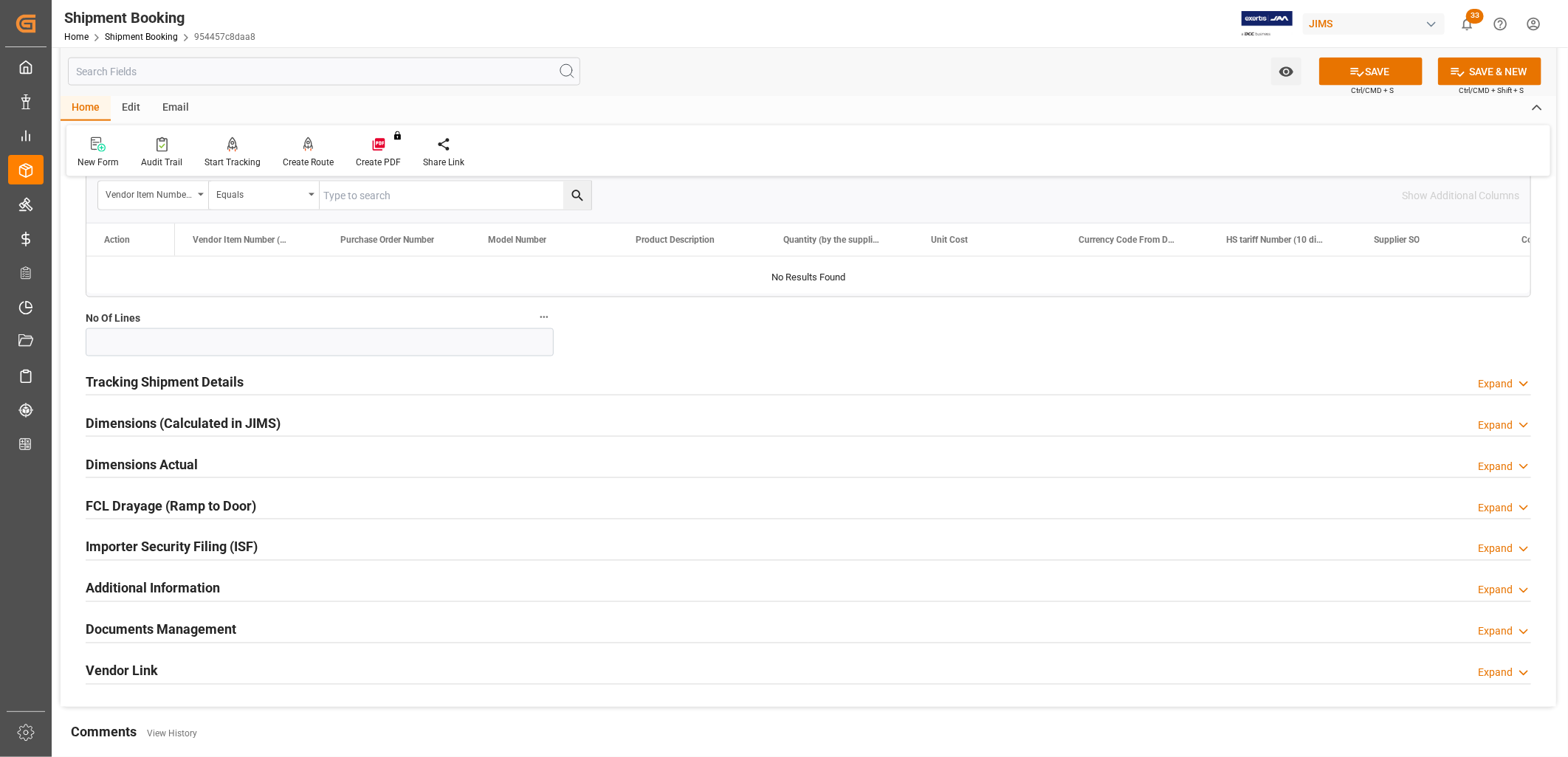
scroll to position [1312, 0]
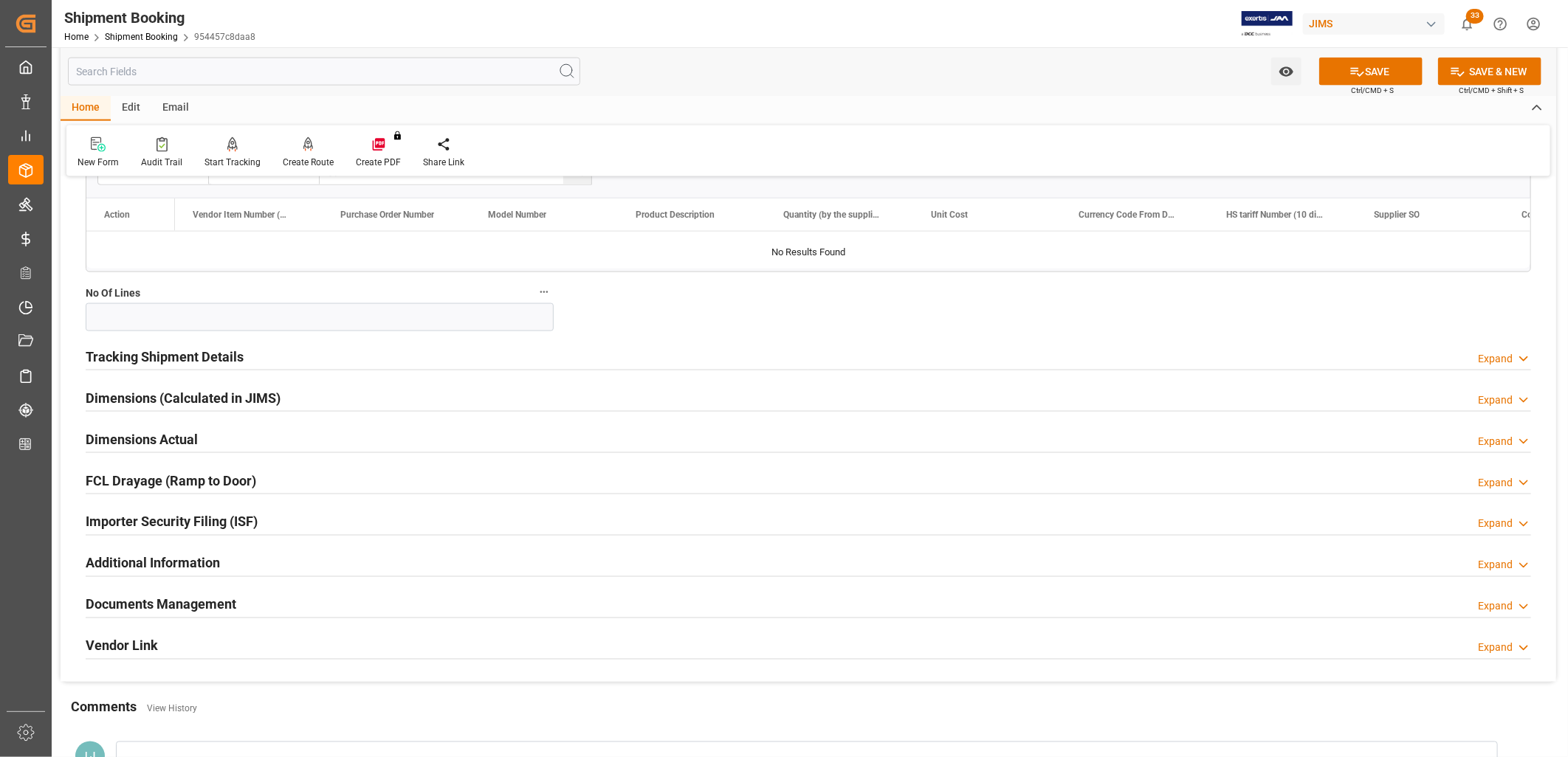
click at [182, 352] on h2 "Tracking Shipment Details" at bounding box center [165, 356] width 158 height 20
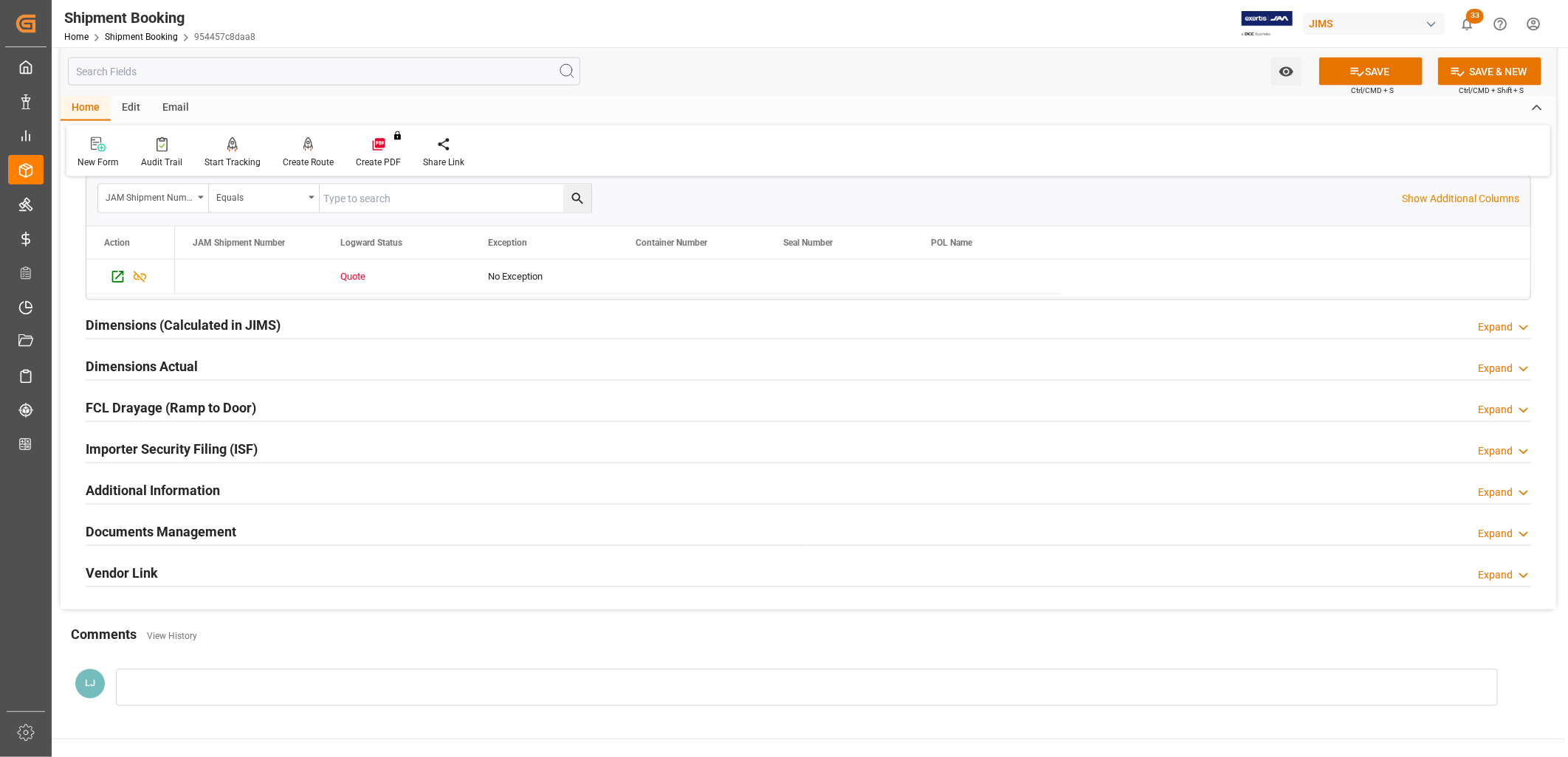
scroll to position [1558, 0]
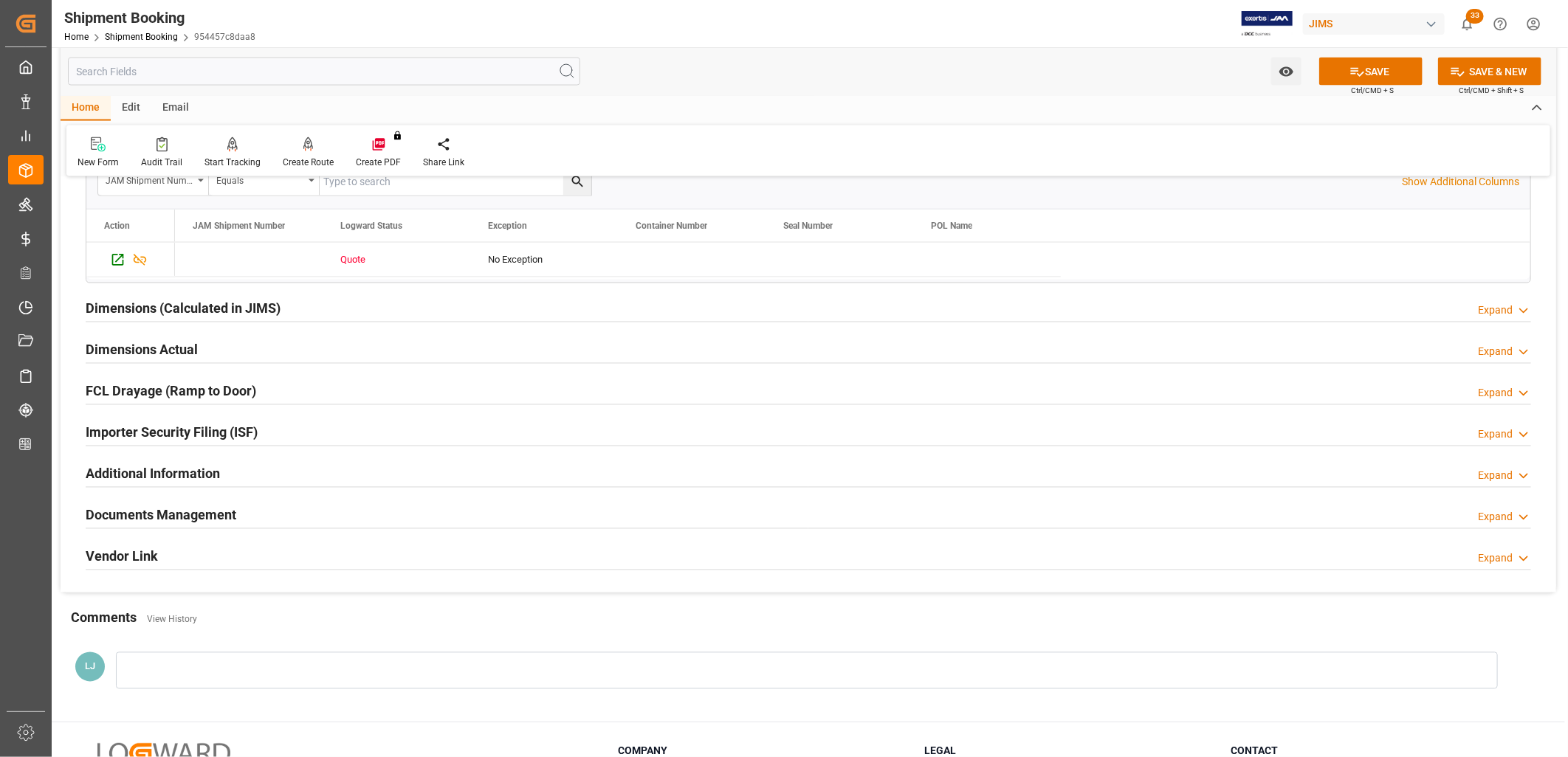
click at [205, 515] on h2 "Documents Management" at bounding box center [161, 515] width 150 height 20
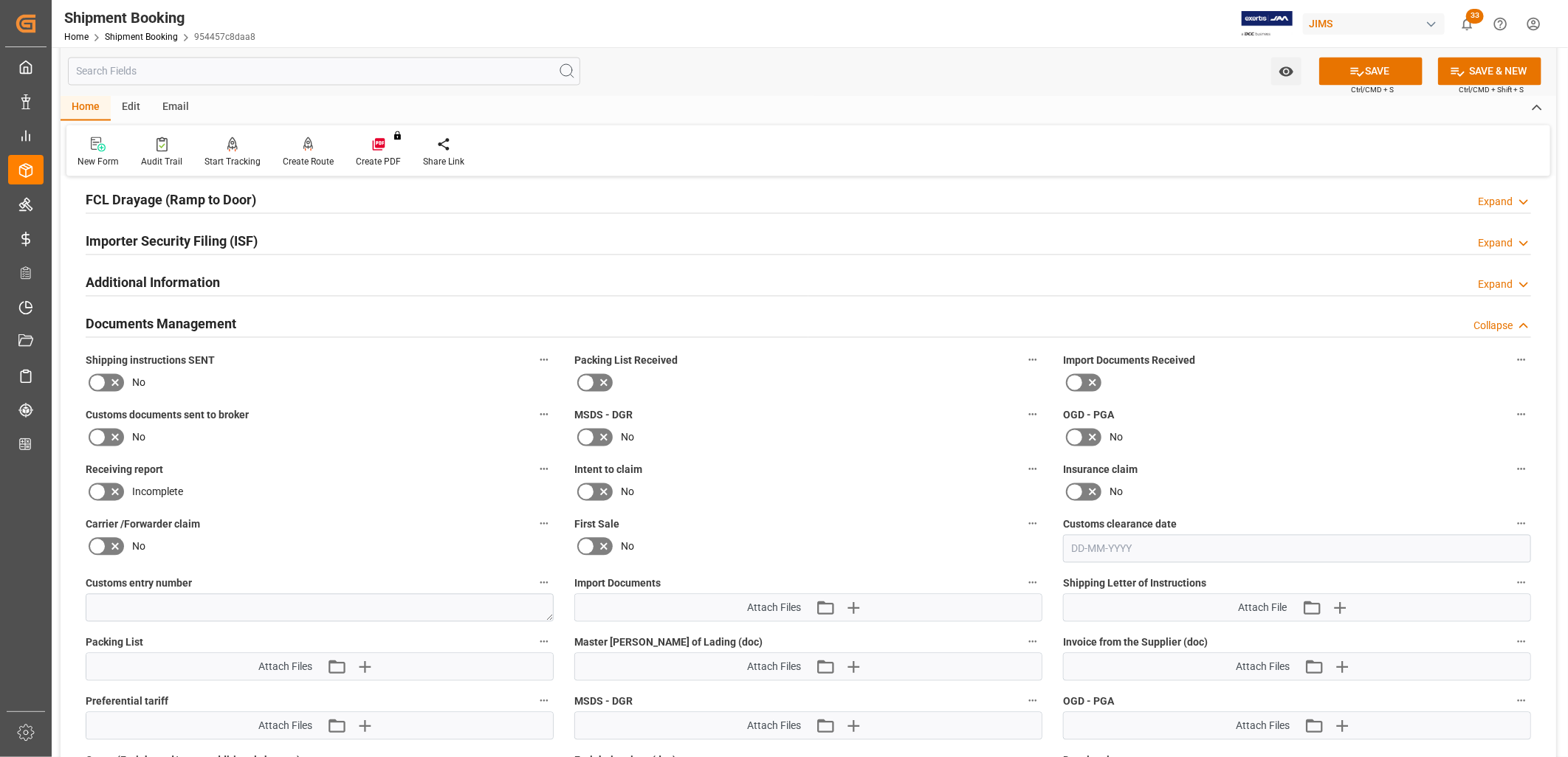
scroll to position [1886, 0]
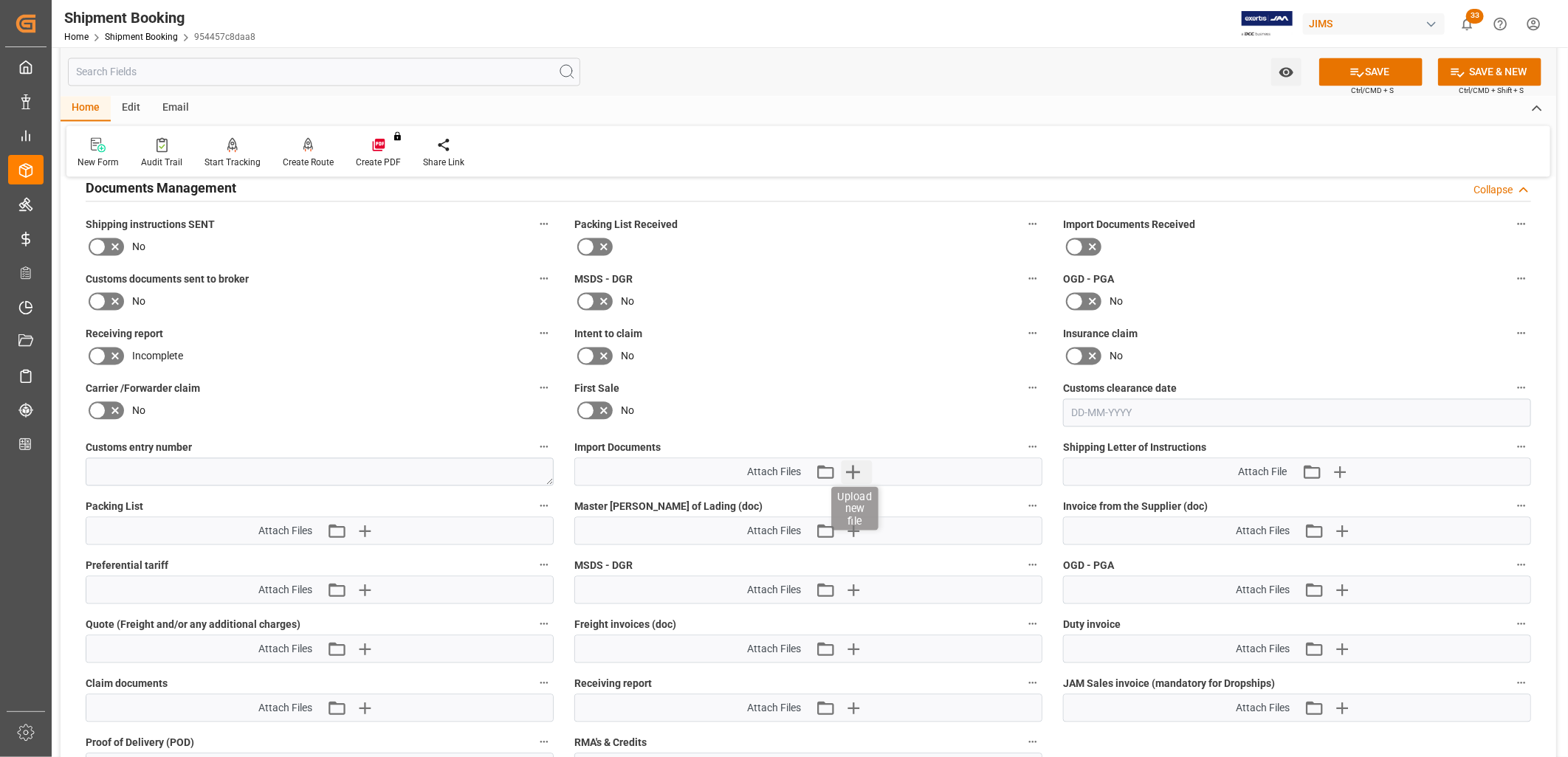
click at [855, 469] on icon "button" at bounding box center [853, 472] width 14 height 14
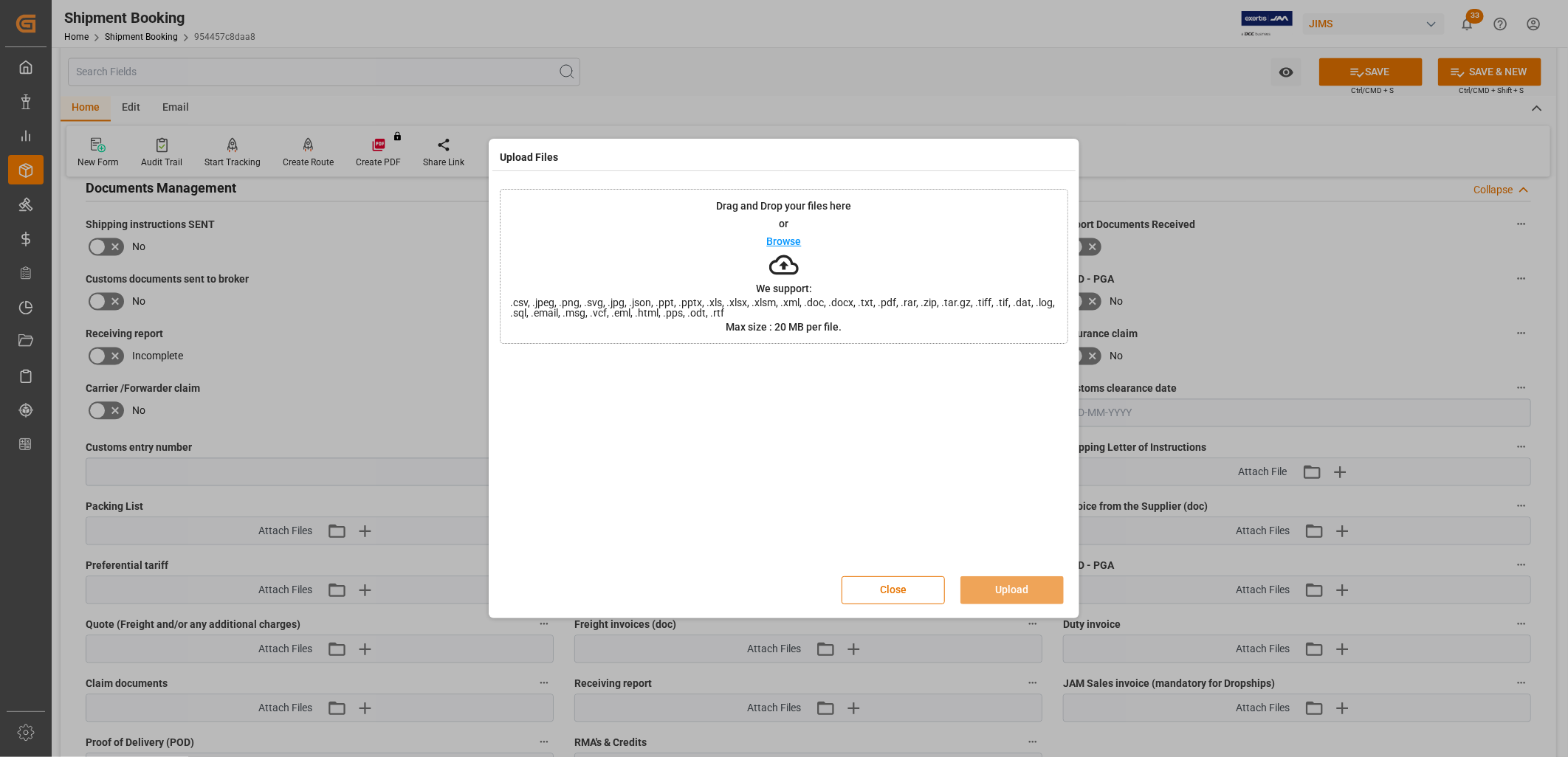
click at [792, 238] on p "Browse" at bounding box center [784, 241] width 35 height 10
click at [1008, 581] on button "Upload" at bounding box center [1012, 591] width 103 height 28
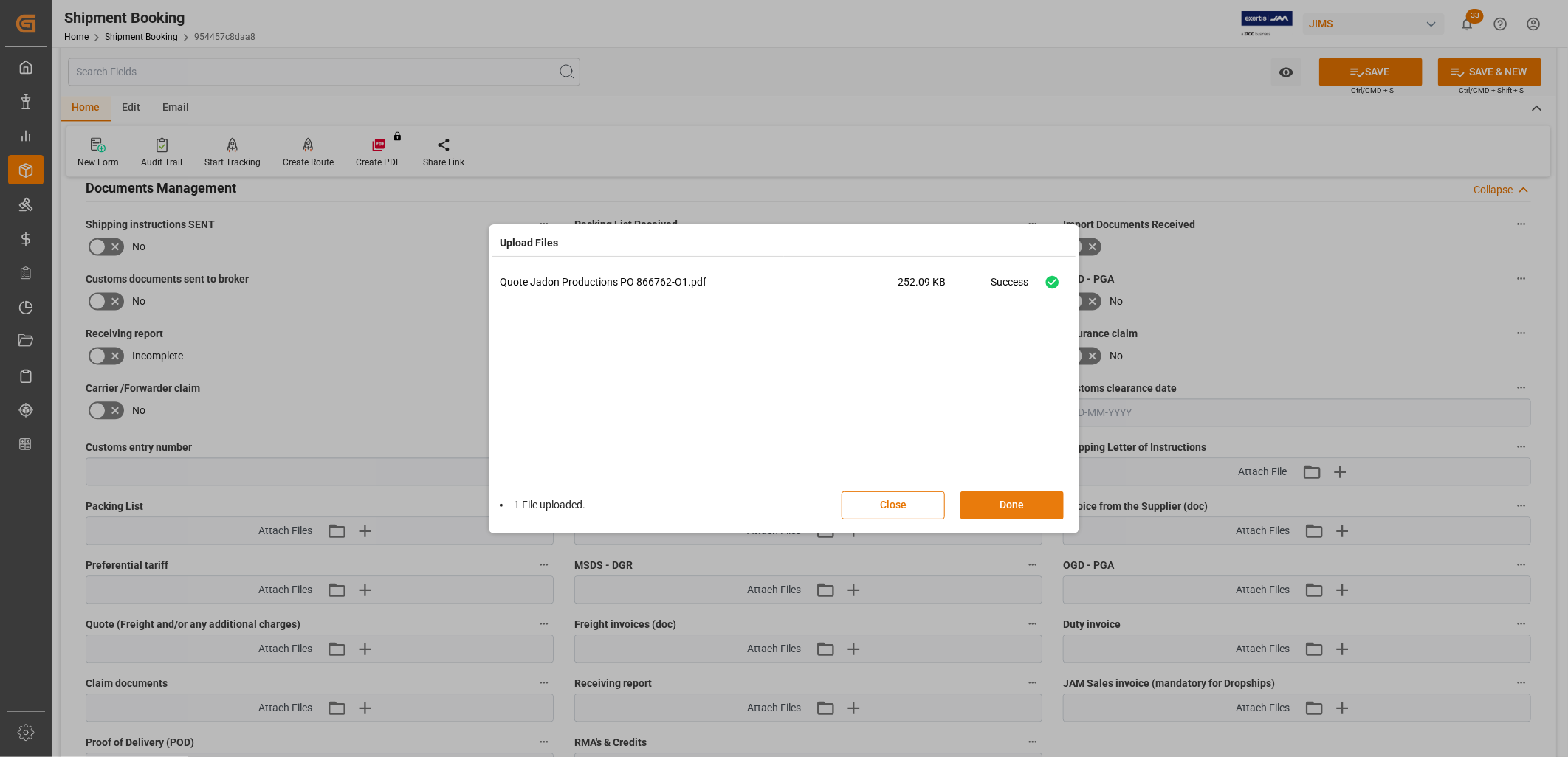
click at [1020, 502] on button "Done" at bounding box center [1012, 506] width 103 height 28
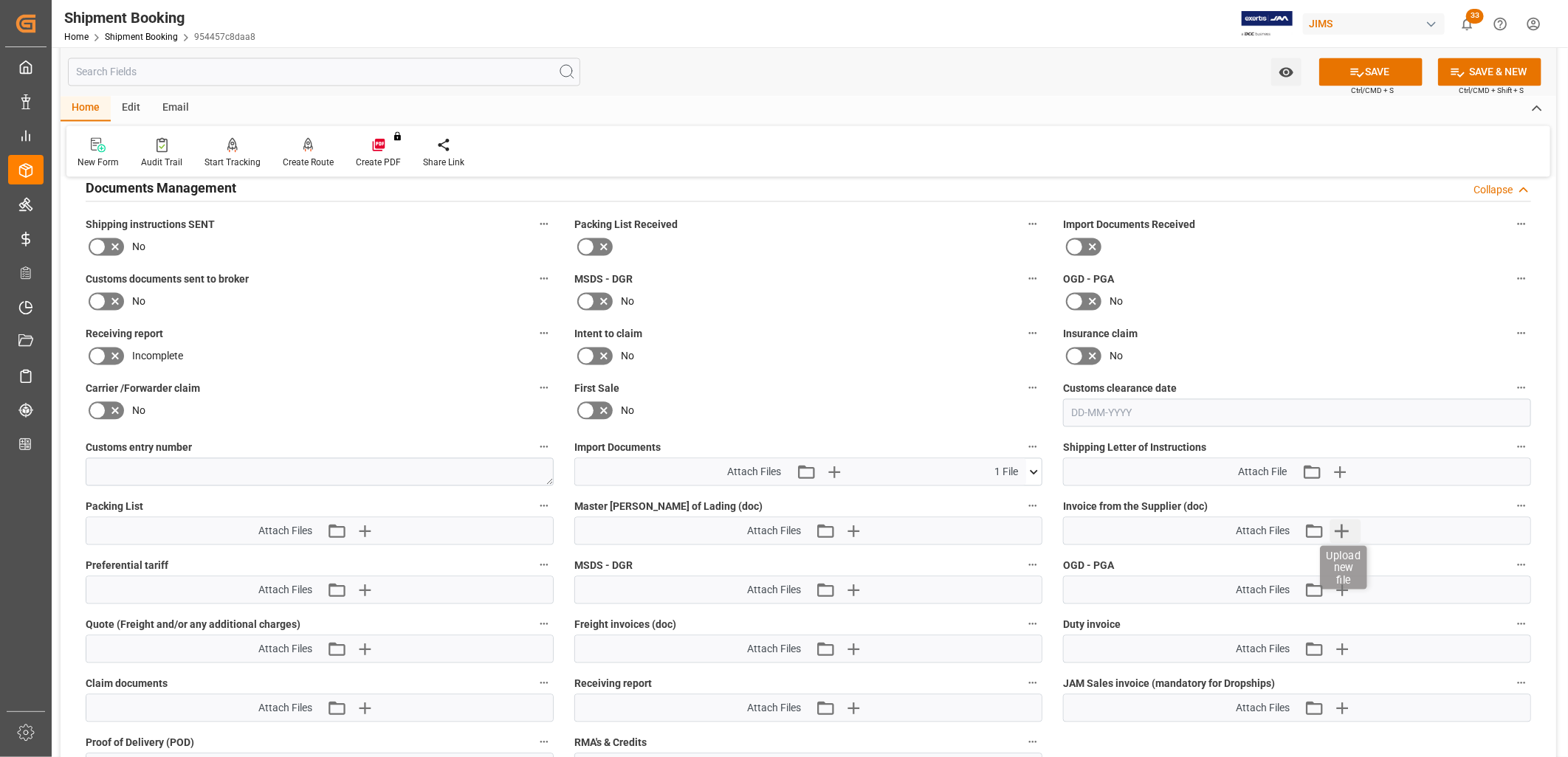
click at [1343, 521] on icon "button" at bounding box center [1342, 531] width 24 height 24
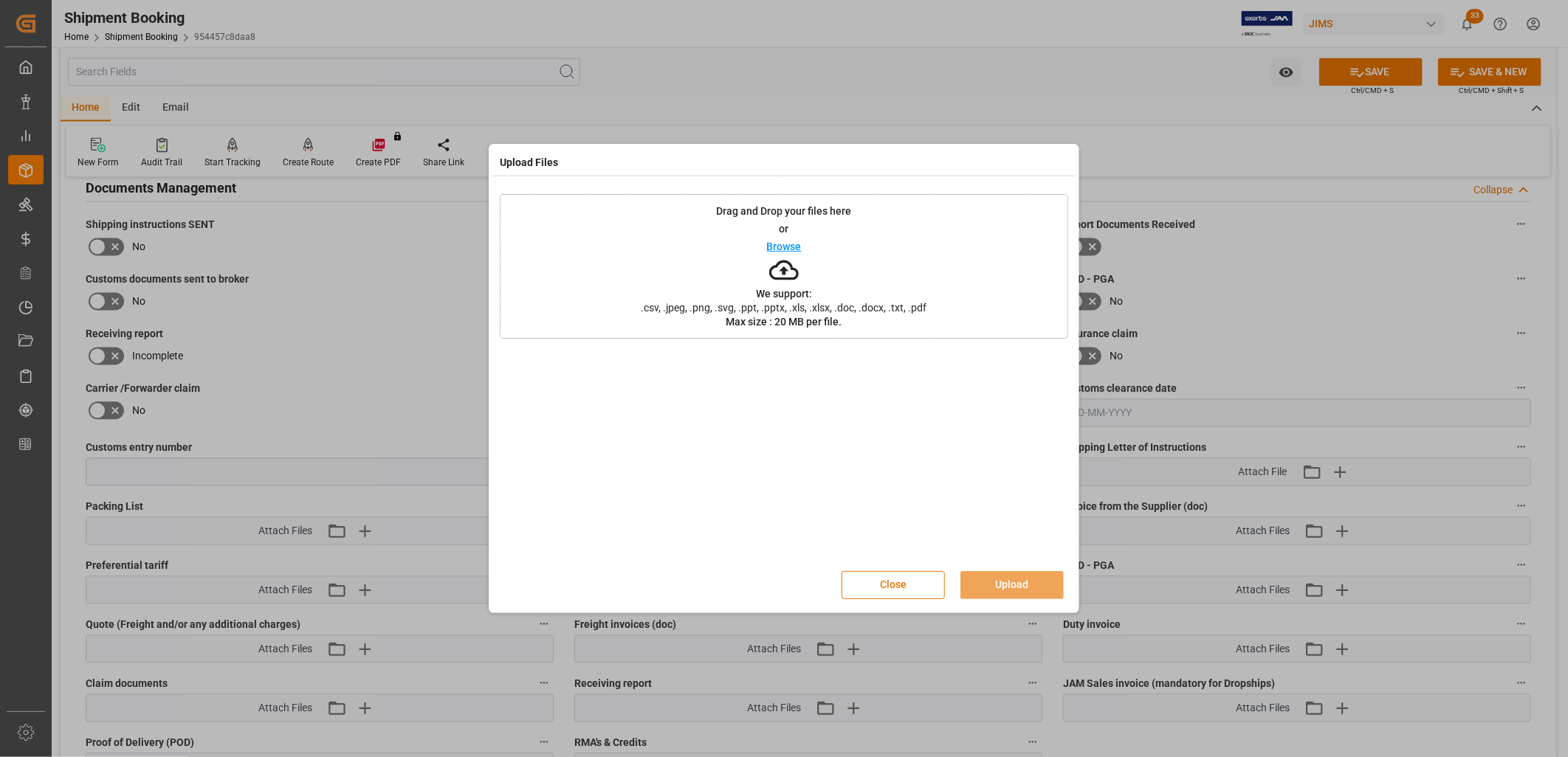
click at [775, 244] on p "Browse" at bounding box center [784, 246] width 35 height 10
click at [1005, 577] on button "Upload" at bounding box center [1012, 585] width 103 height 28
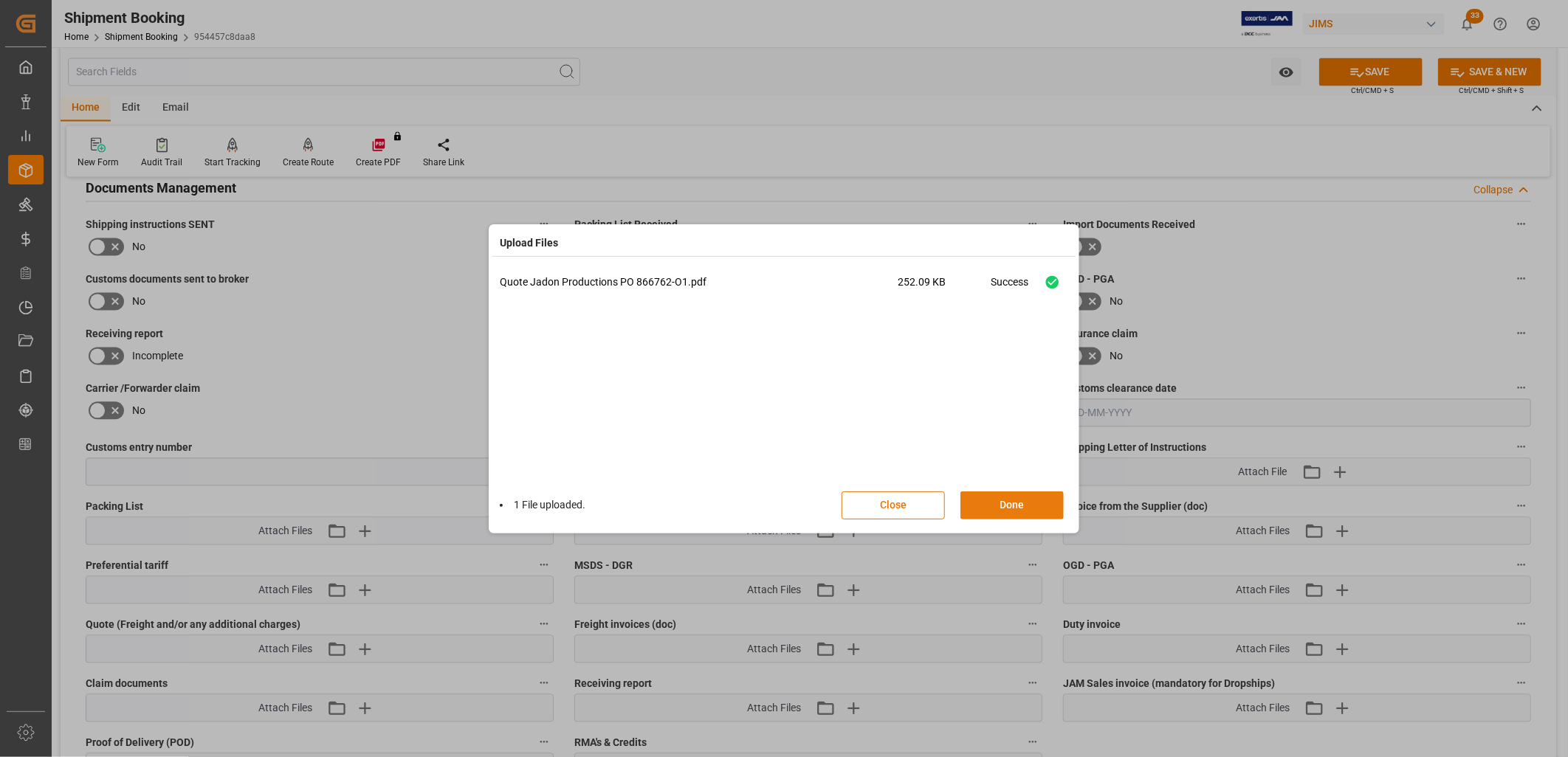
click at [1024, 498] on button "Done" at bounding box center [1012, 506] width 103 height 28
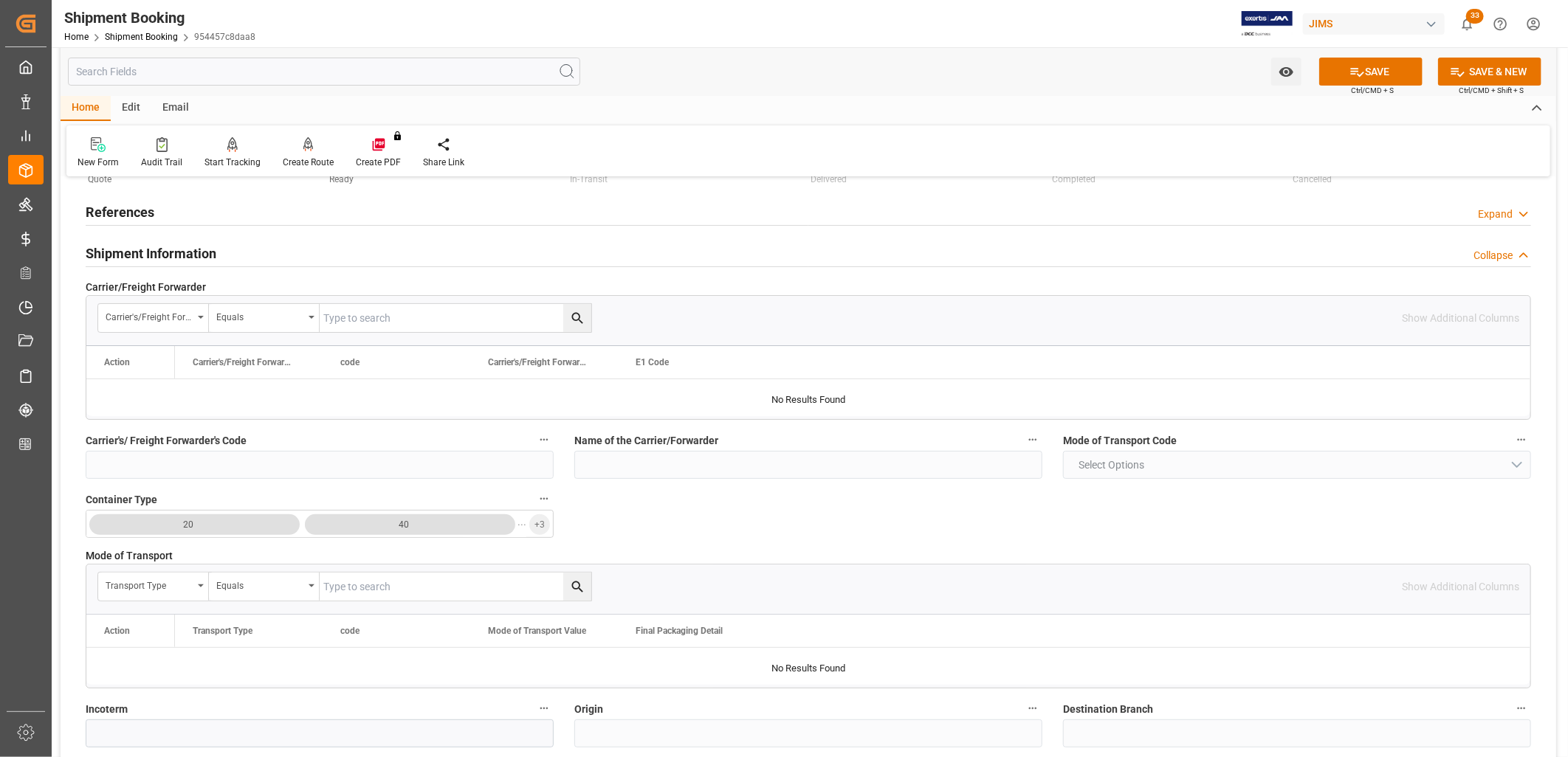
scroll to position [0, 0]
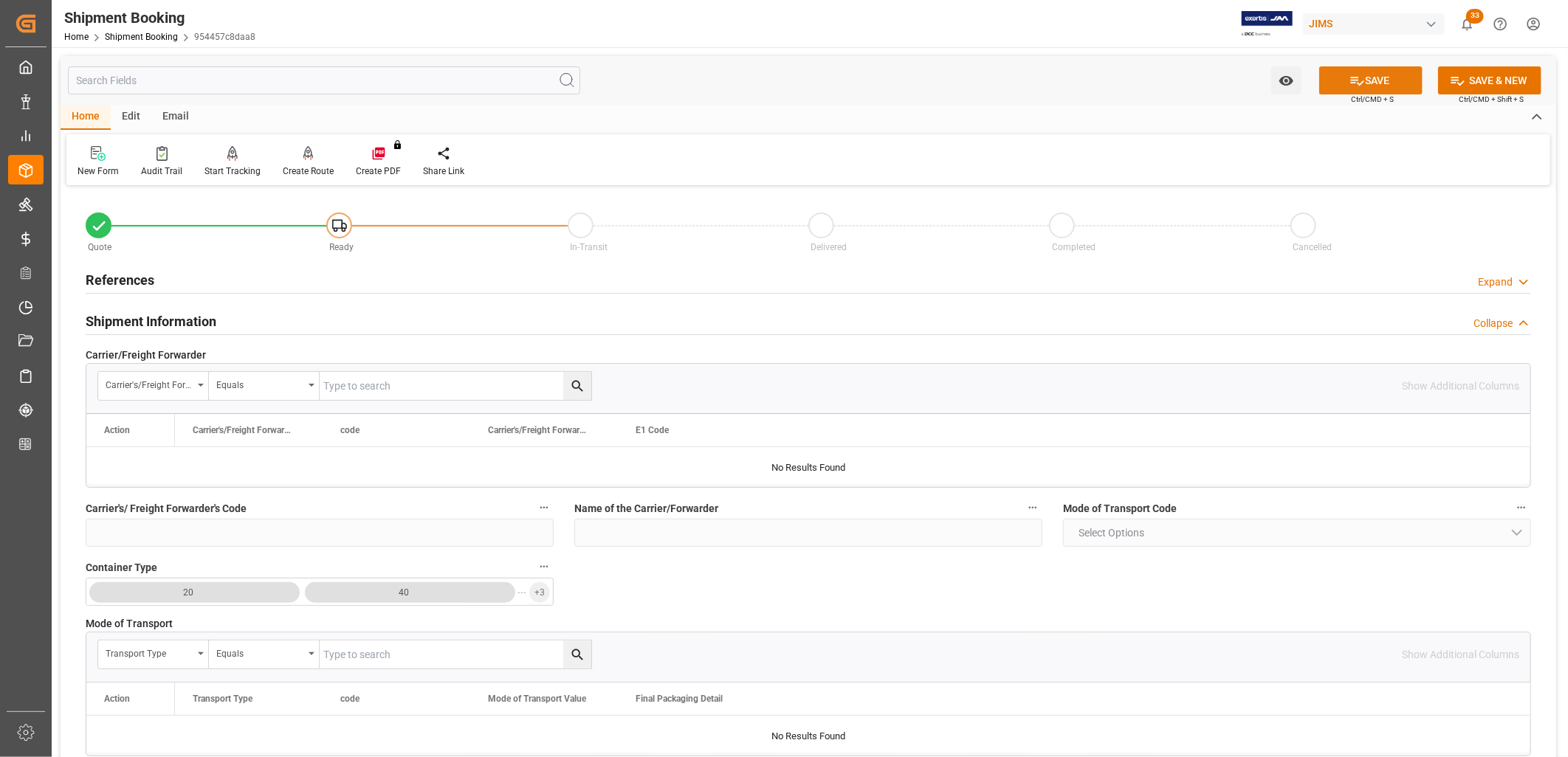
click at [1367, 84] on button "SAVE" at bounding box center [1370, 80] width 103 height 28
click at [121, 279] on h2 "References" at bounding box center [120, 280] width 69 height 20
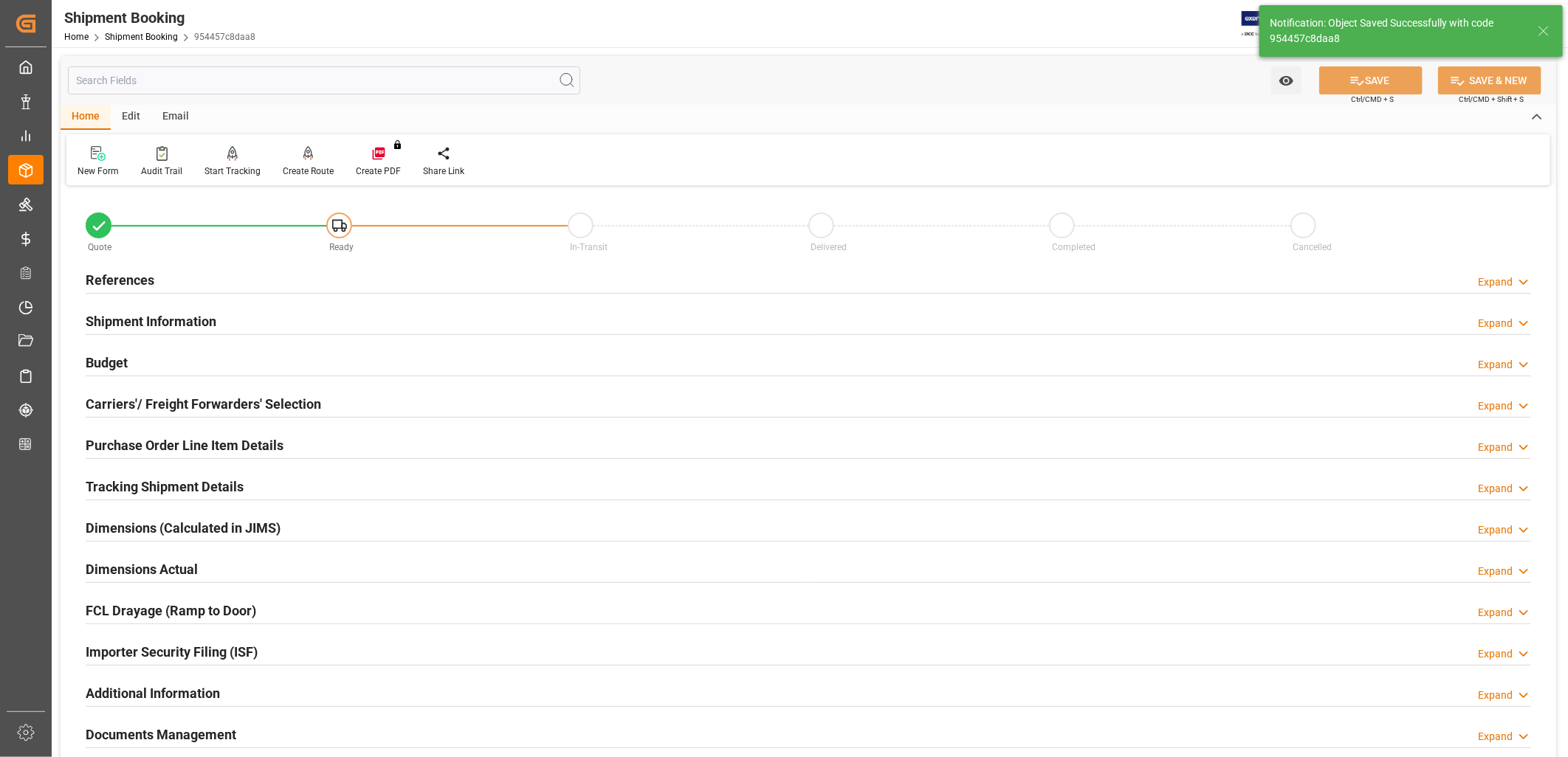
type input "Ready"
click at [133, 274] on h2 "References" at bounding box center [120, 280] width 69 height 20
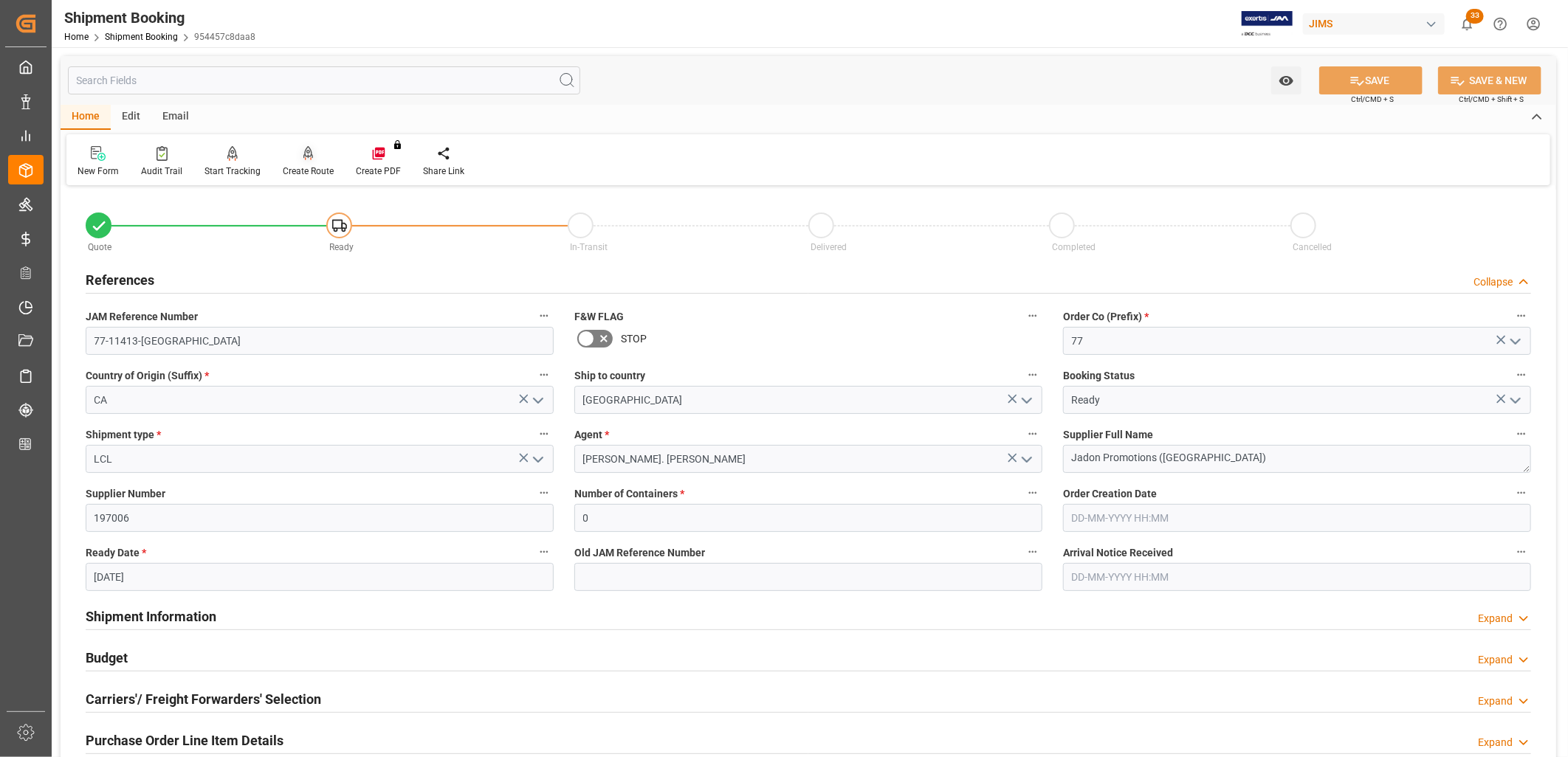
click at [307, 156] on icon at bounding box center [308, 153] width 10 height 13
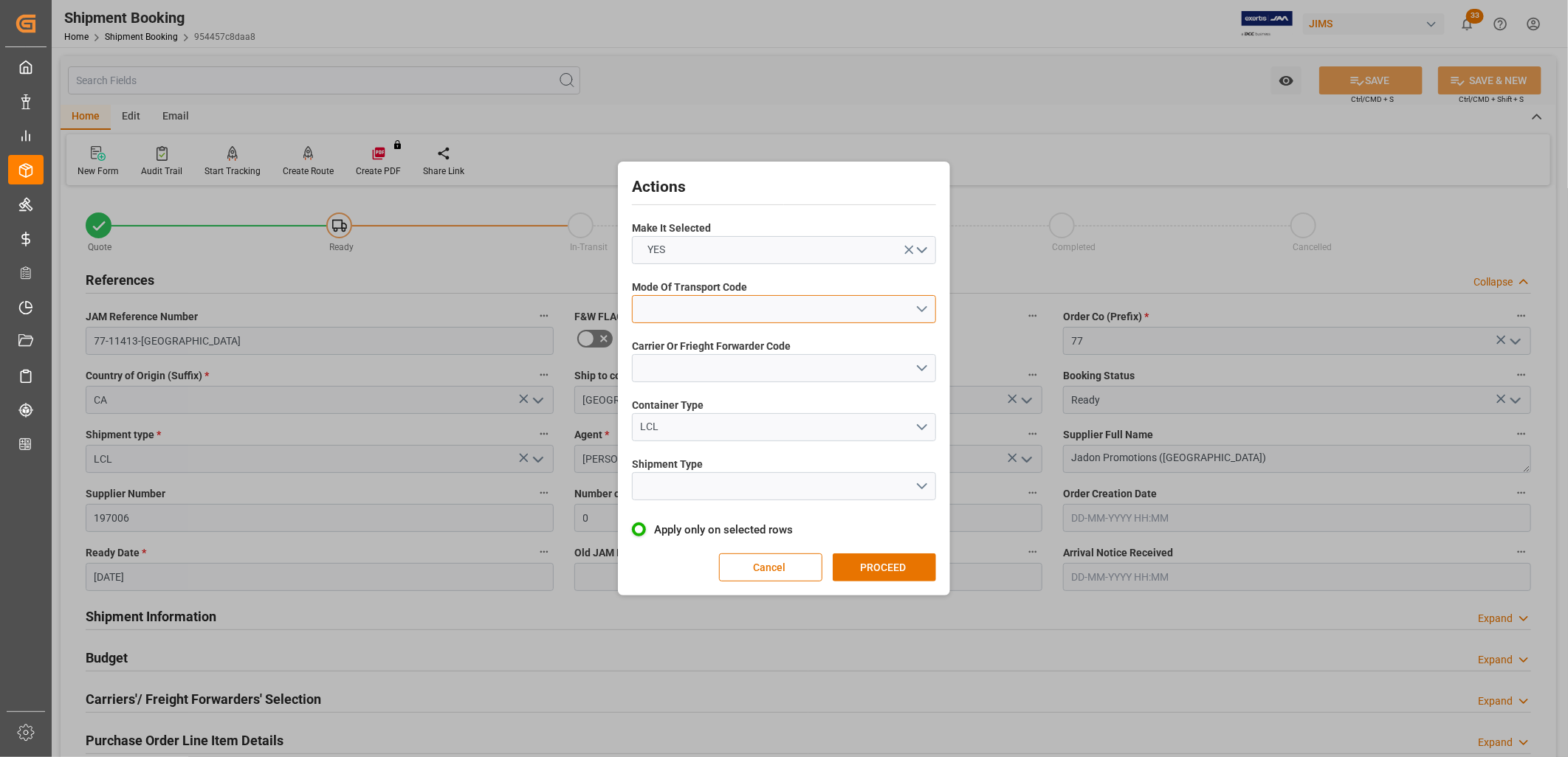
click at [924, 305] on button "open menu" at bounding box center [784, 310] width 304 height 28
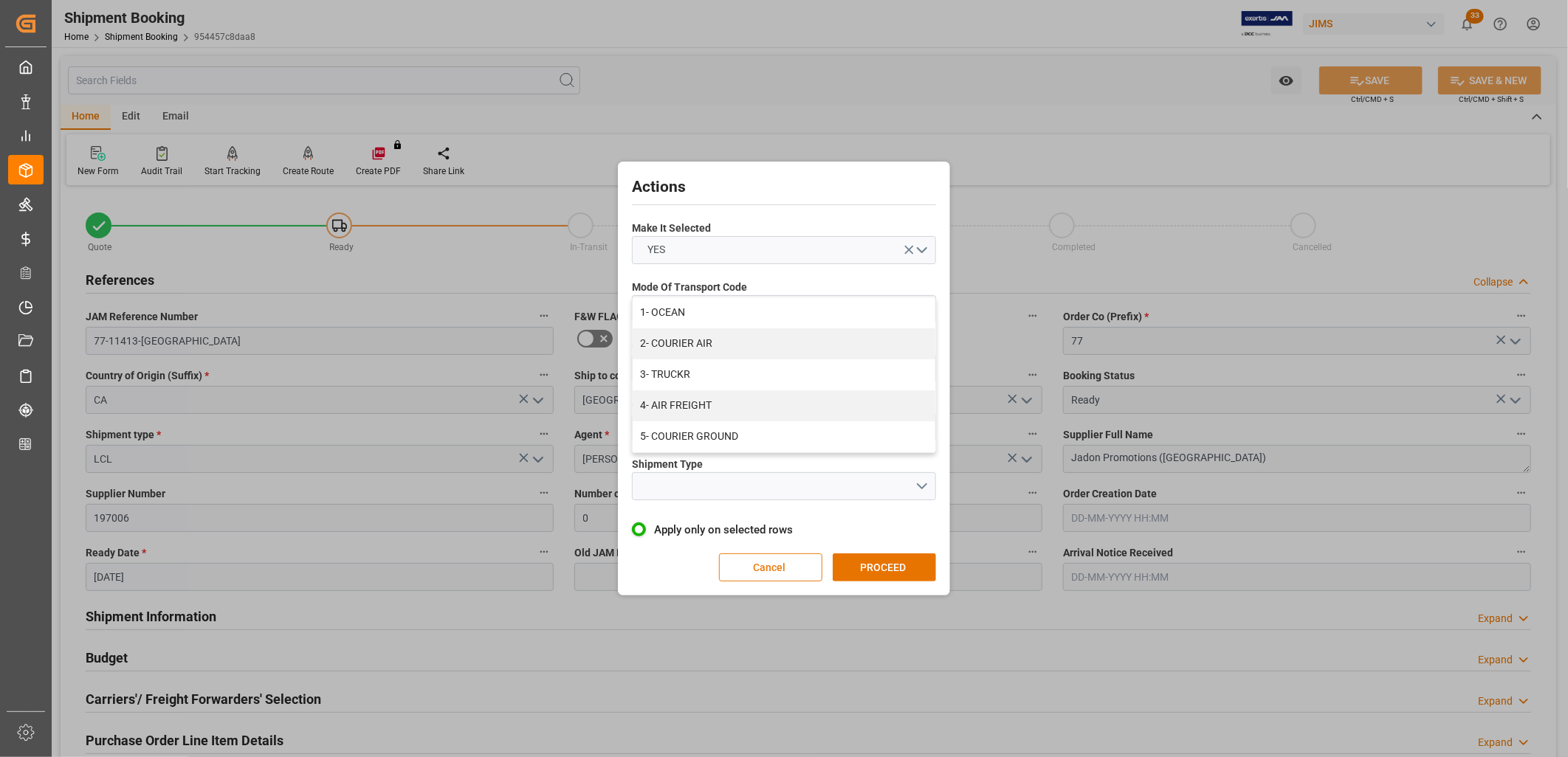
click at [789, 564] on button "Cancel" at bounding box center [771, 568] width 103 height 28
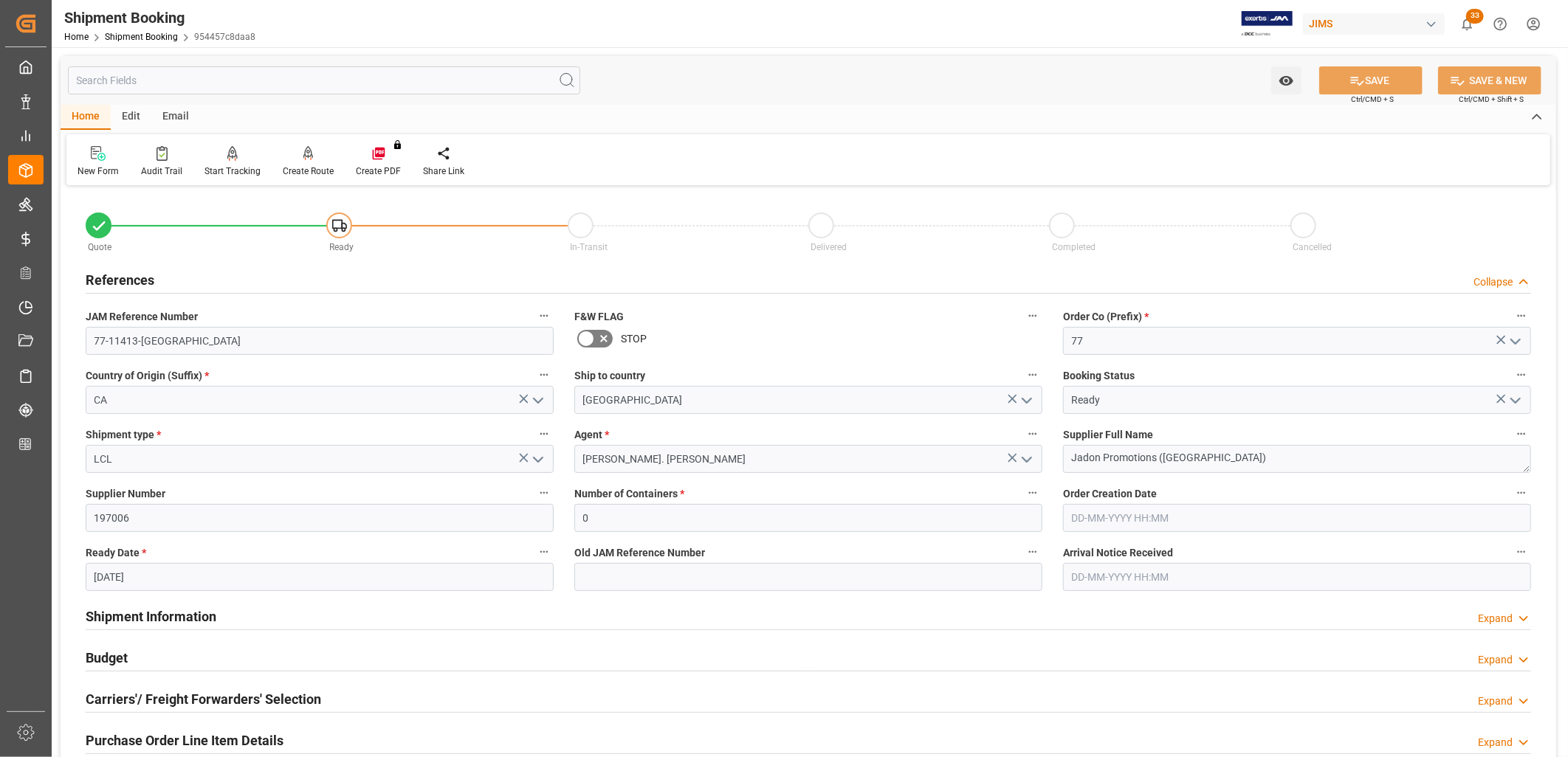
click at [179, 614] on h2 "Shipment Information" at bounding box center [151, 616] width 131 height 20
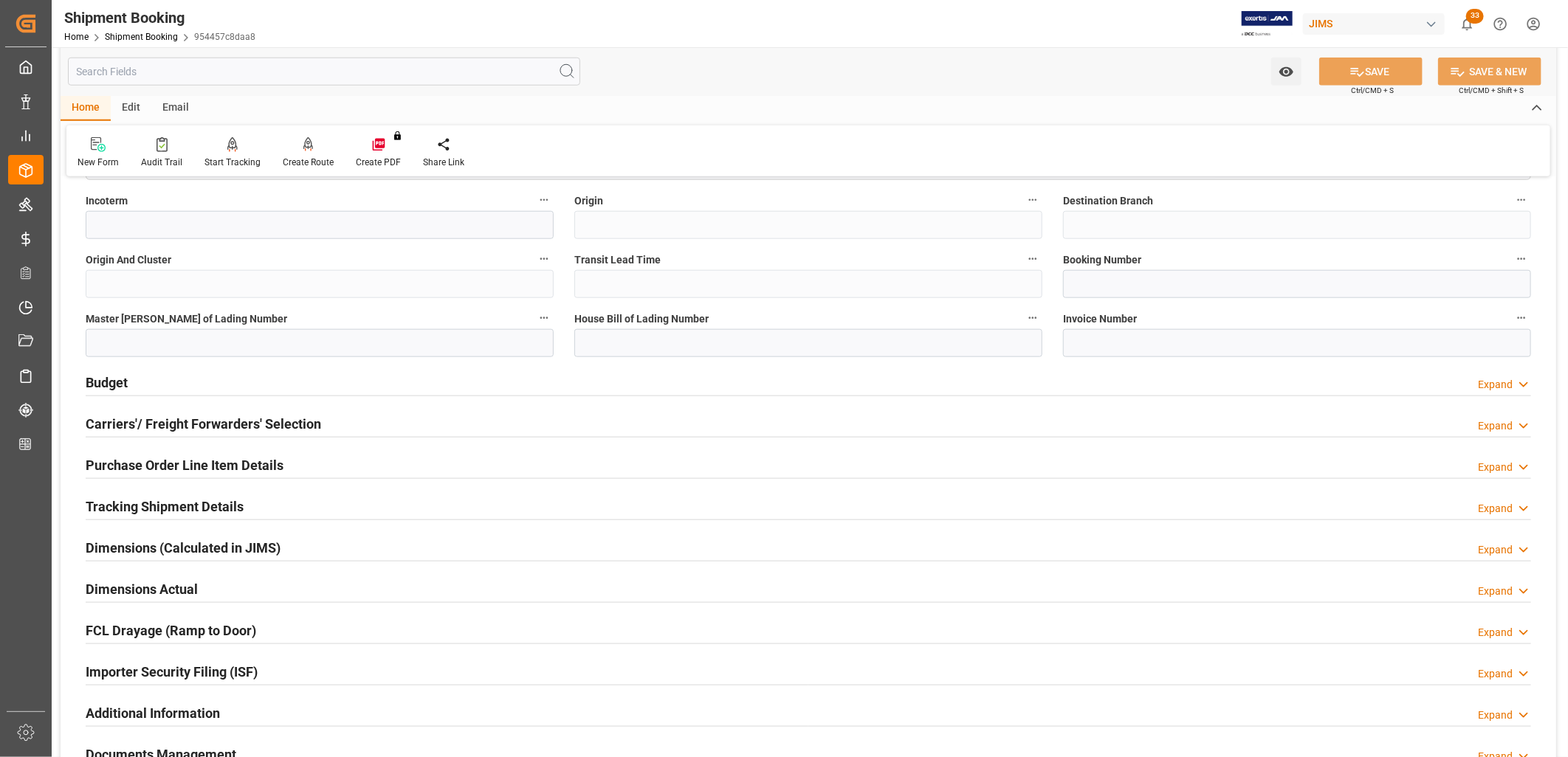
scroll to position [902, 0]
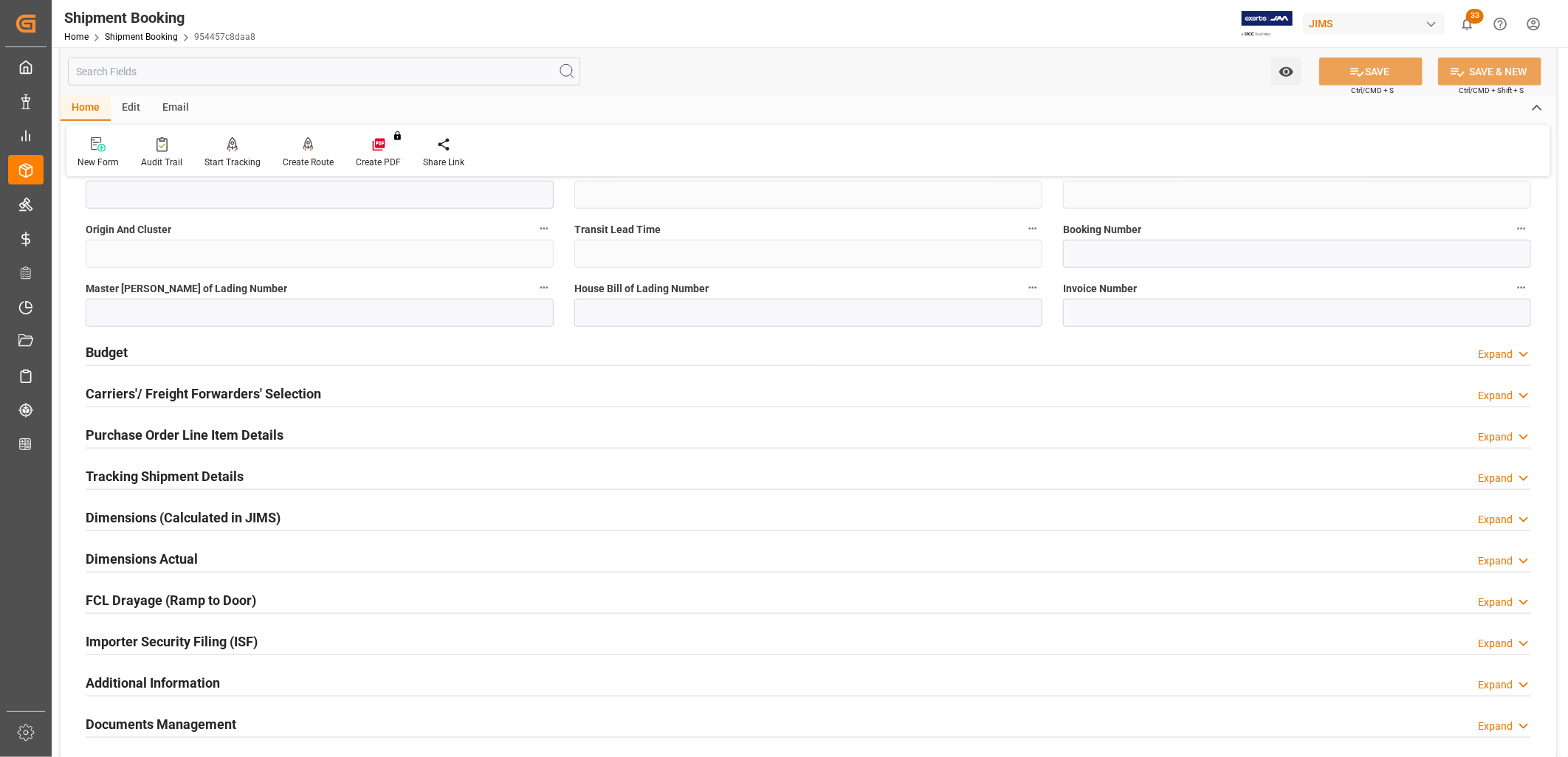
click at [113, 352] on h2 "Budget" at bounding box center [106, 352] width 42 height 20
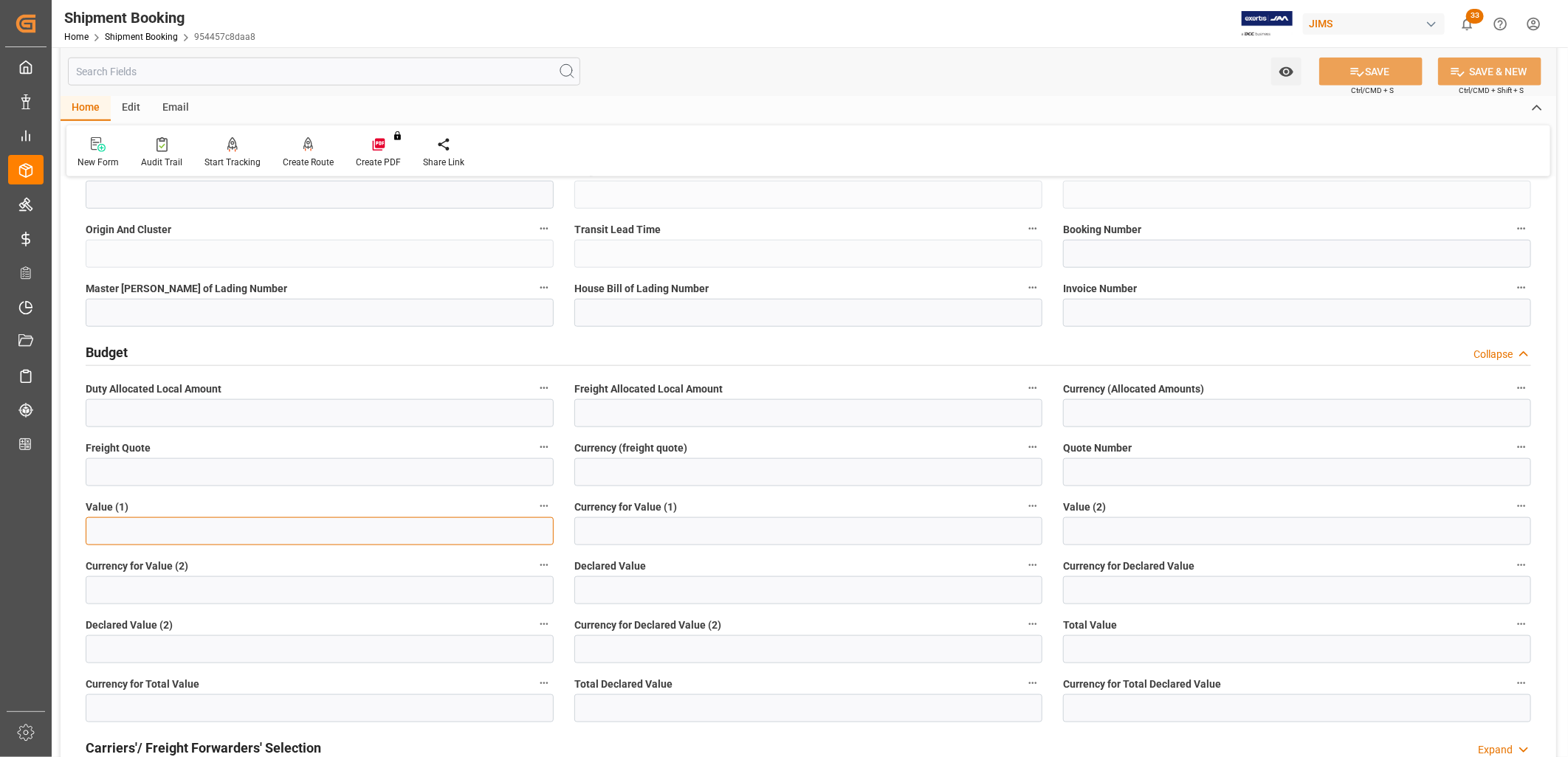
click at [115, 527] on input "text" at bounding box center [320, 532] width 468 height 28
click at [108, 529] on input "text" at bounding box center [320, 532] width 468 height 28
type input "2491.98"
click at [660, 532] on input at bounding box center [808, 532] width 468 height 28
type input "CDN"
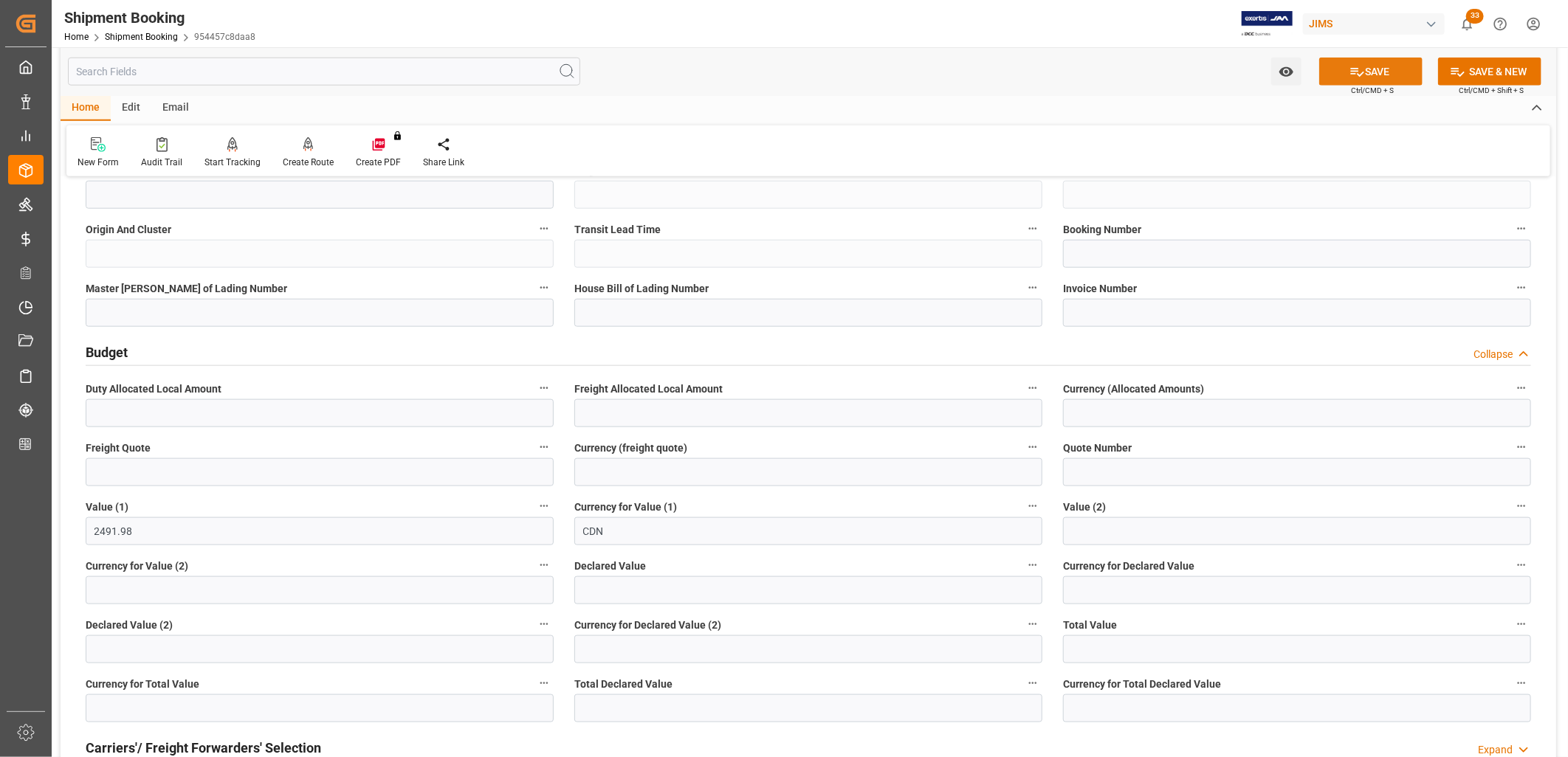
click at [1367, 64] on button "SAVE" at bounding box center [1370, 72] width 103 height 28
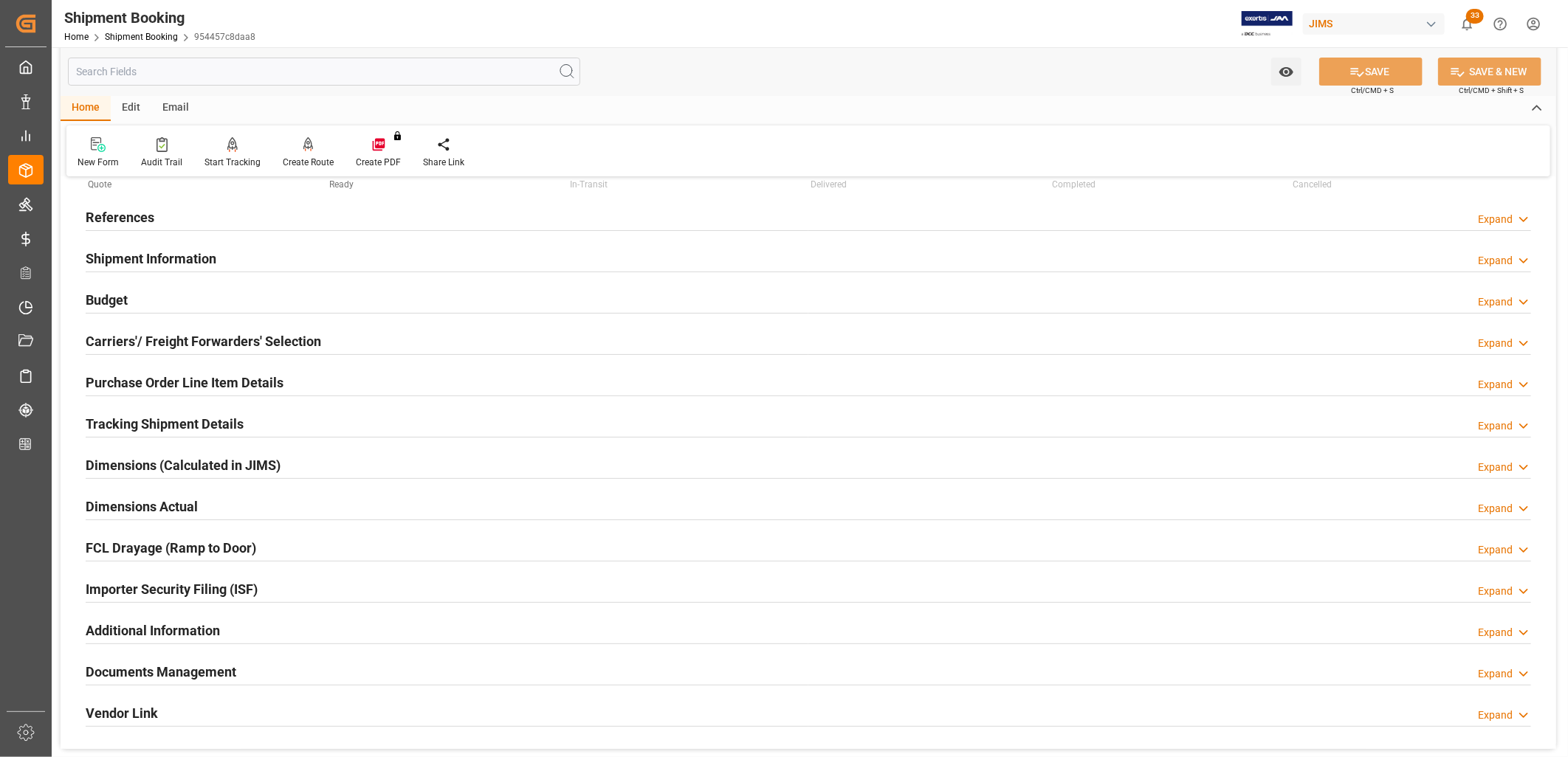
scroll to position [9, 0]
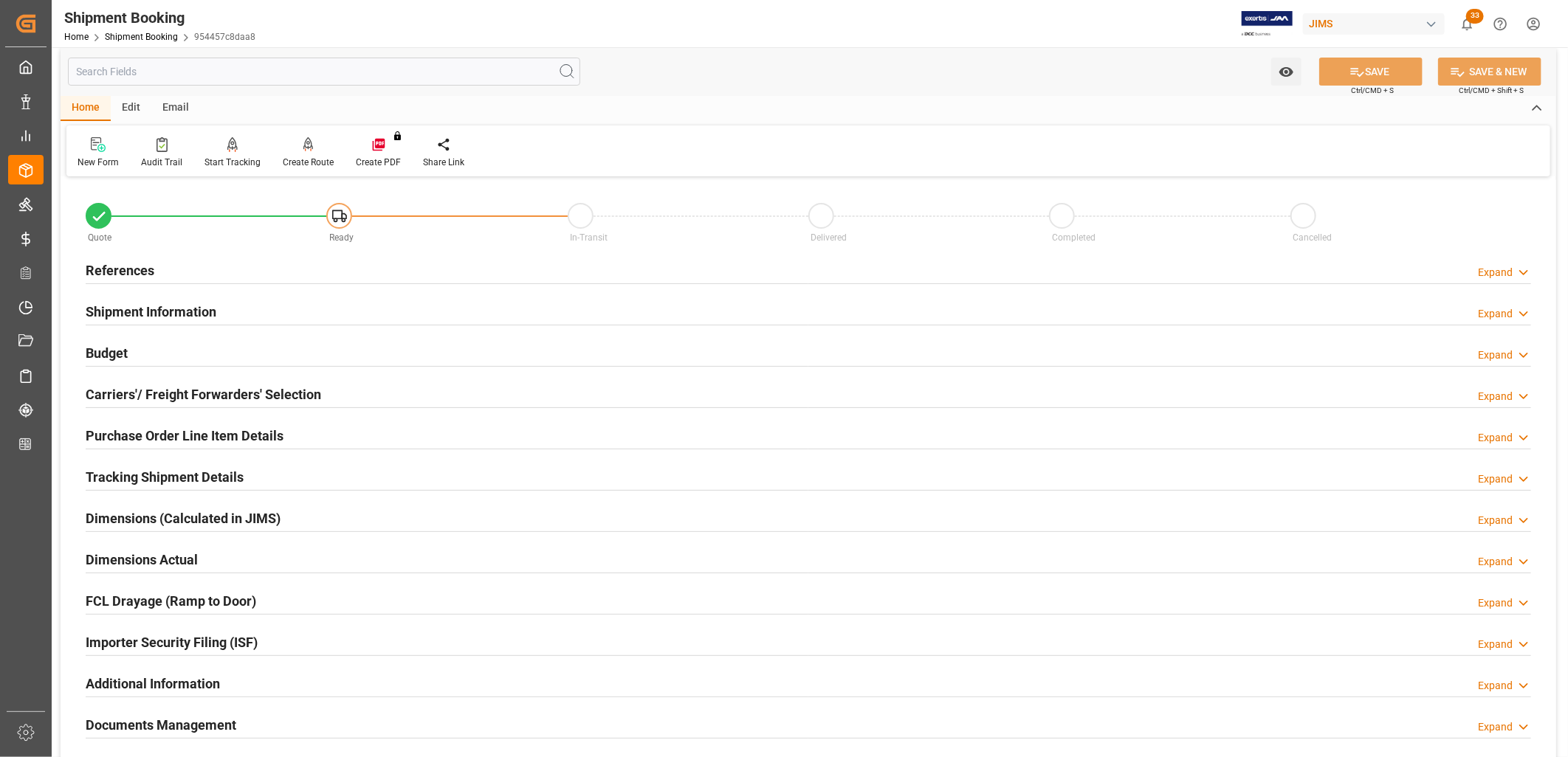
click at [164, 311] on h2 "Shipment Information" at bounding box center [151, 311] width 131 height 20
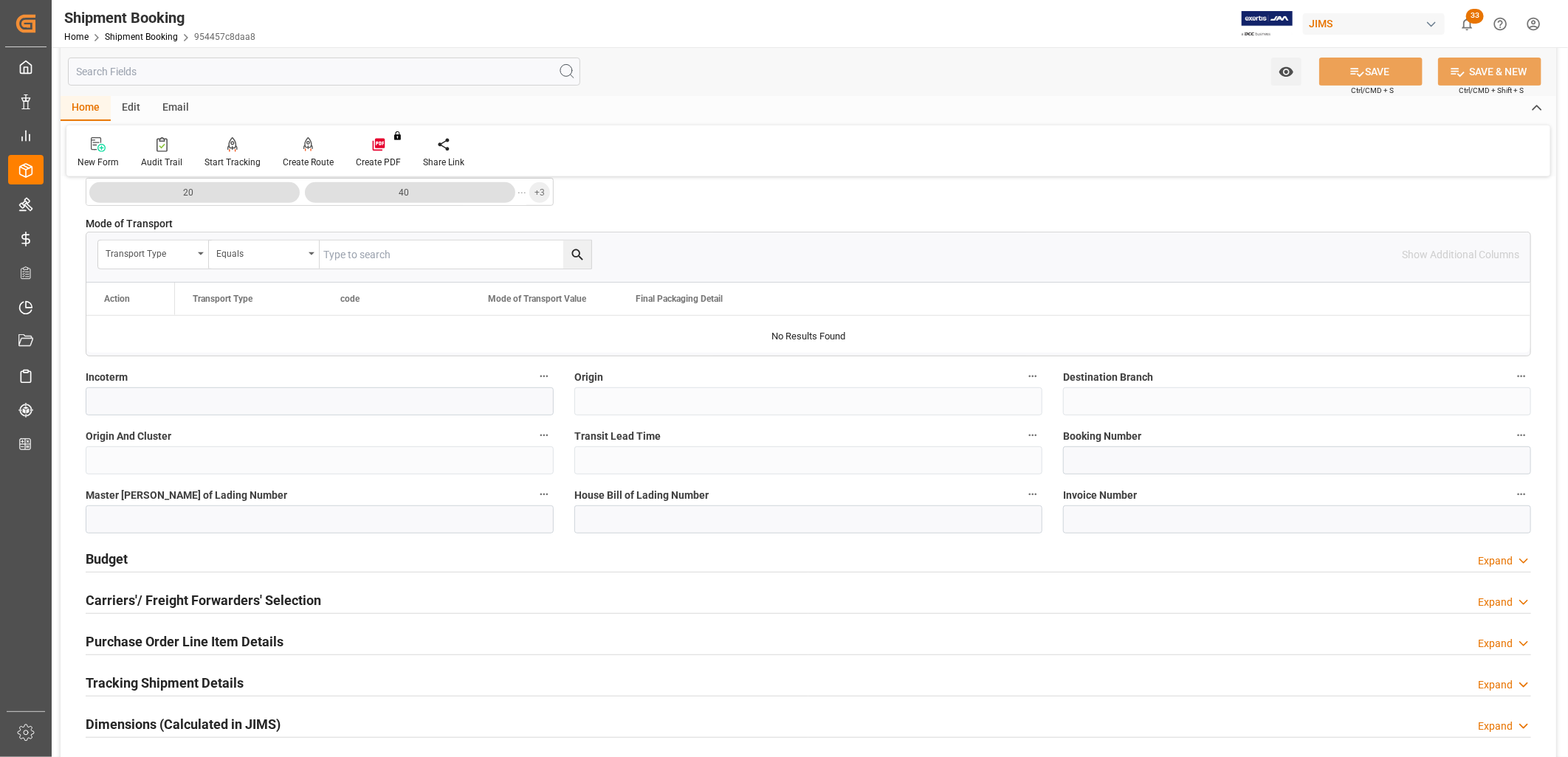
scroll to position [419, 0]
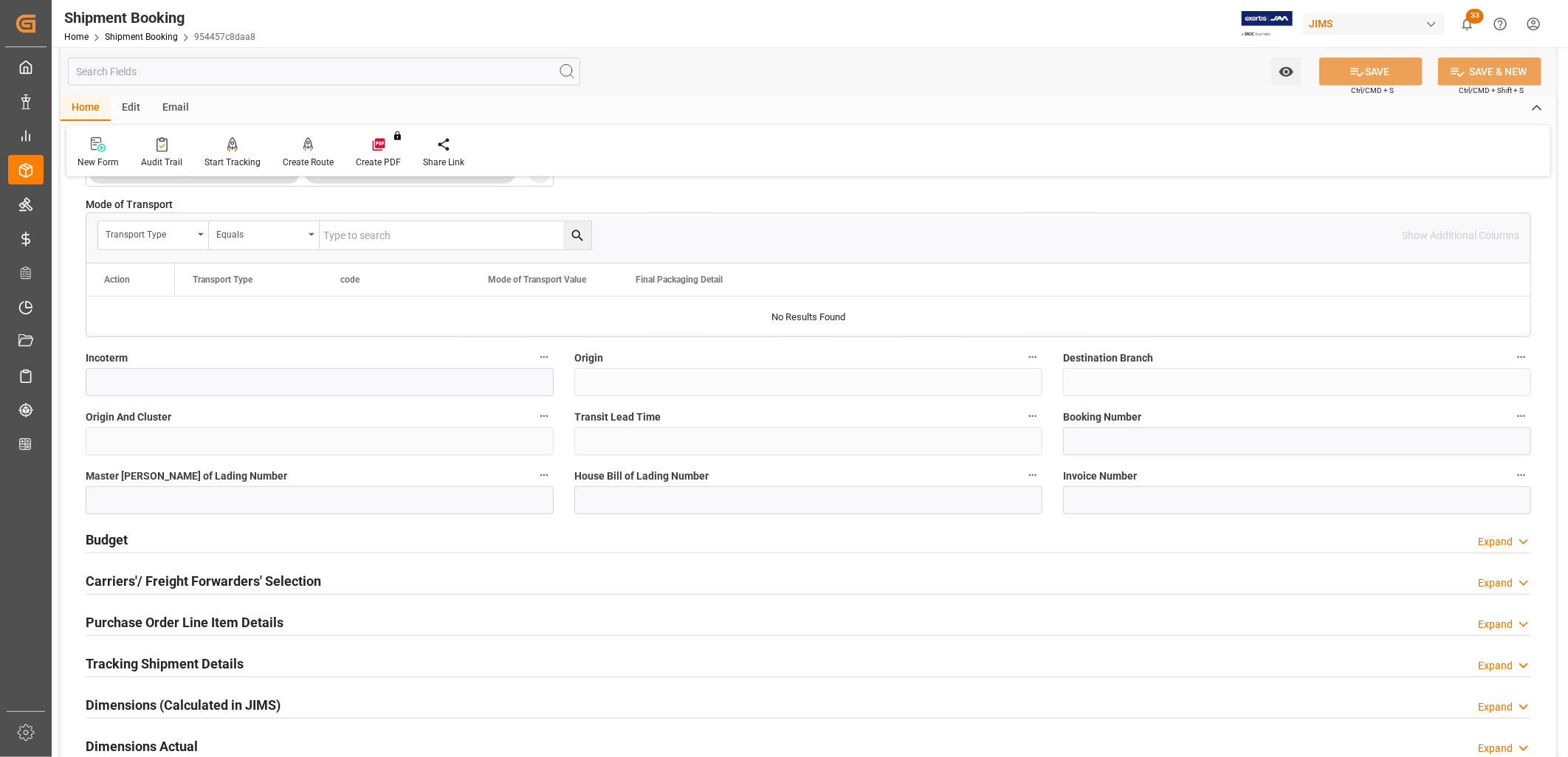
click at [215, 578] on h2 "Carriers'/ Freight Forwarders' Selection" at bounding box center [203, 581] width 236 height 20
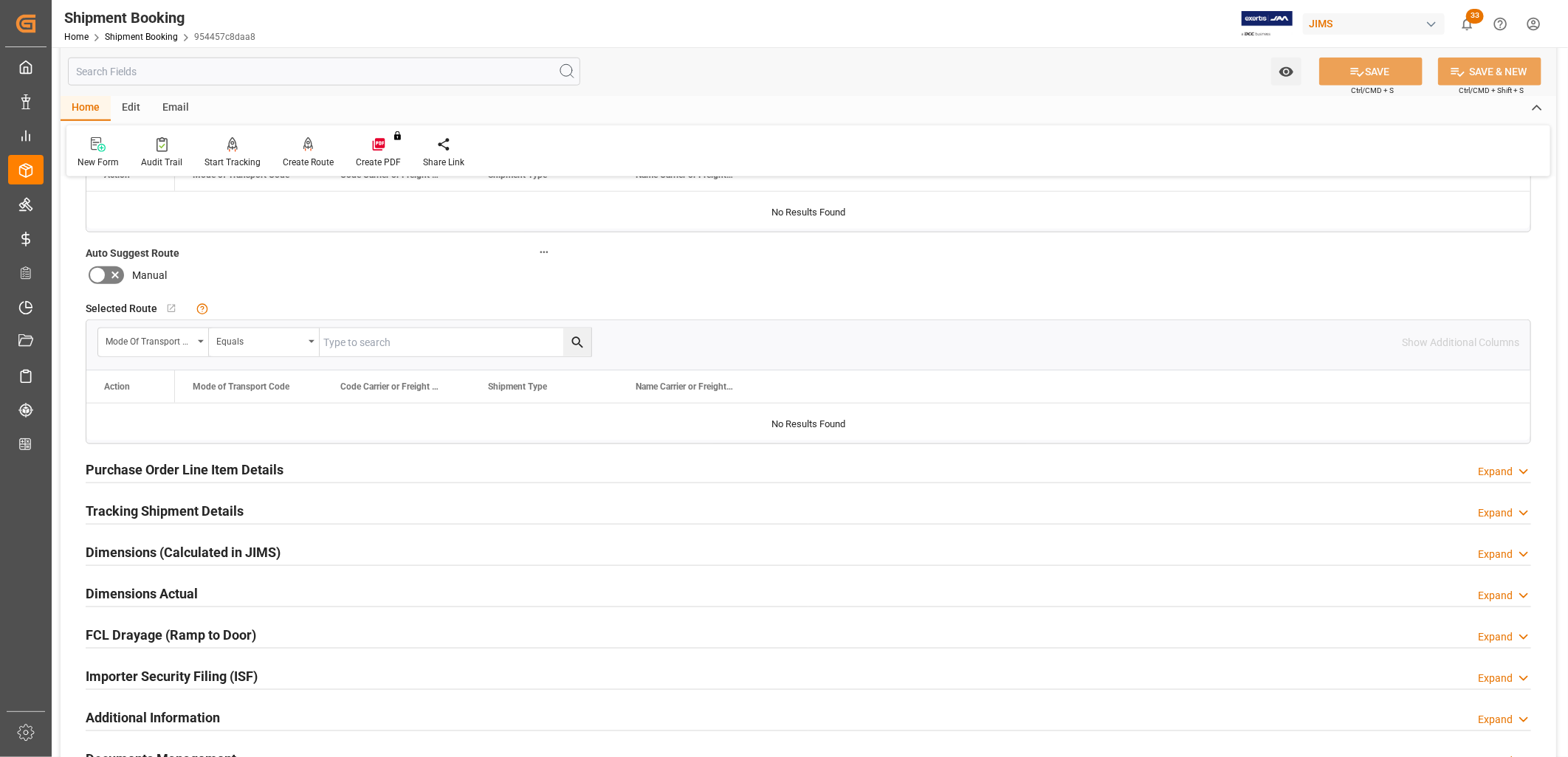
scroll to position [993, 0]
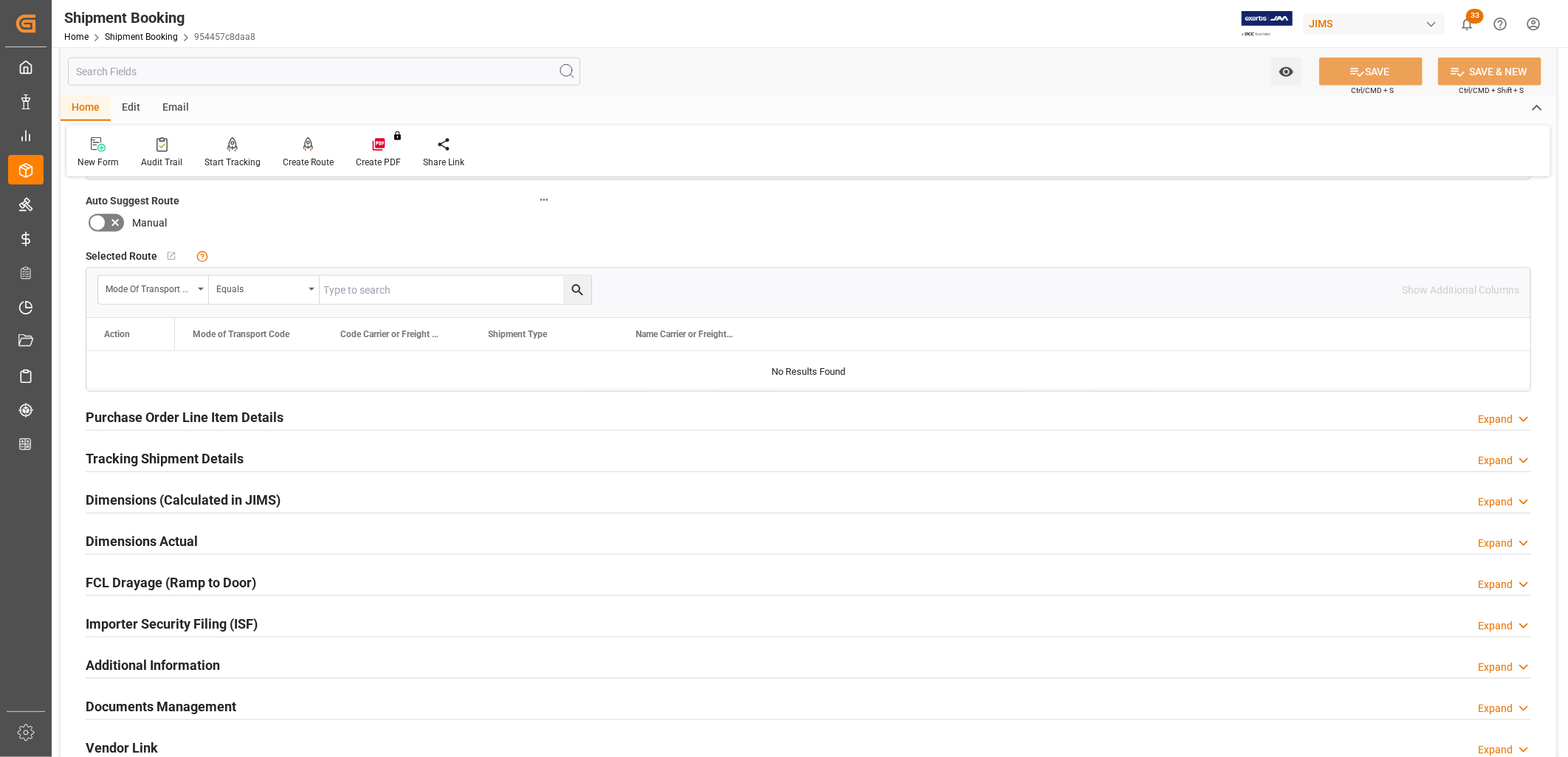
click at [262, 416] on h2 "Purchase Order Line Item Details" at bounding box center [184, 417] width 198 height 20
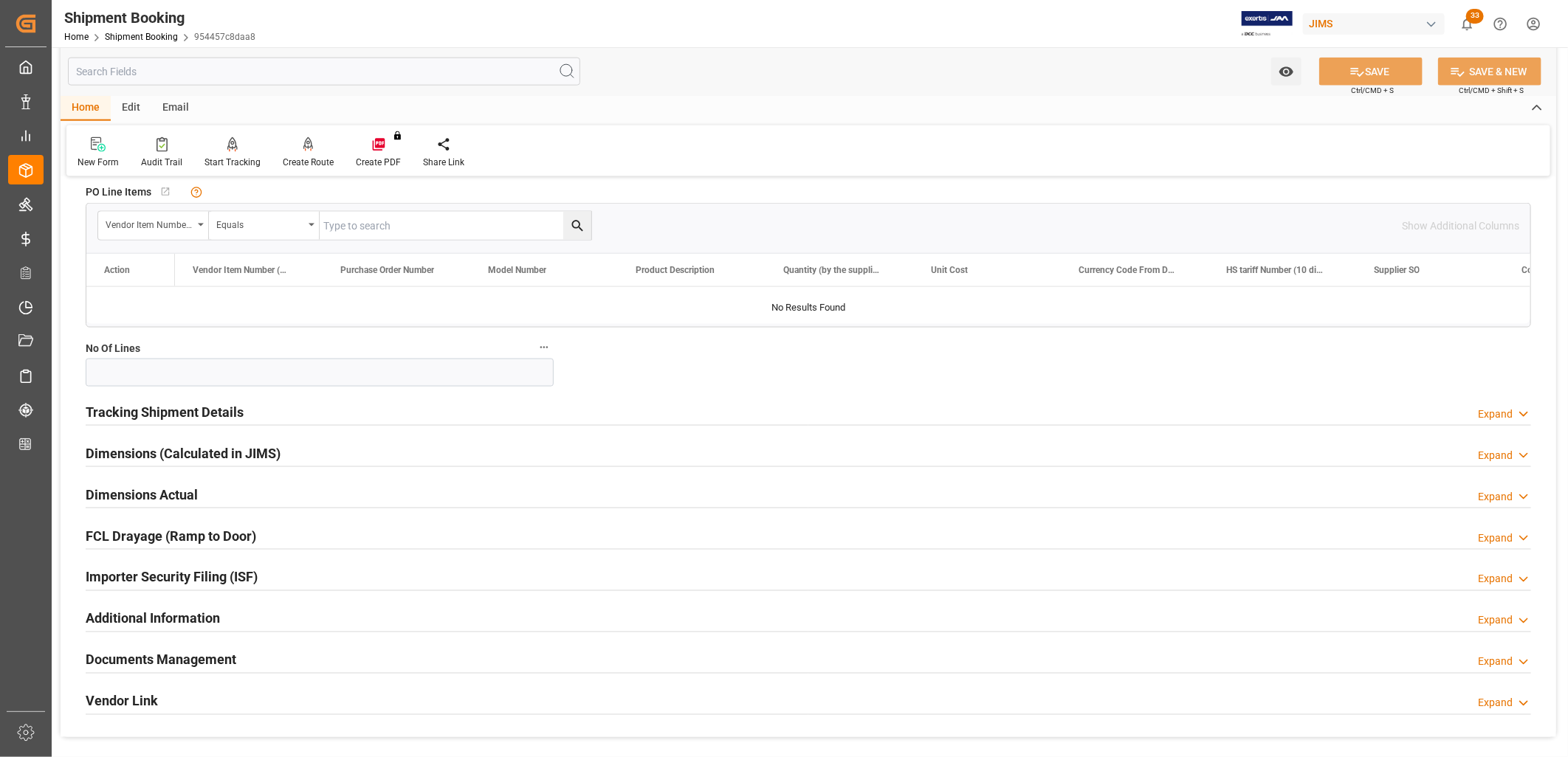
scroll to position [1404, 0]
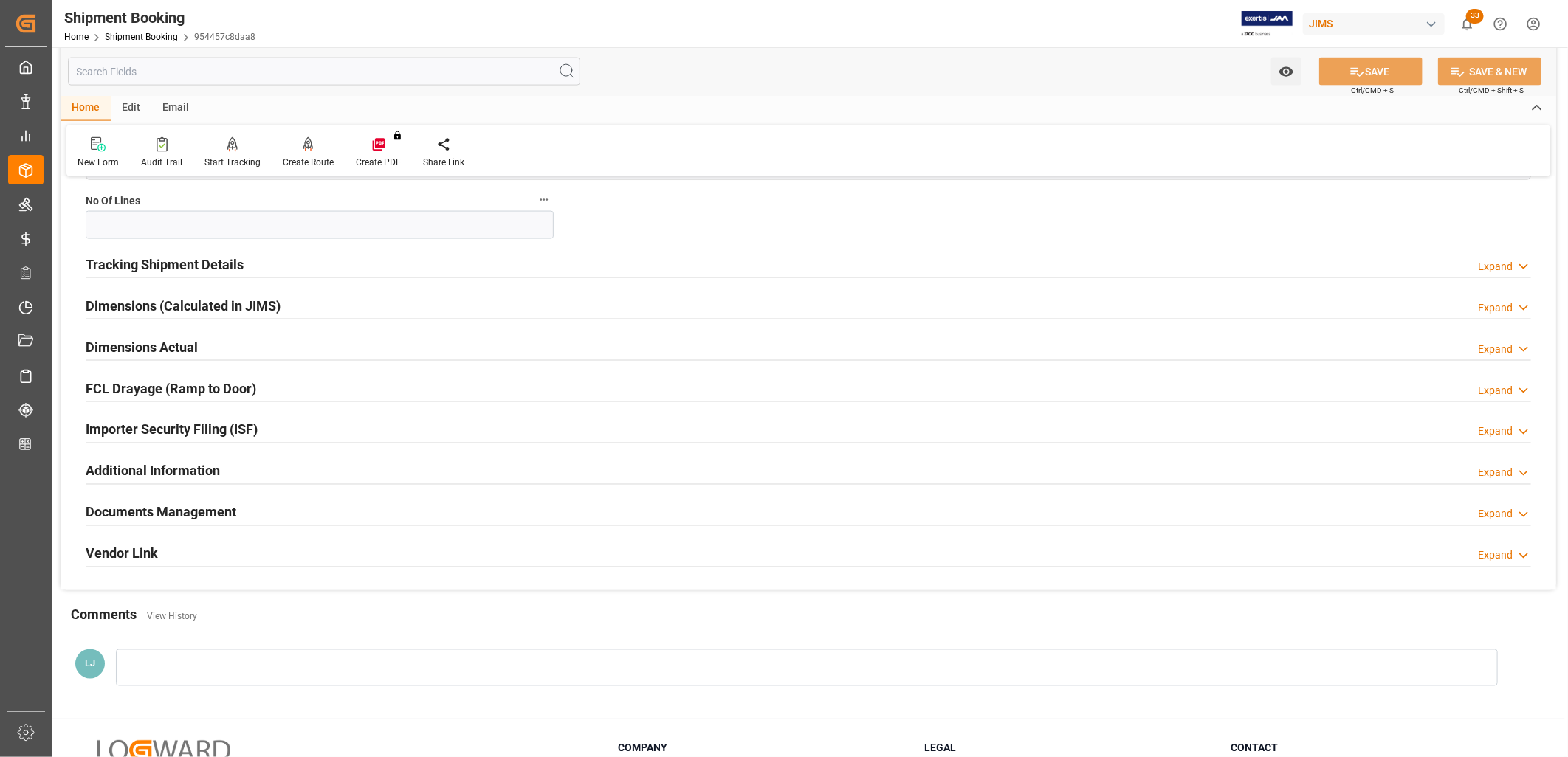
click at [208, 505] on h2 "Documents Management" at bounding box center [161, 512] width 150 height 20
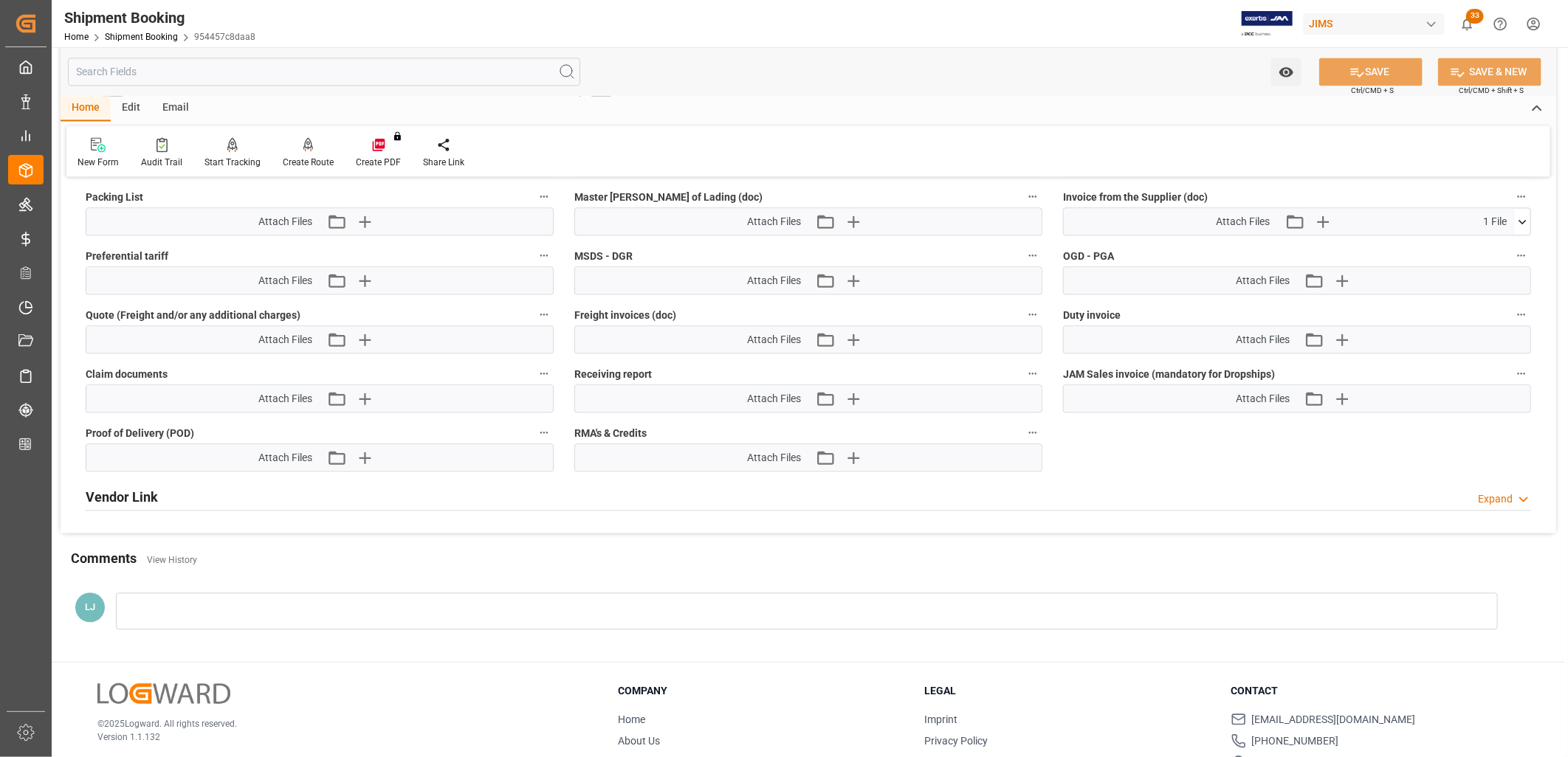
scroll to position [2060, 0]
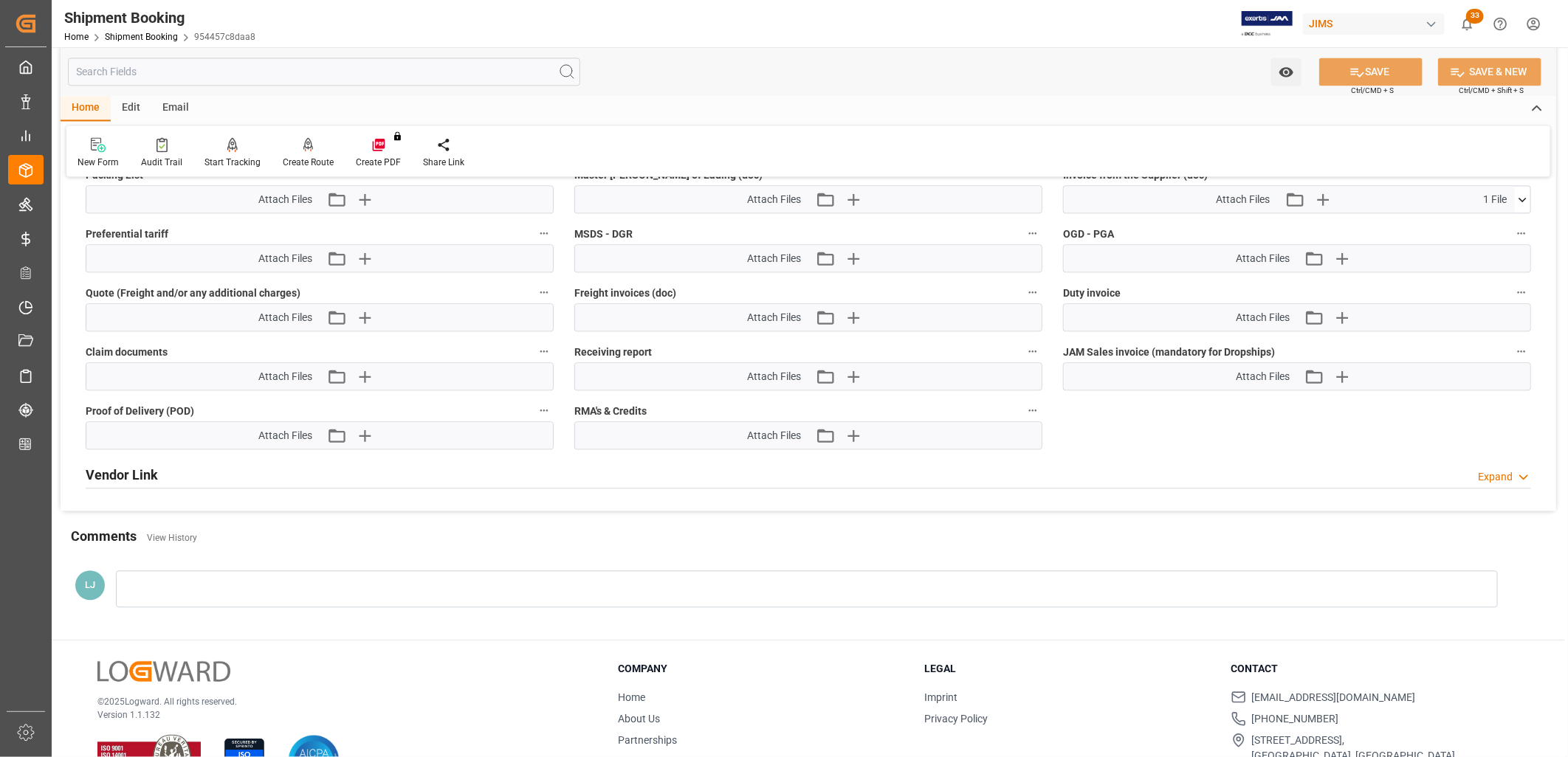
click at [142, 588] on div at bounding box center [807, 588] width 1382 height 37
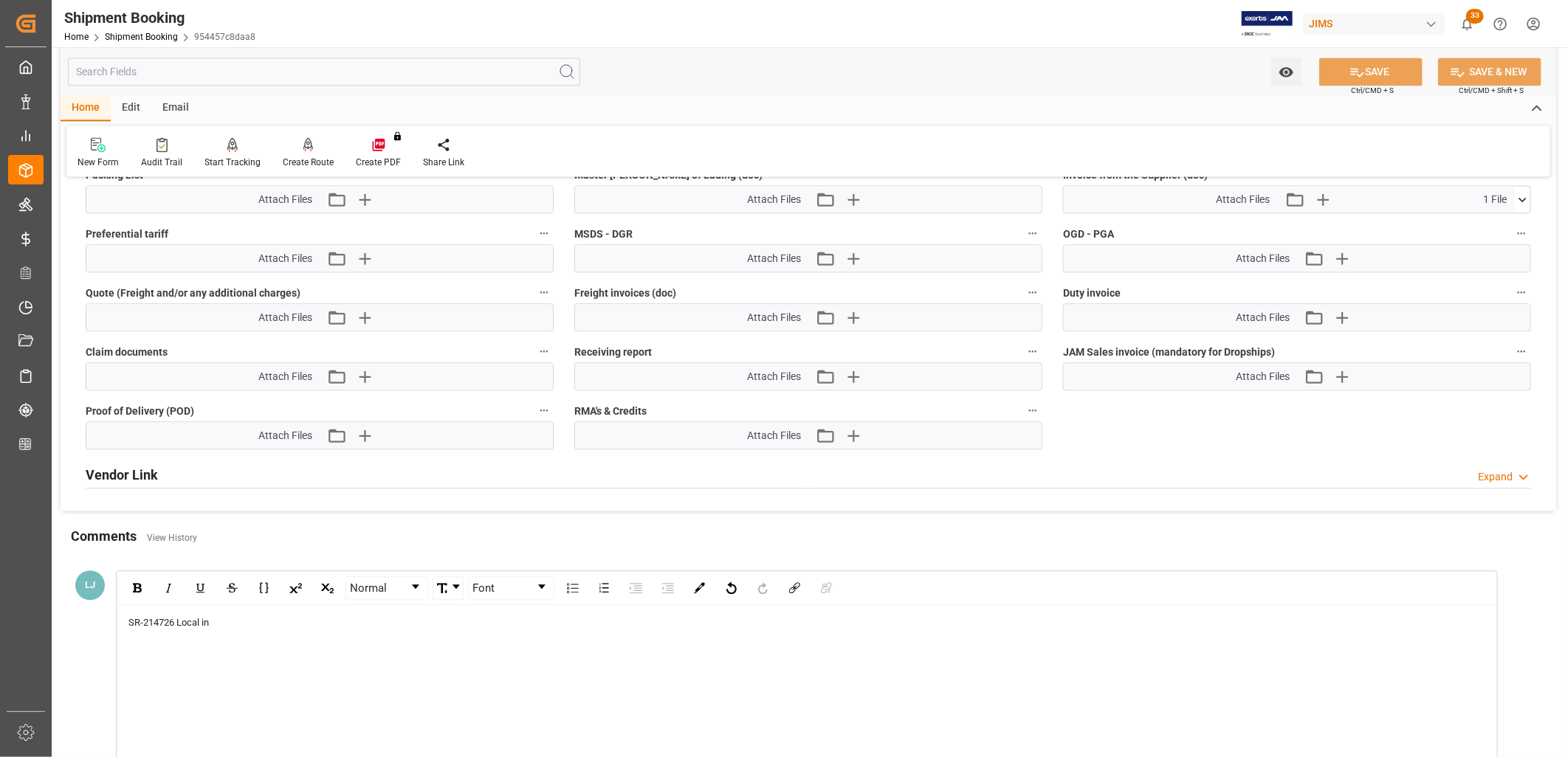
click at [224, 622] on div "SR-214726 Local in" at bounding box center [807, 622] width 1358 height 15
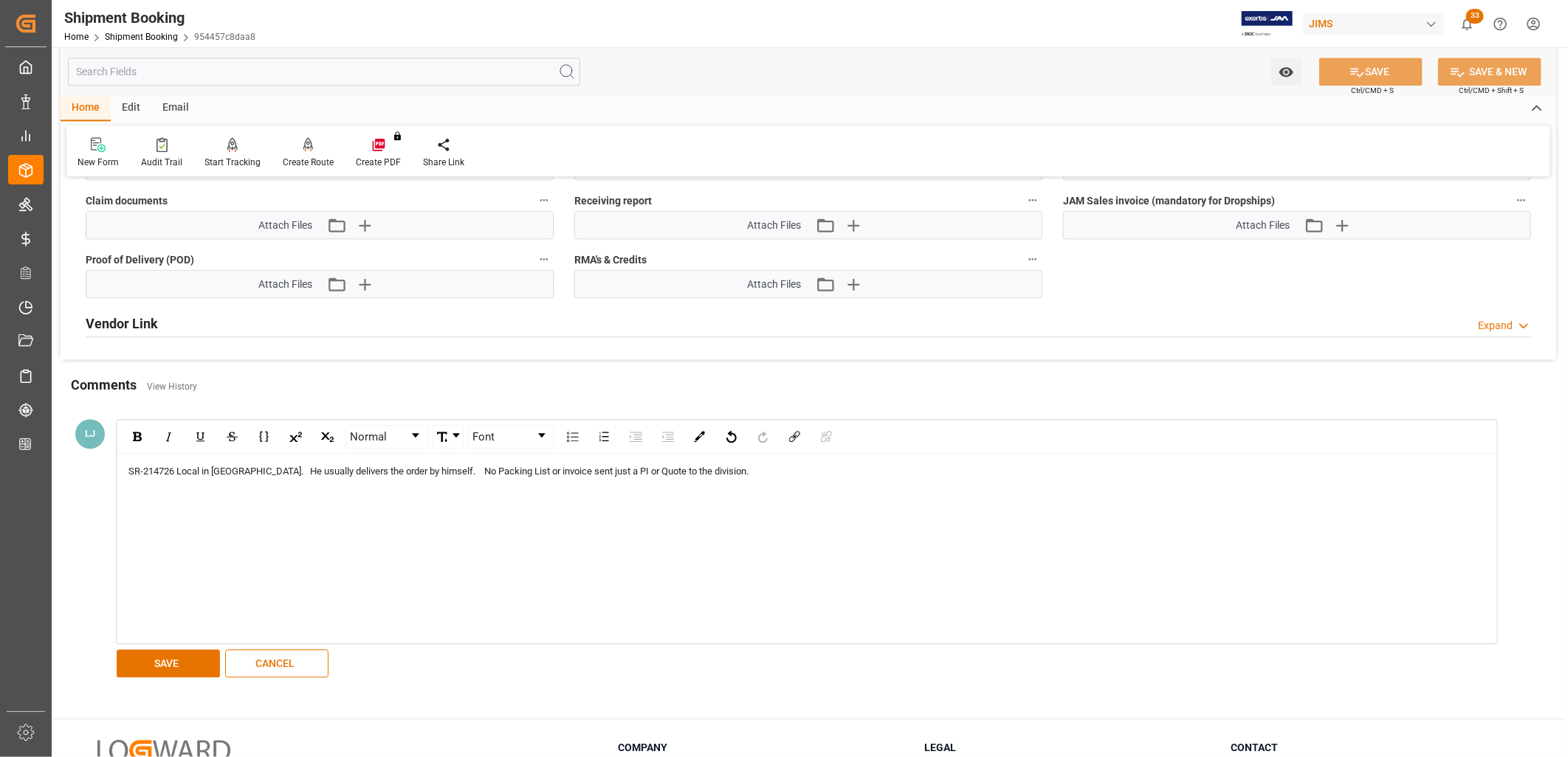
scroll to position [2224, 0]
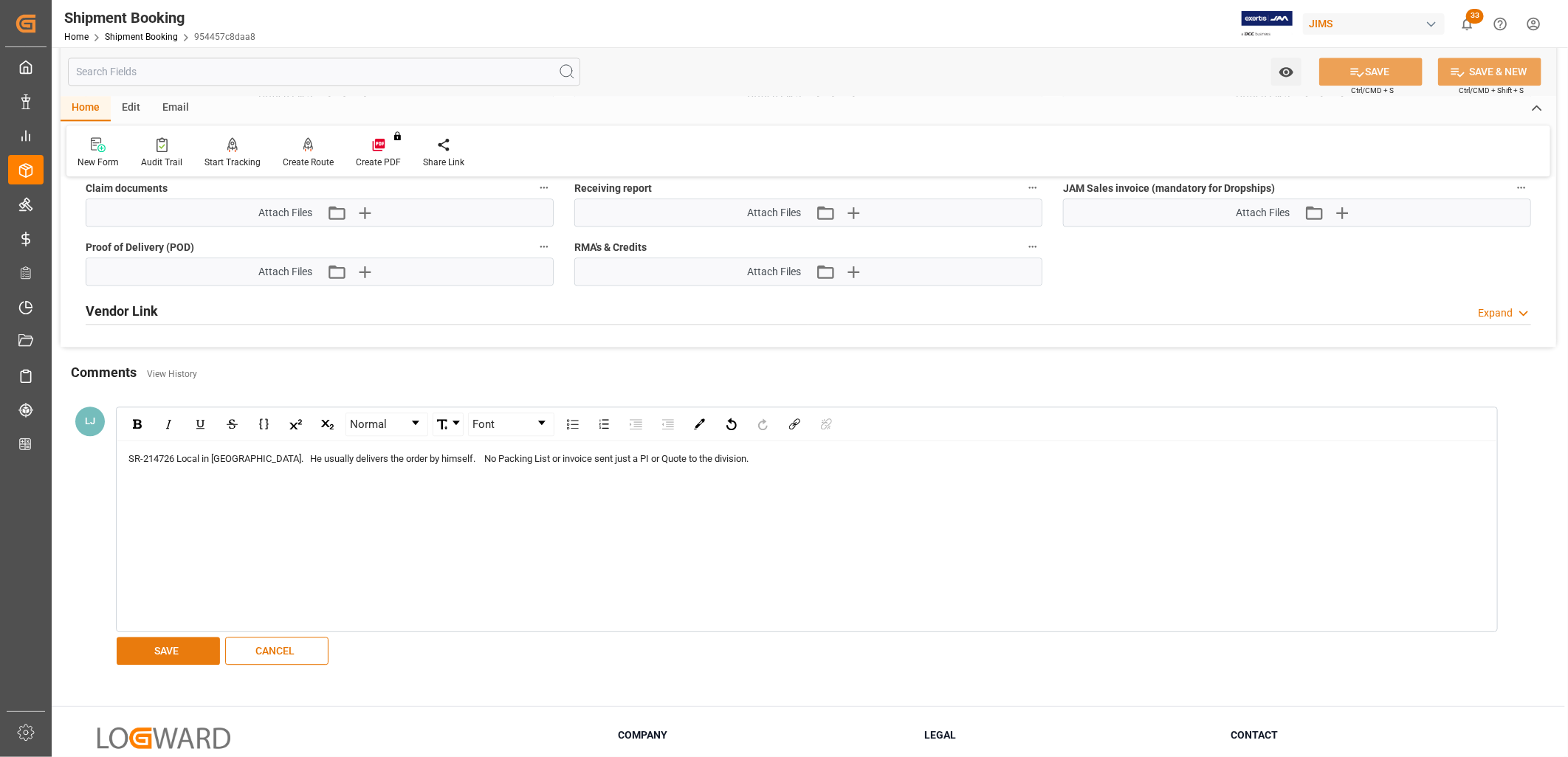
drag, startPoint x: 163, startPoint y: 644, endPoint x: 171, endPoint y: 644, distance: 8.0
click at [164, 644] on button "SAVE" at bounding box center [168, 651] width 103 height 28
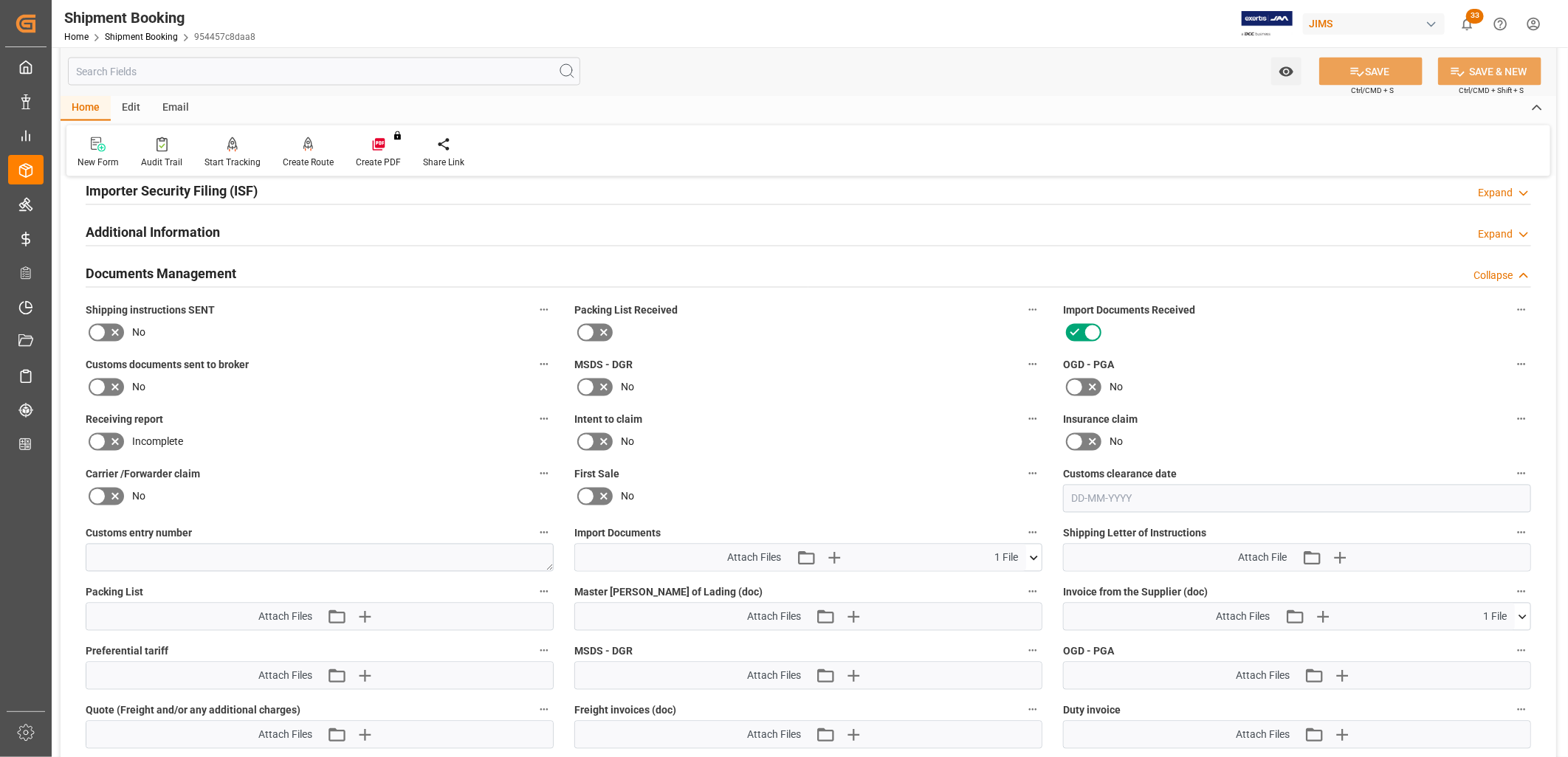
scroll to position [1274, 0]
